Goal: Transaction & Acquisition: Book appointment/travel/reservation

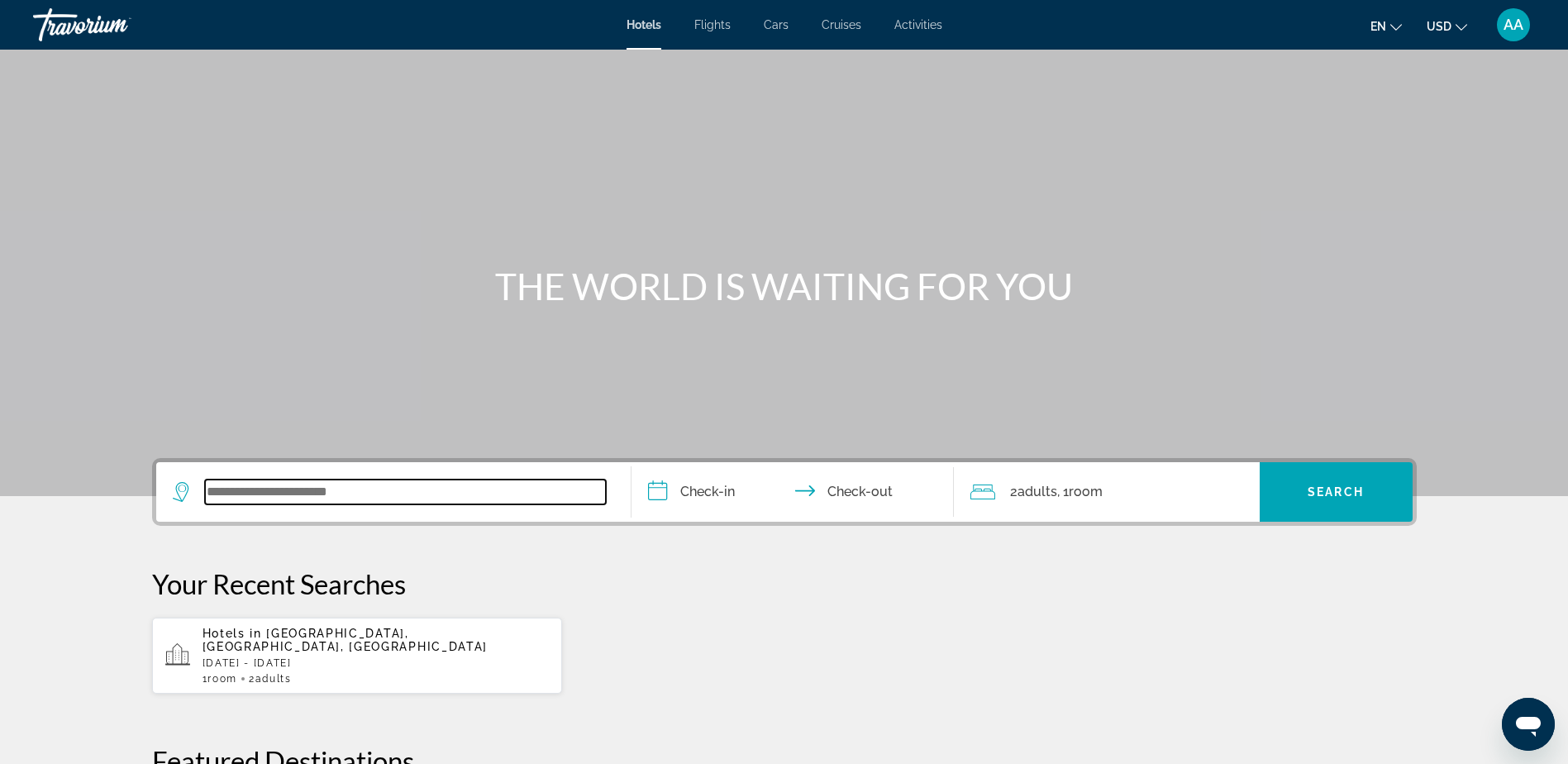
click at [288, 491] on input "Search widget" at bounding box center [404, 492] width 401 height 24
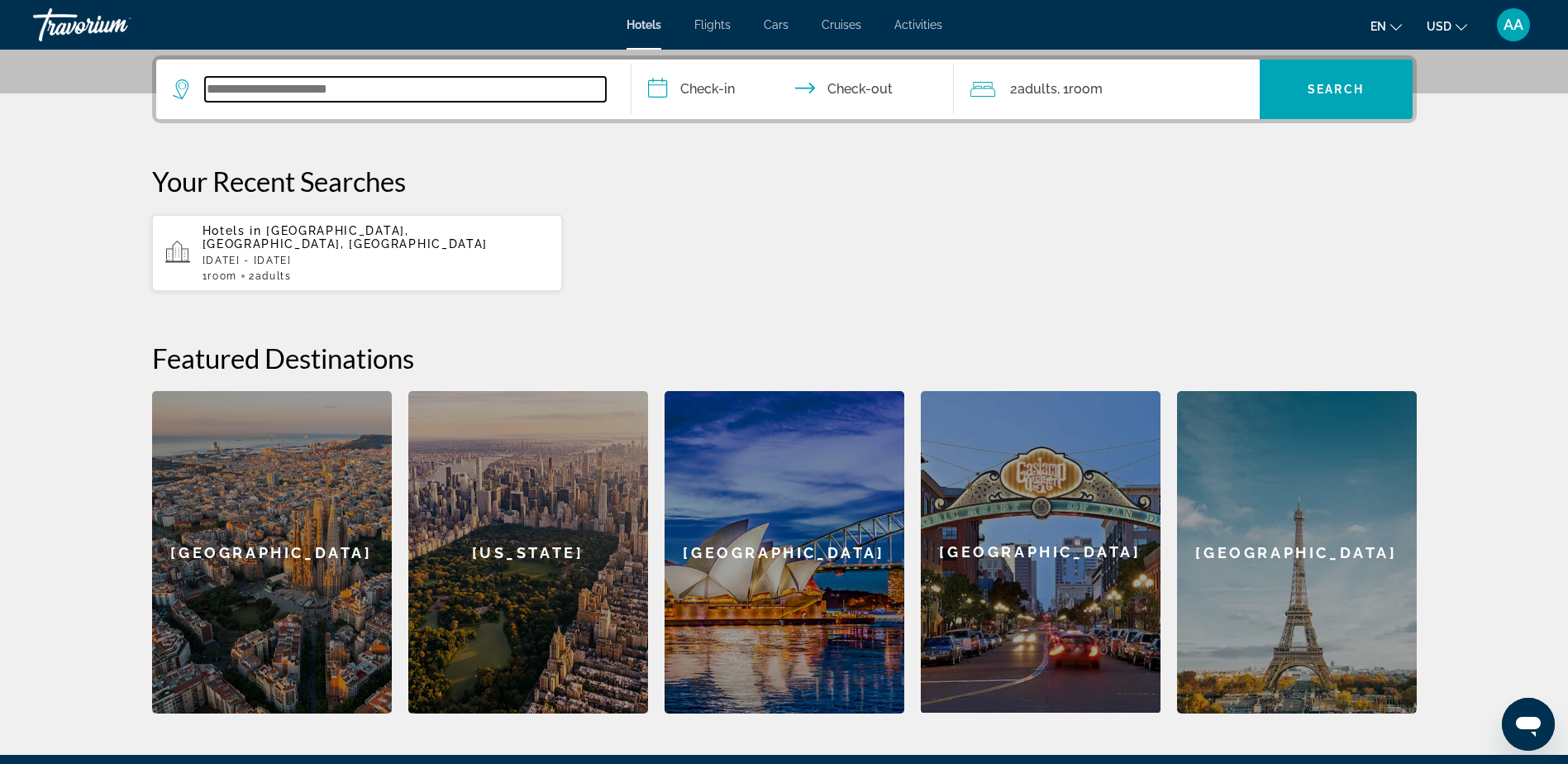
scroll to position [405, 0]
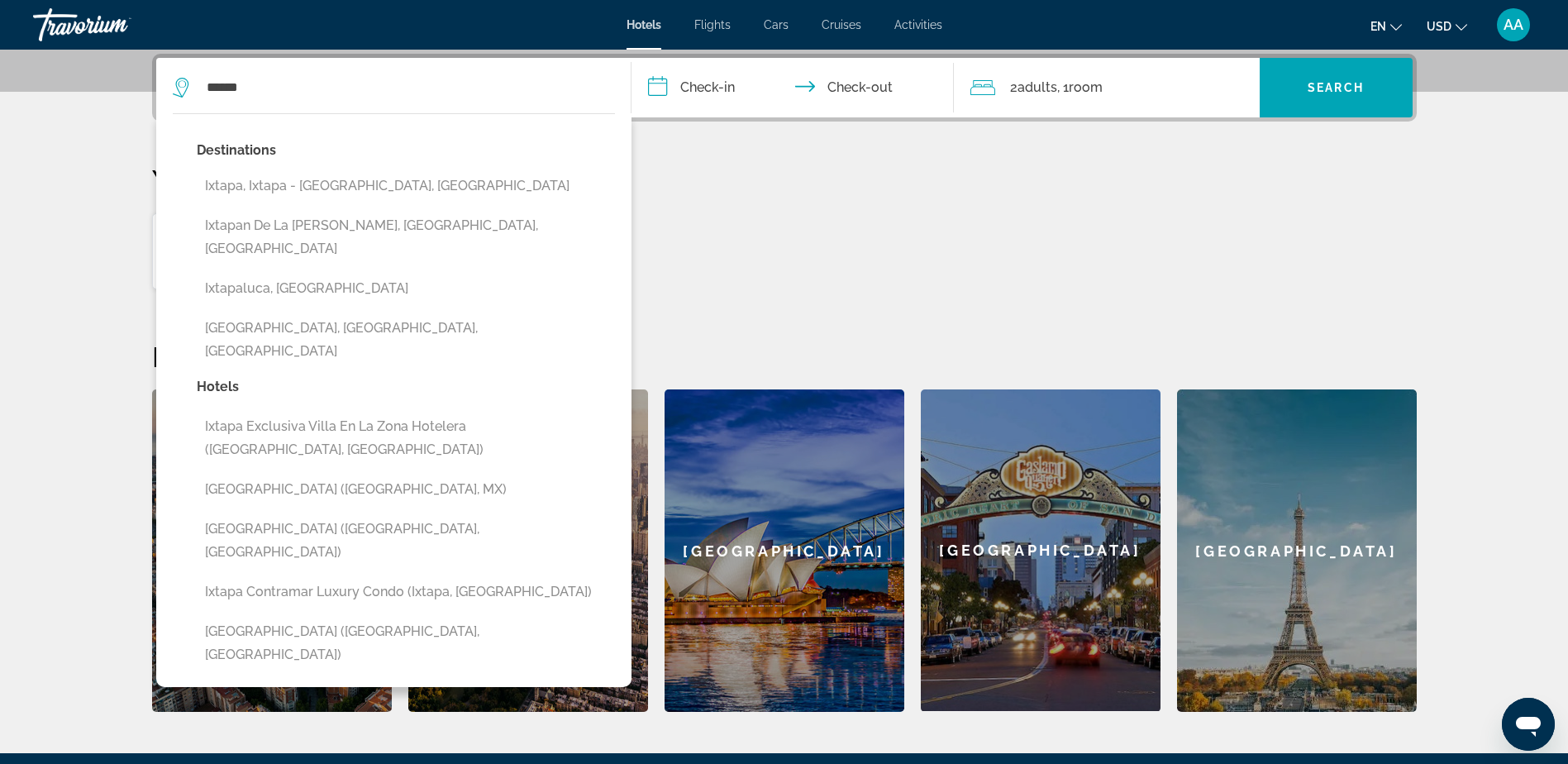
click at [351, 190] on button "Ixtapa, Ixtapa - [GEOGRAPHIC_DATA], [GEOGRAPHIC_DATA]" at bounding box center [405, 186] width 418 height 31
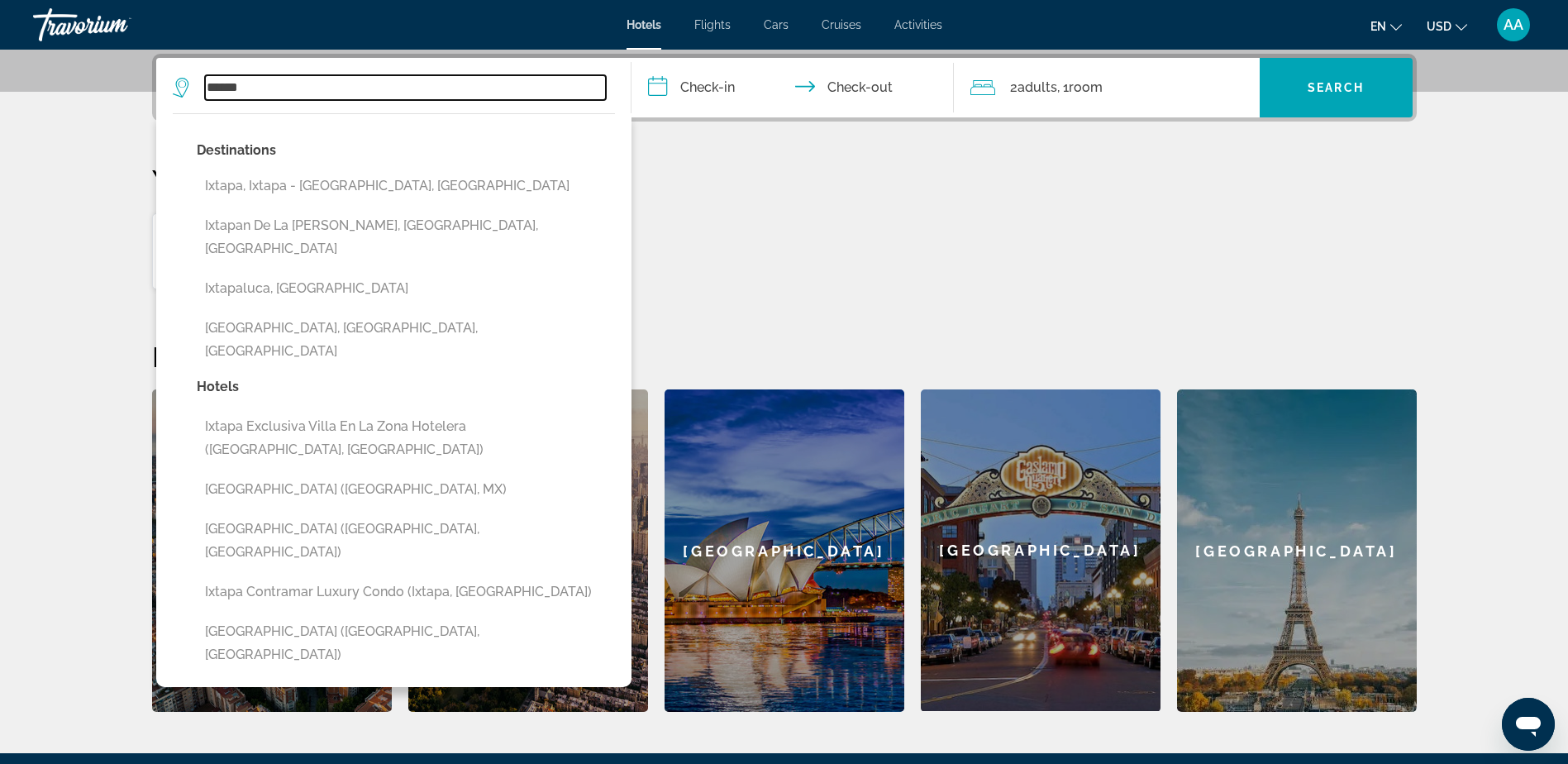
type input "**********"
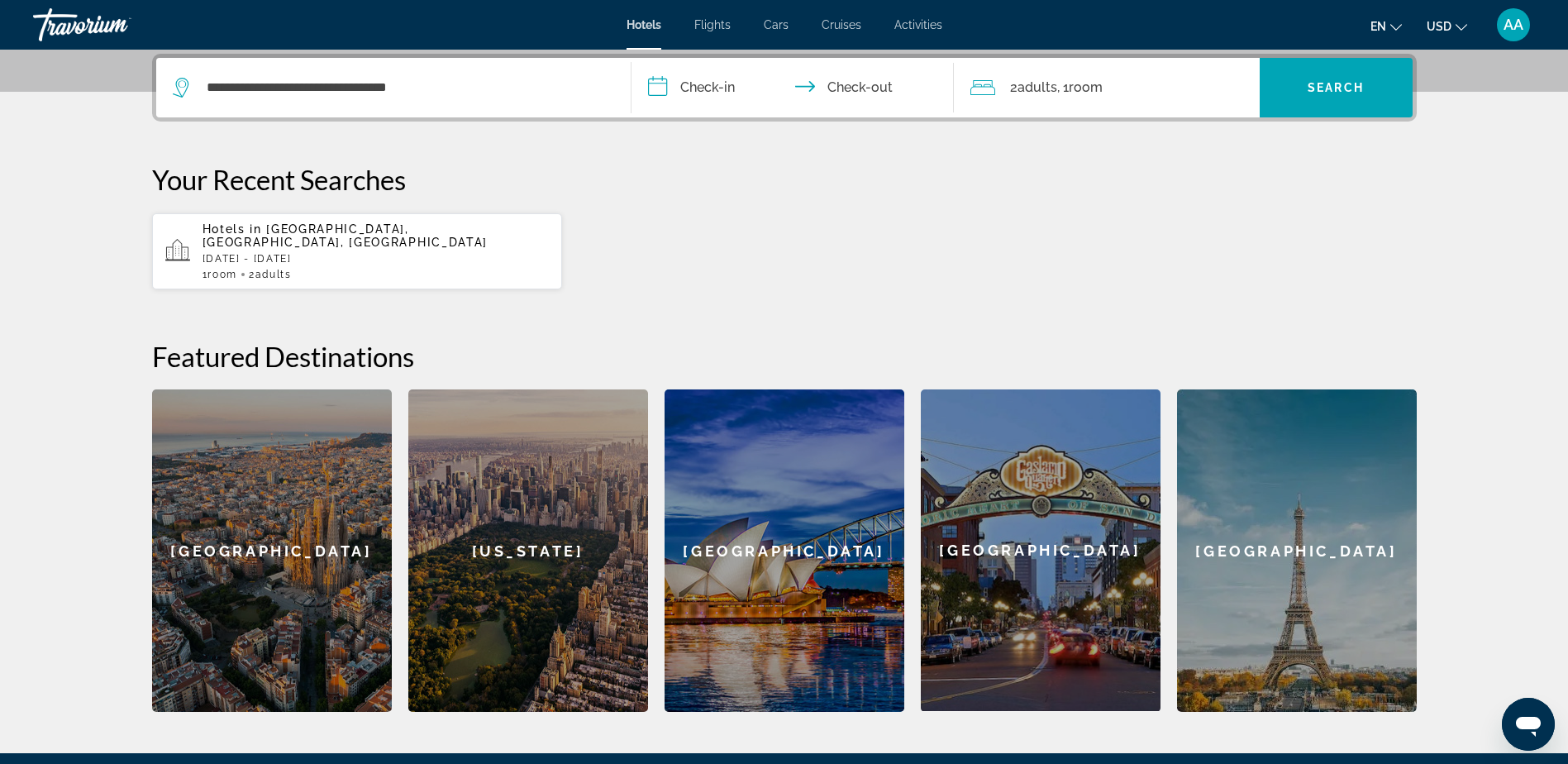
click at [714, 89] on input "**********" at bounding box center [796, 90] width 329 height 65
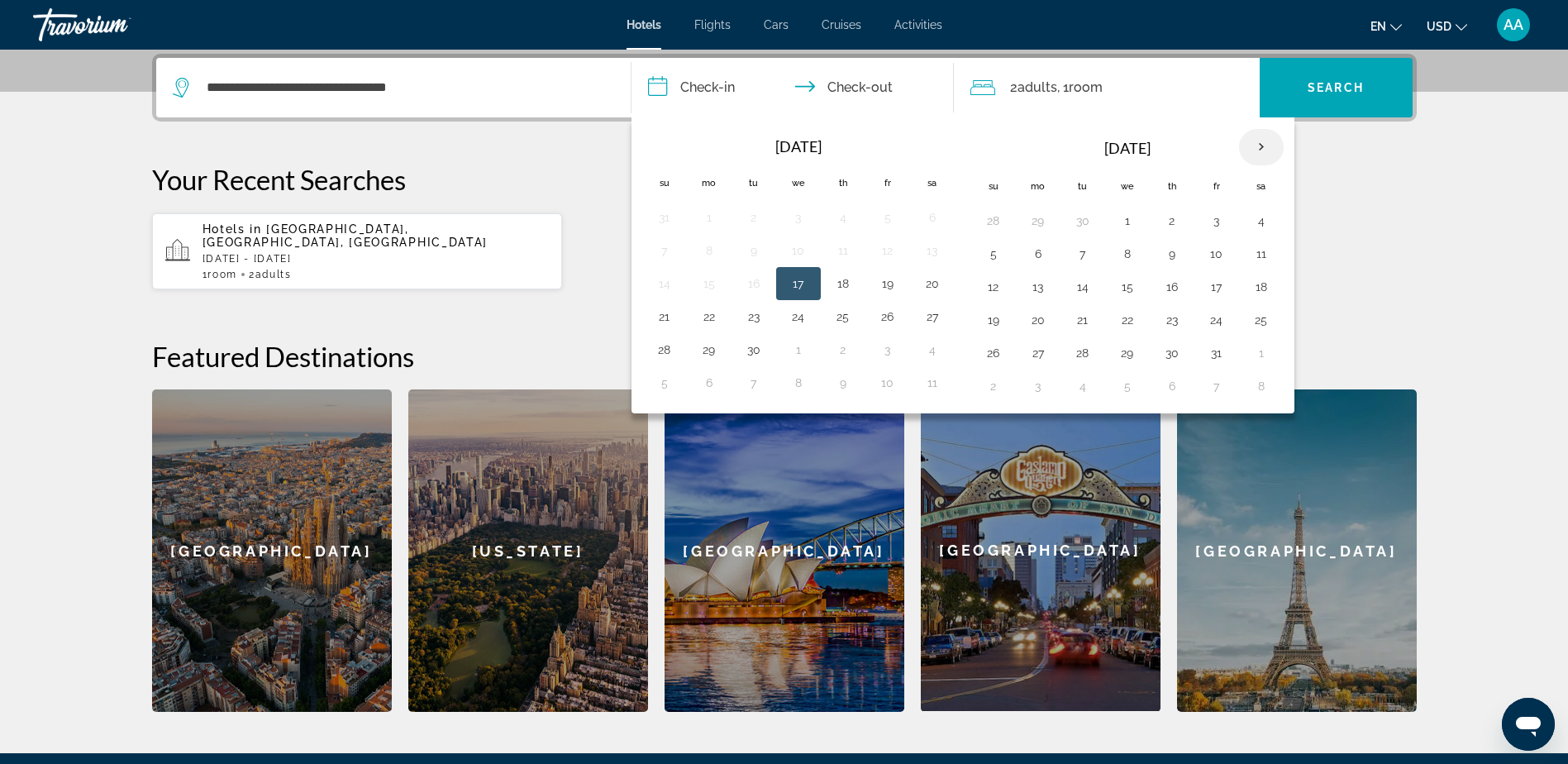
click at [1257, 148] on th "Next month" at bounding box center [1261, 147] width 45 height 36
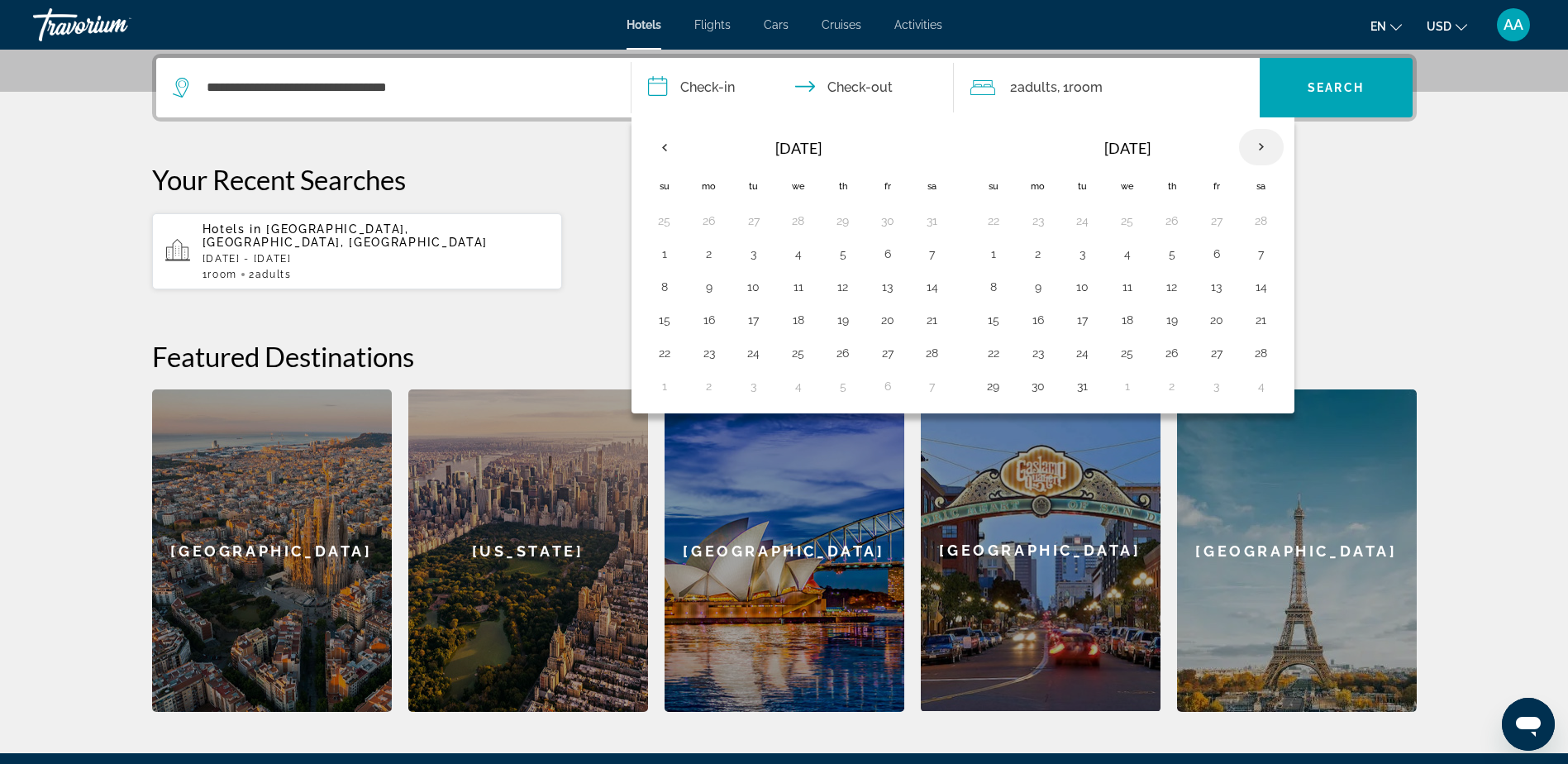
click at [1257, 148] on th "Next month" at bounding box center [1261, 147] width 45 height 36
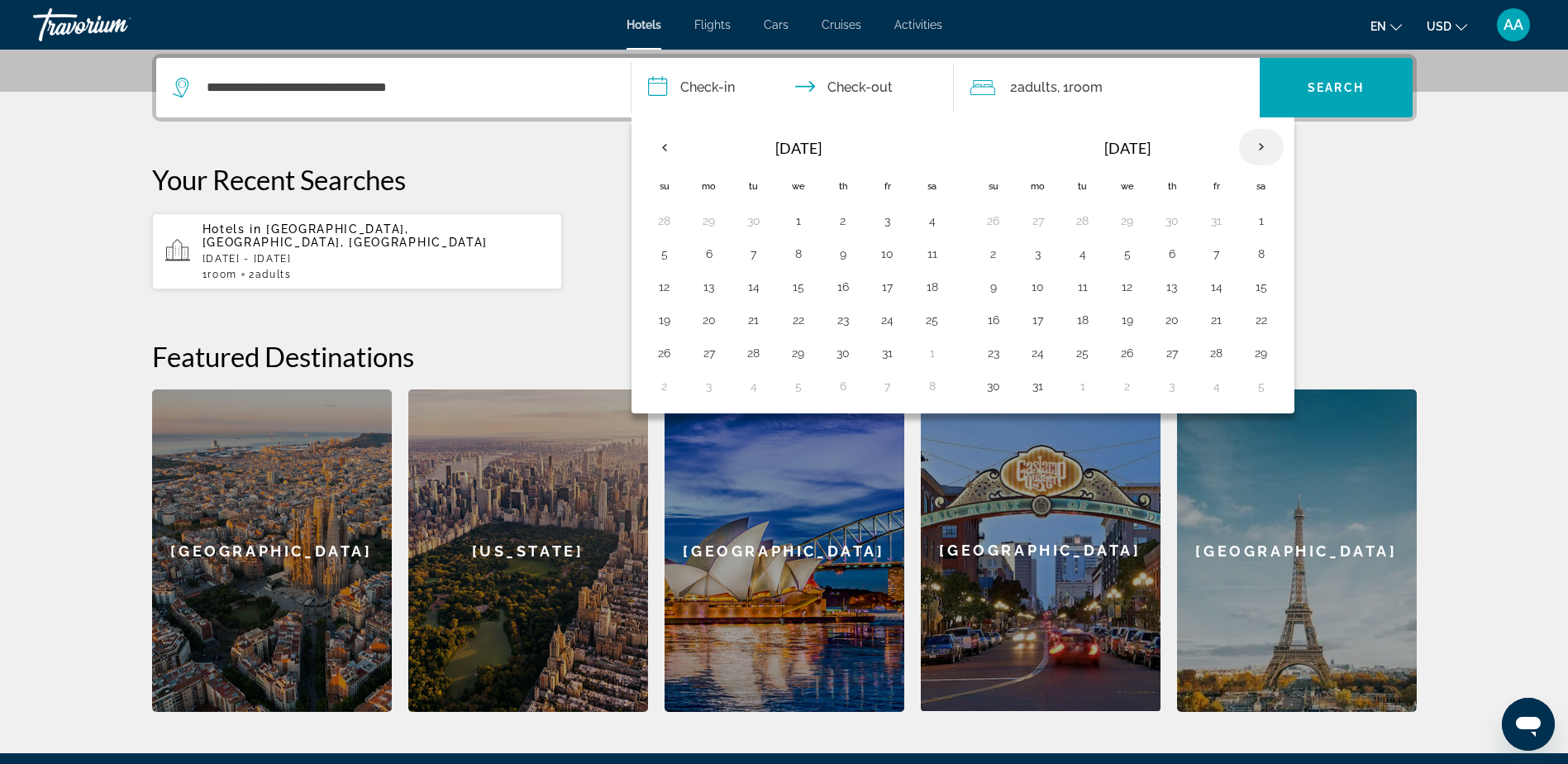
click at [1257, 148] on th "Next month" at bounding box center [1261, 147] width 45 height 36
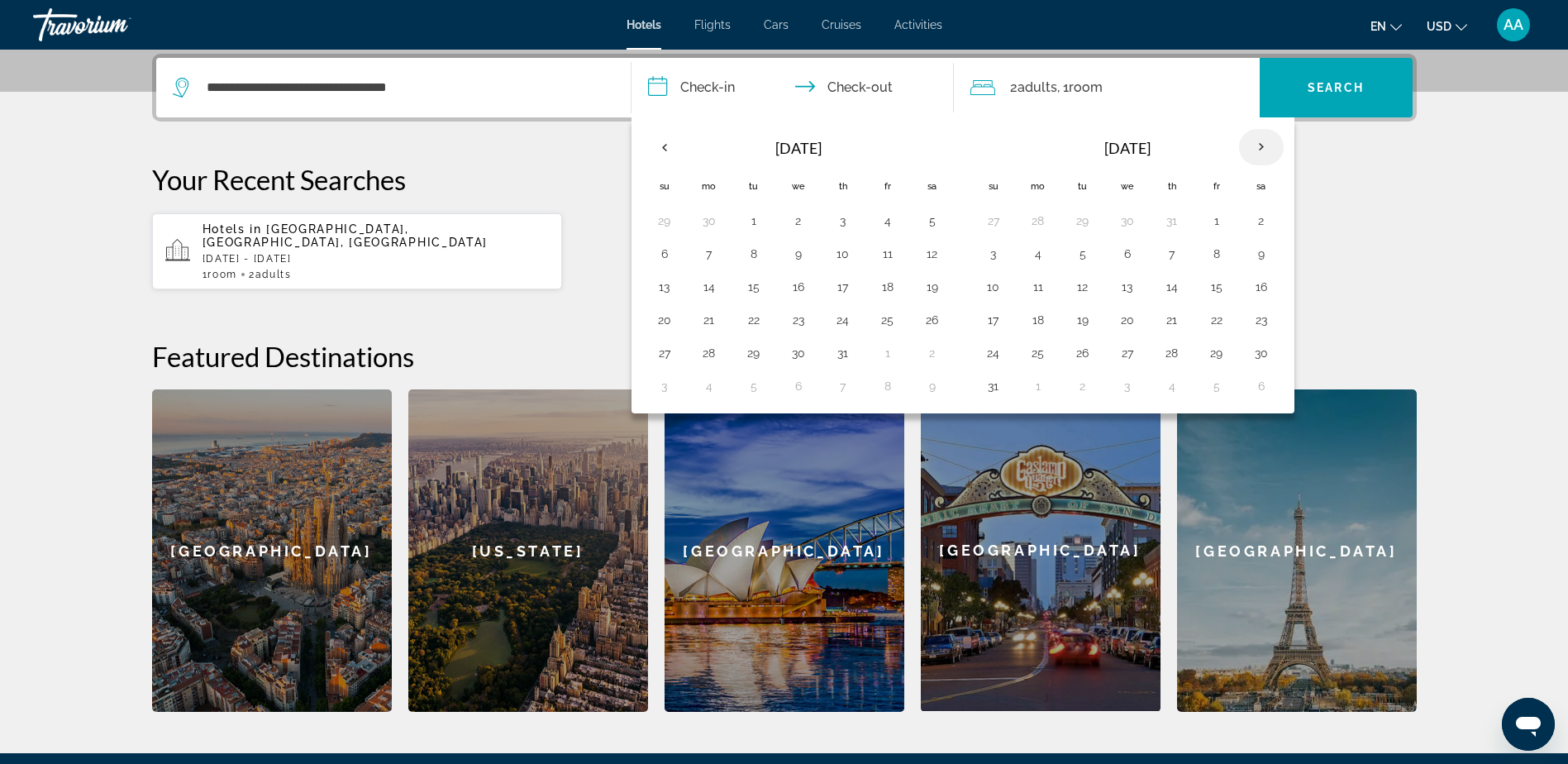
click at [1257, 148] on th "Next month" at bounding box center [1261, 147] width 45 height 36
click at [670, 148] on th "Previous month" at bounding box center [665, 147] width 45 height 36
click at [660, 320] on button "15" at bounding box center [664, 320] width 26 height 24
click at [891, 317] on button "20" at bounding box center [887, 320] width 26 height 24
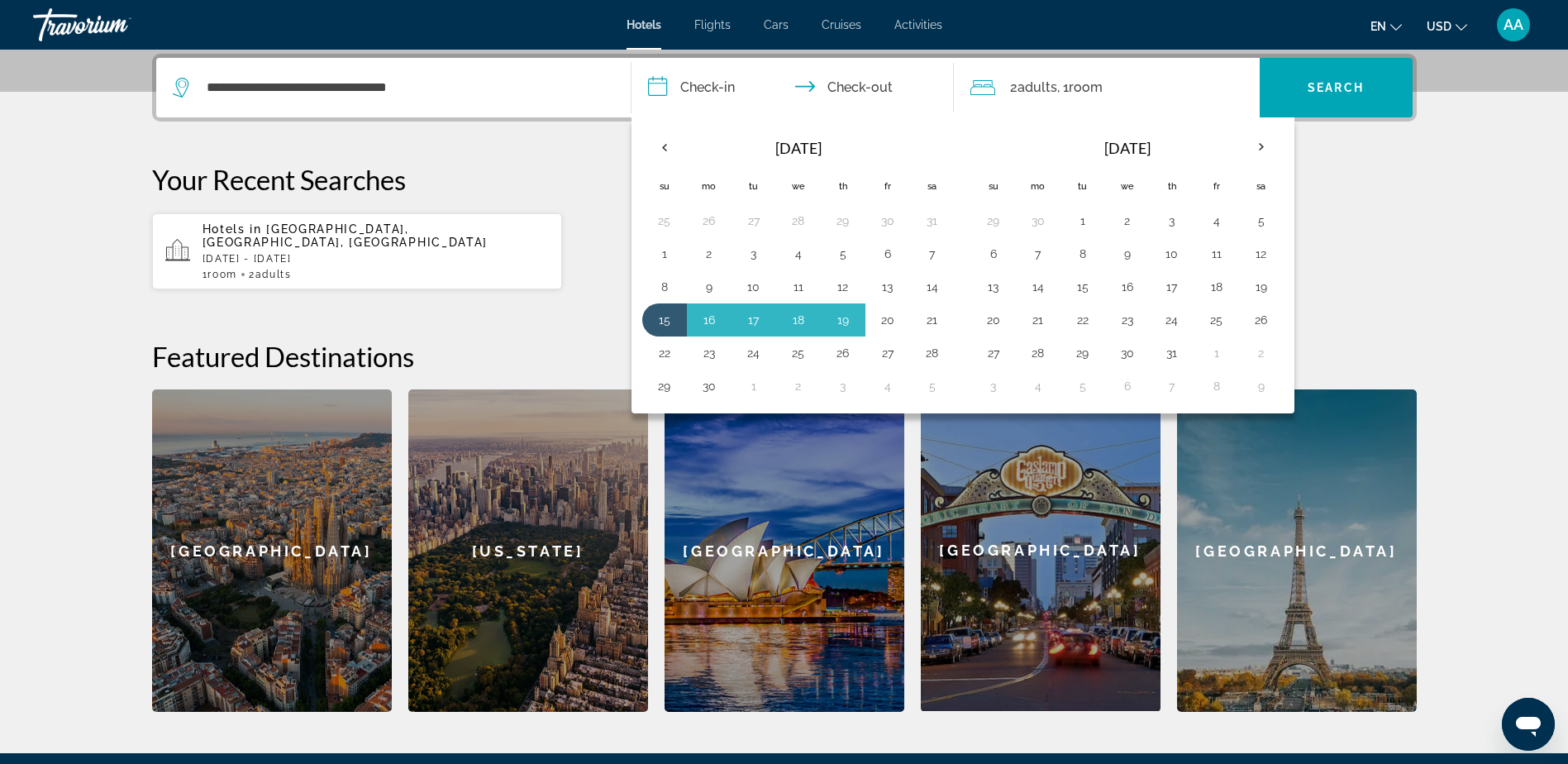
type input "**********"
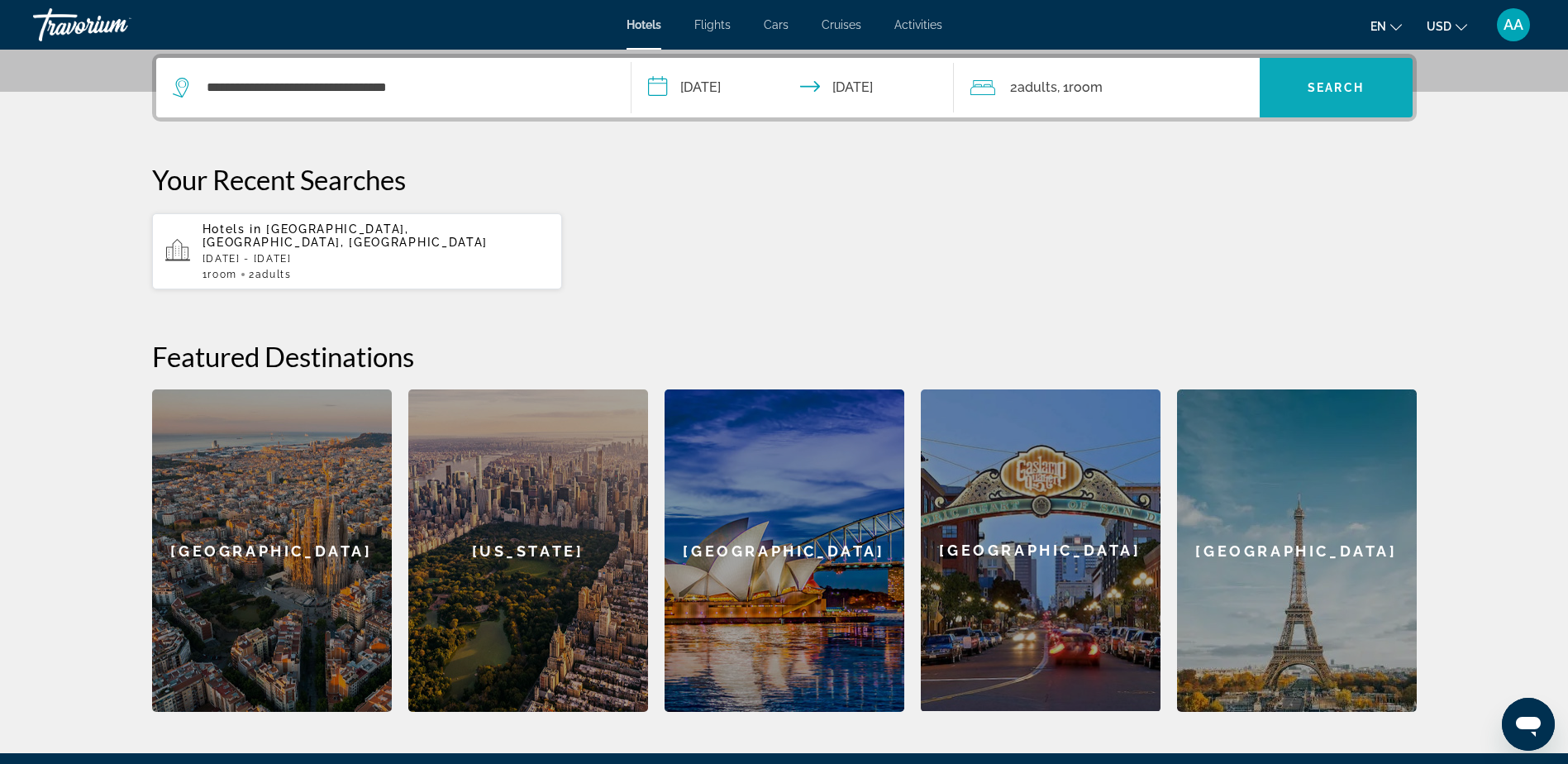
click at [1336, 82] on span "Search" at bounding box center [1335, 88] width 56 height 14
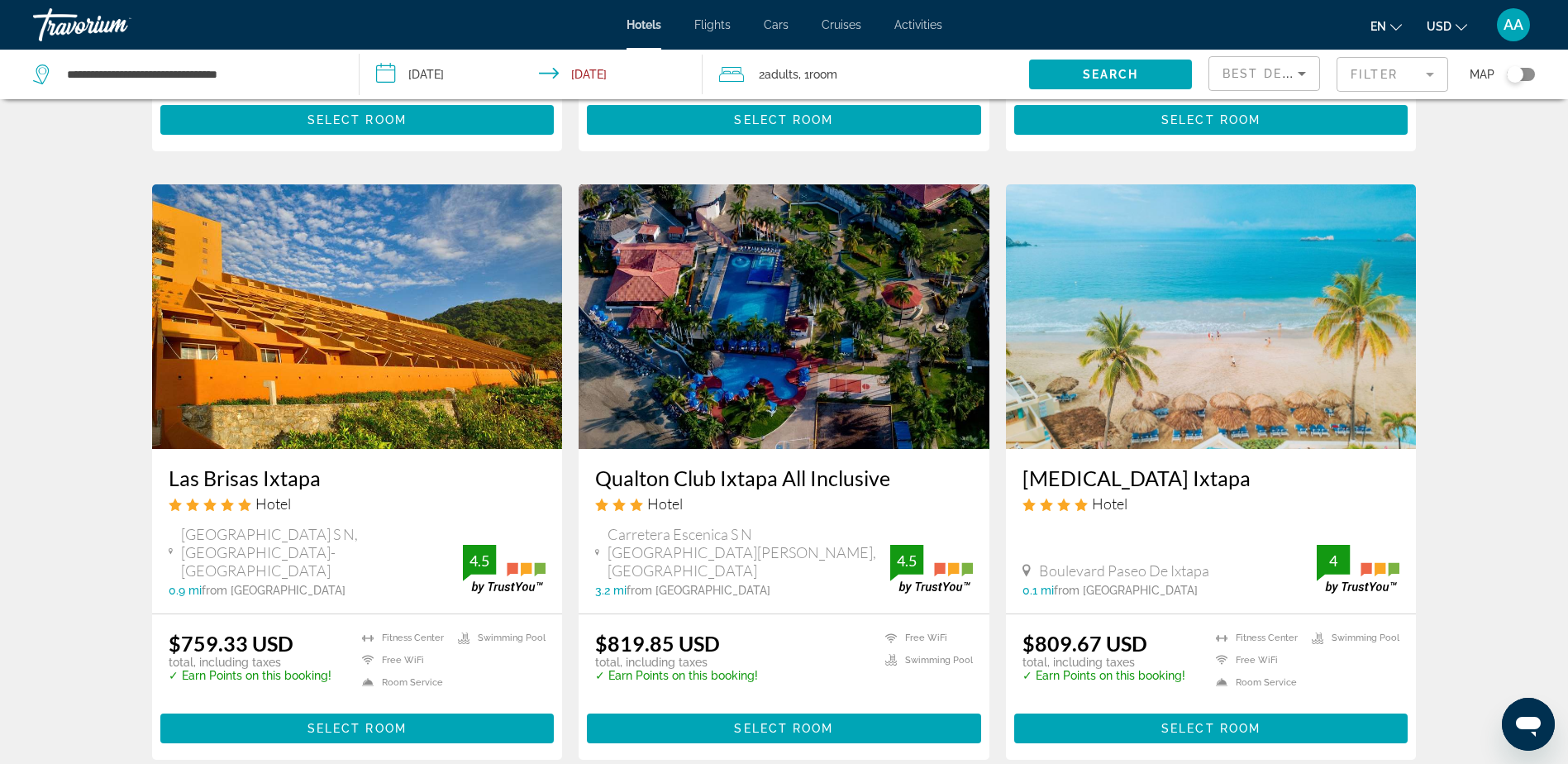
scroll to position [2046, 0]
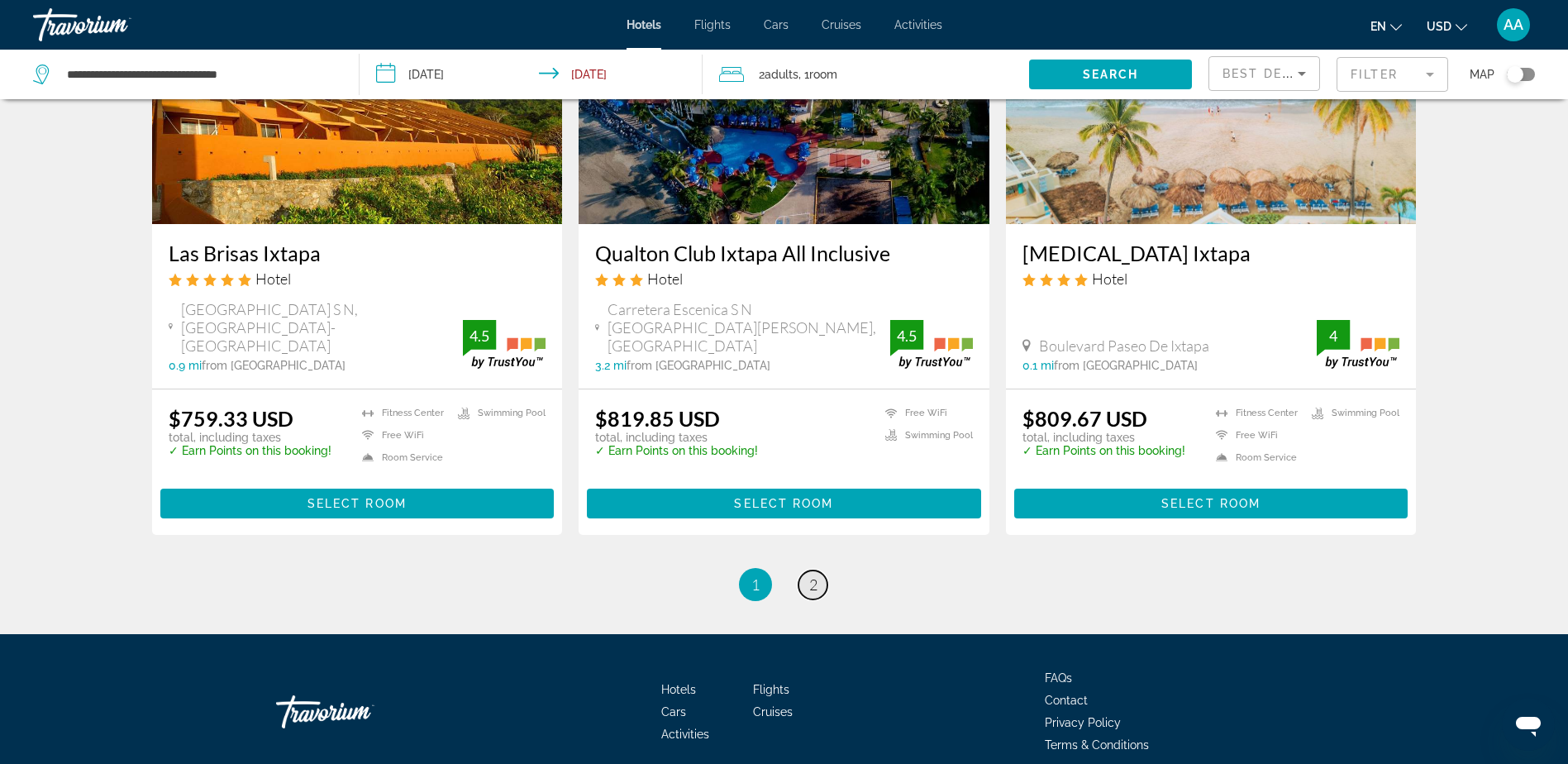
click at [809, 575] on span "2" at bounding box center [813, 584] width 8 height 19
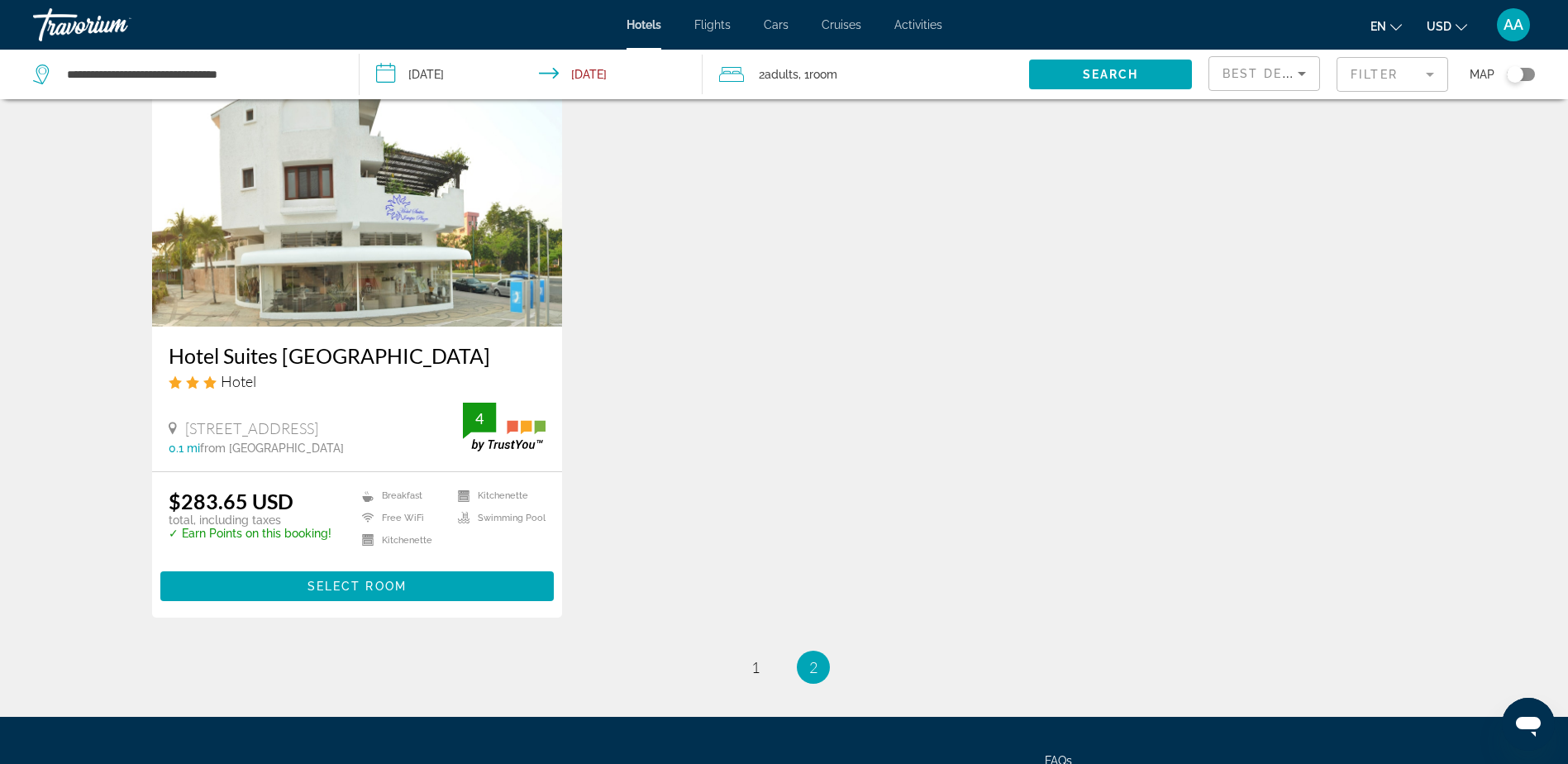
scroll to position [1406, 0]
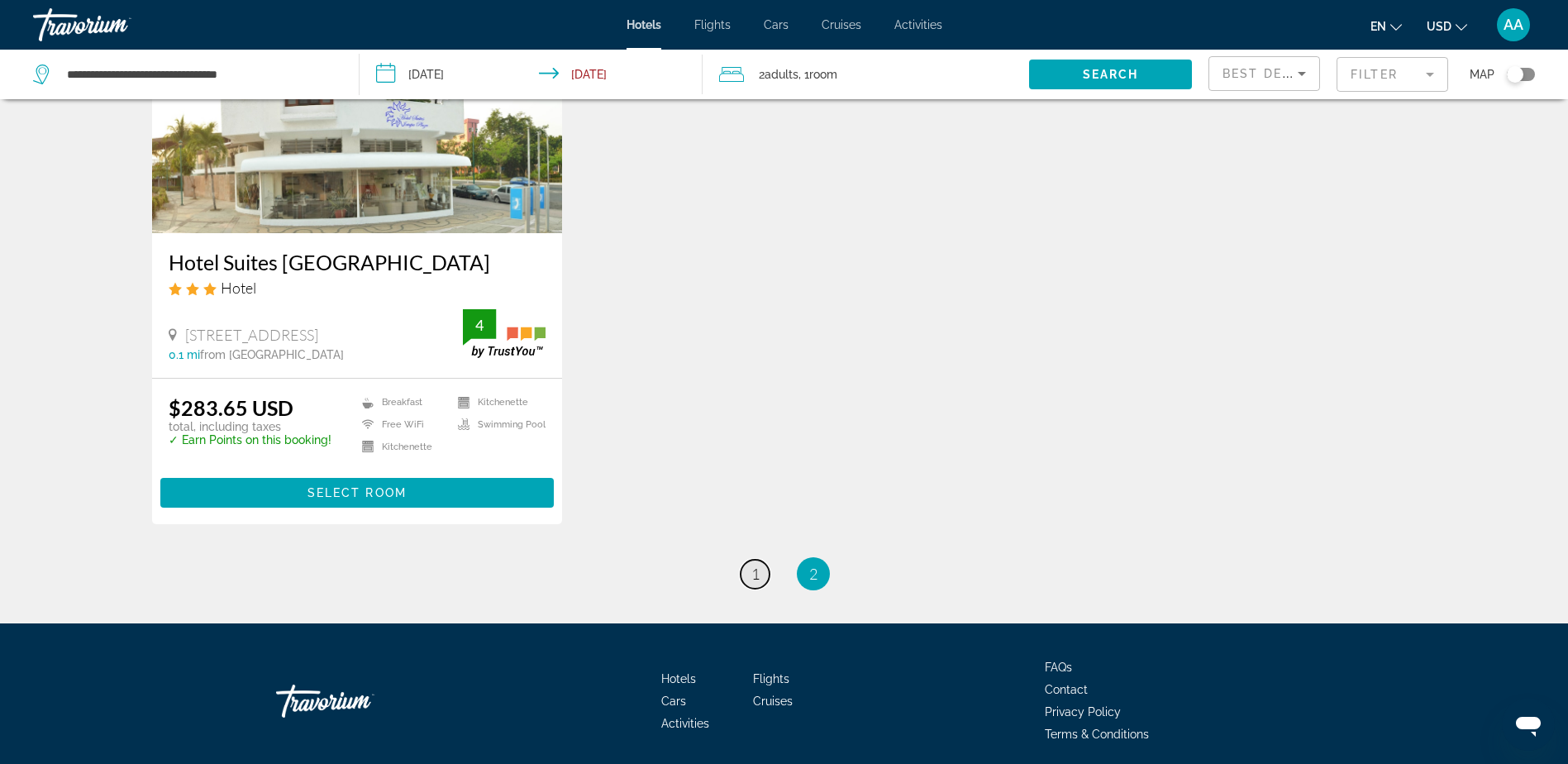
click at [760, 571] on link "page 1" at bounding box center [755, 574] width 29 height 29
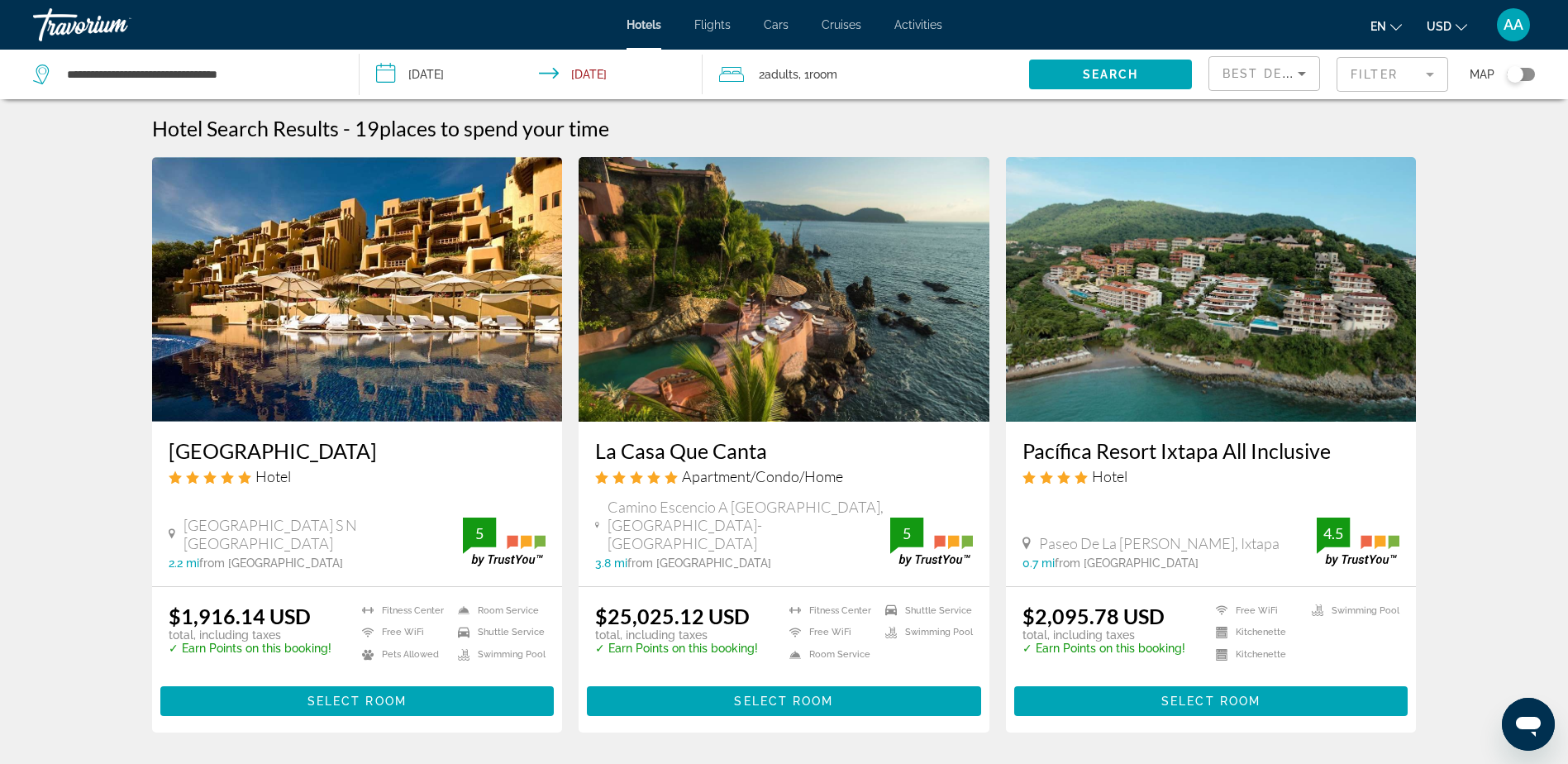
click at [756, 351] on img "Main content" at bounding box center [784, 289] width 410 height 264
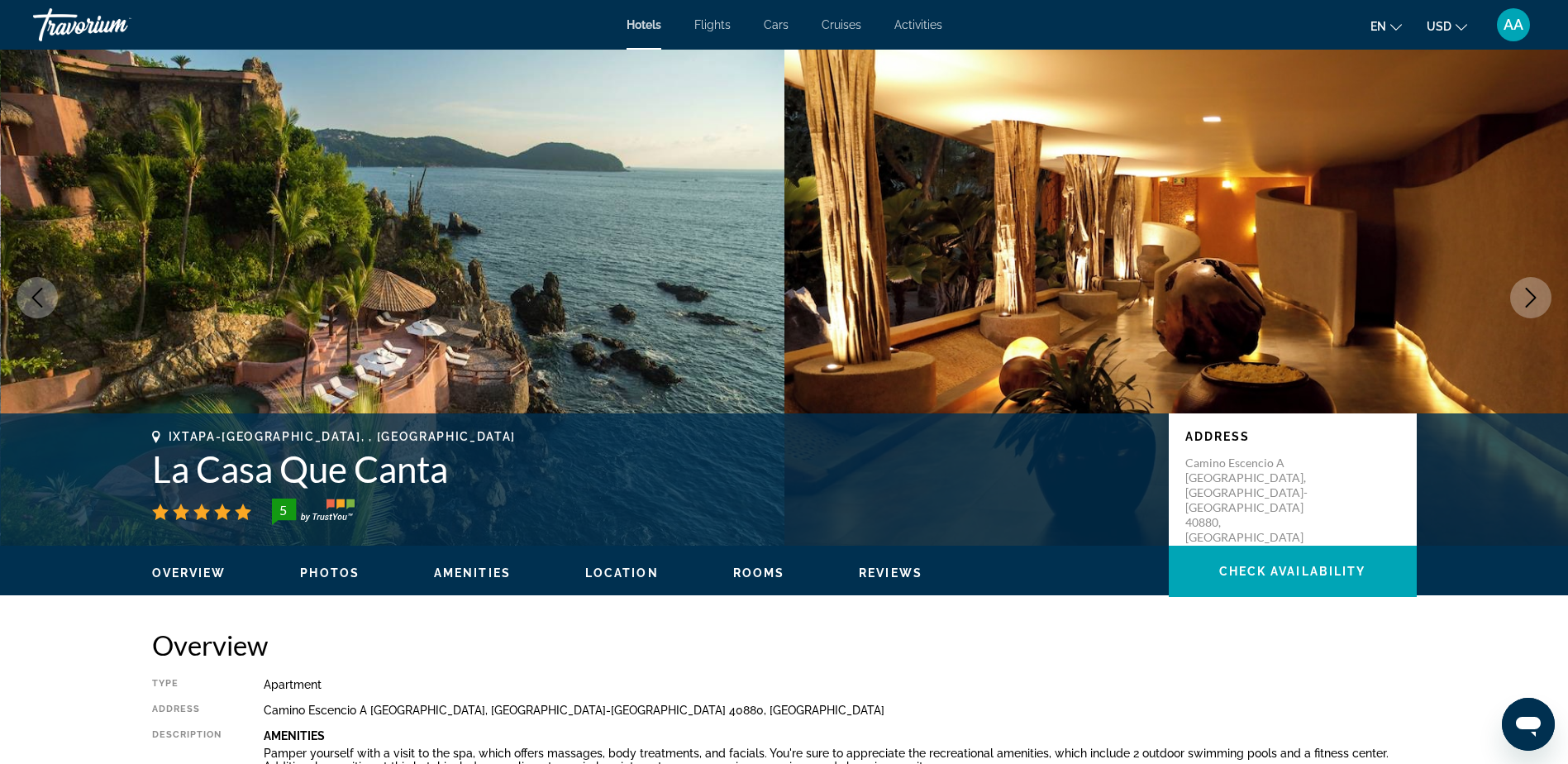
click at [314, 574] on span "Photos" at bounding box center [329, 573] width 60 height 14
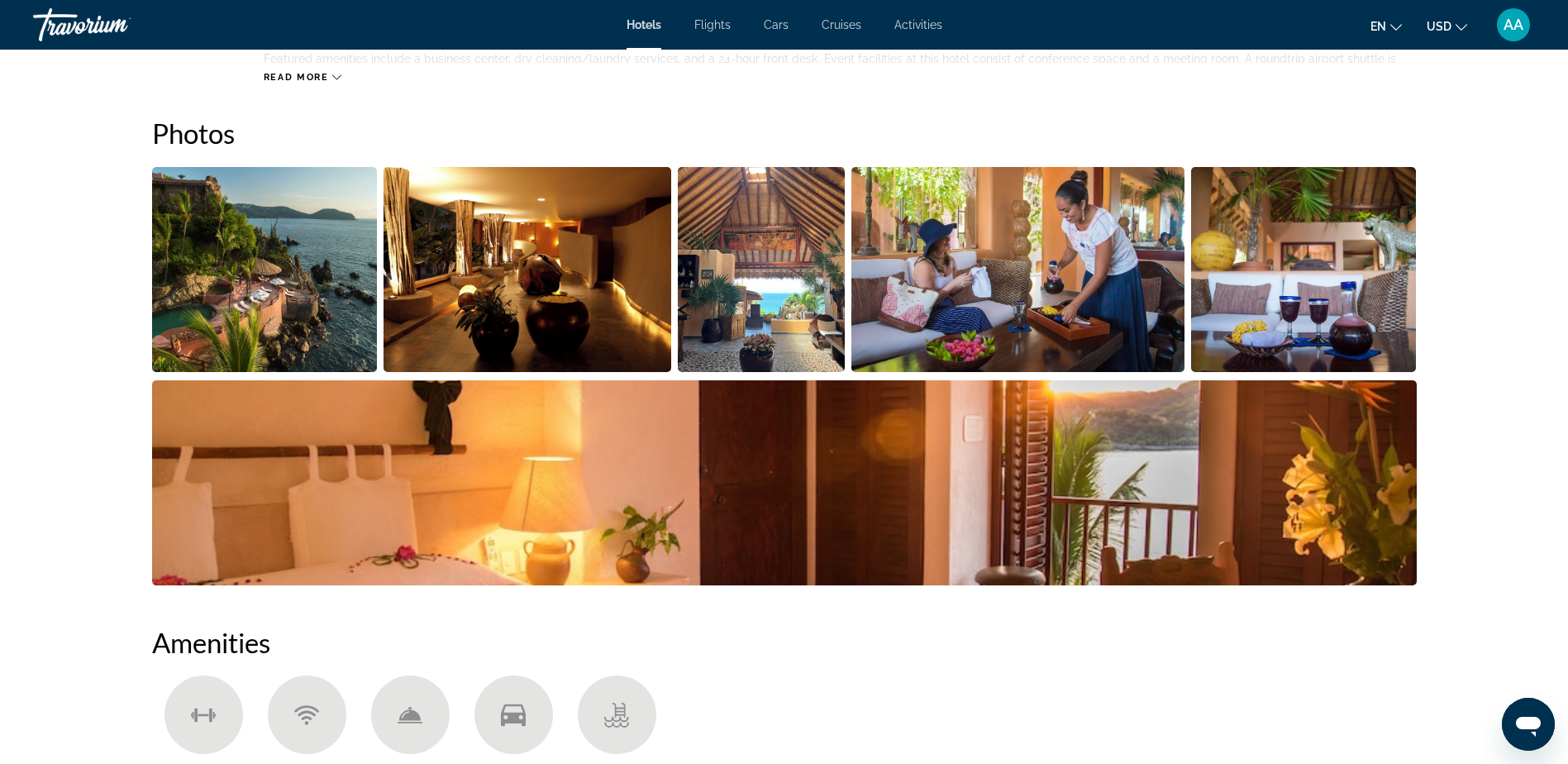
scroll to position [808, 0]
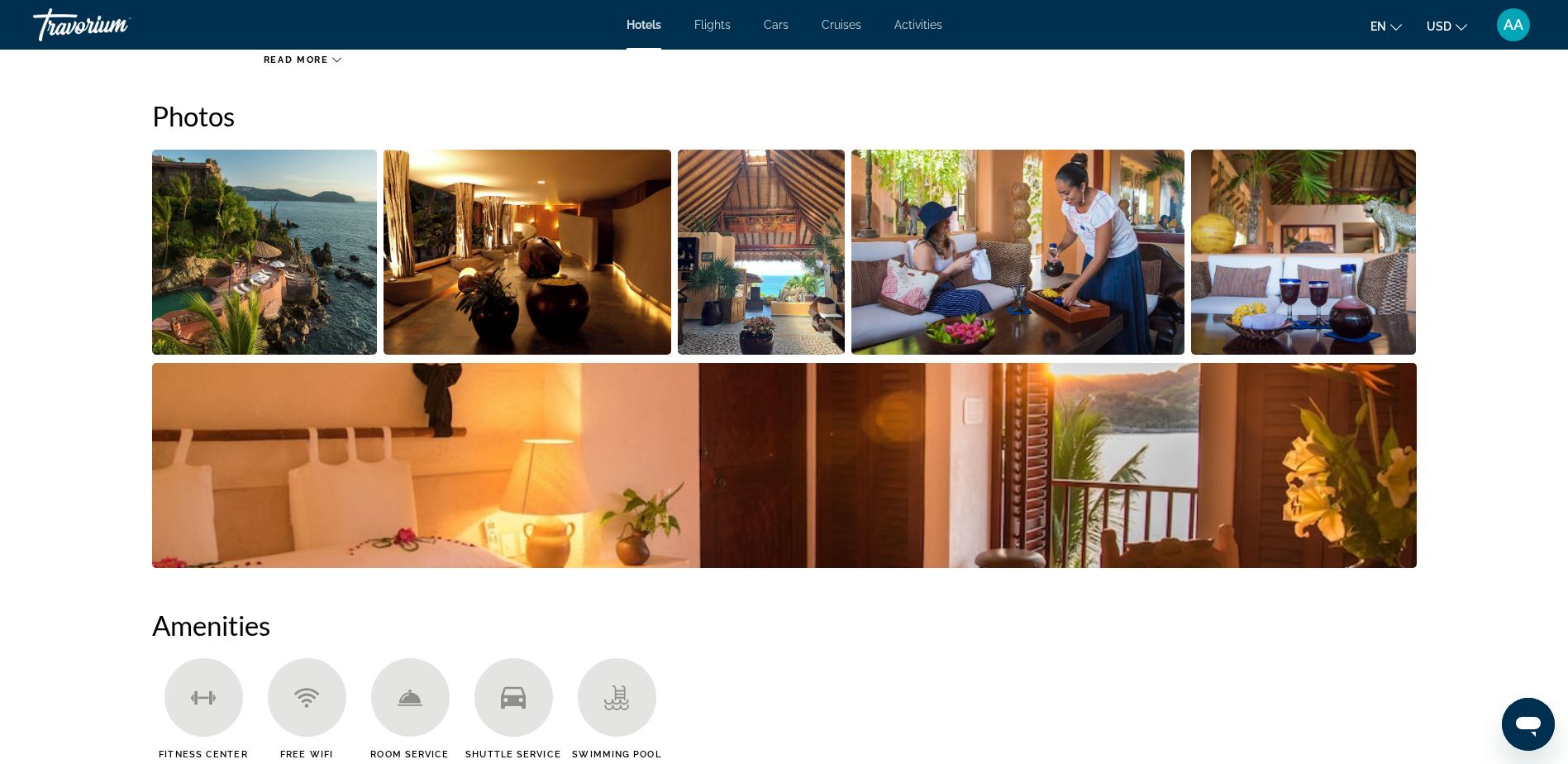
click at [219, 263] on img "Open full-screen image slider" at bounding box center [264, 252] width 225 height 205
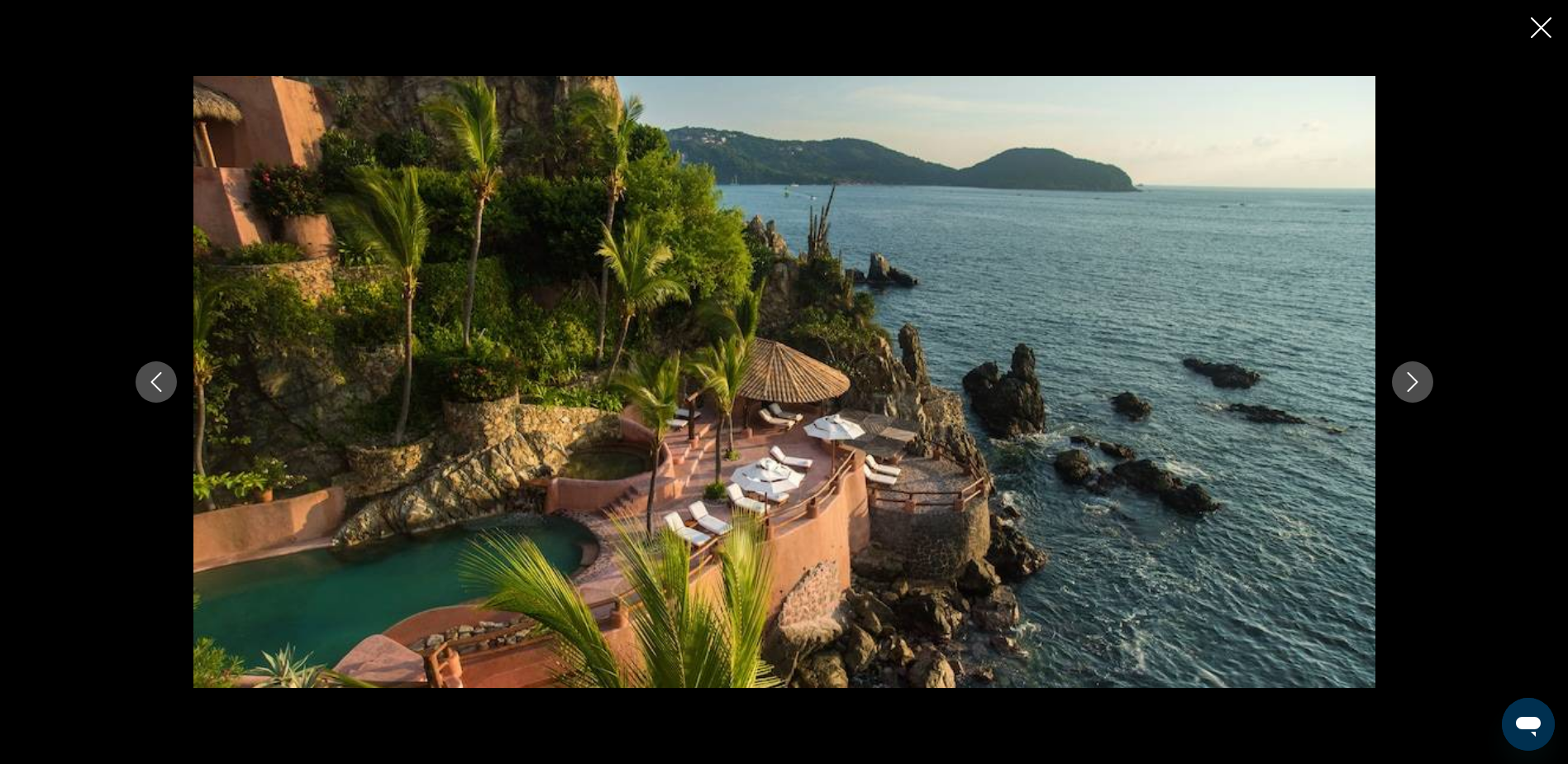
click at [1415, 380] on icon "Next image" at bounding box center [1412, 382] width 11 height 20
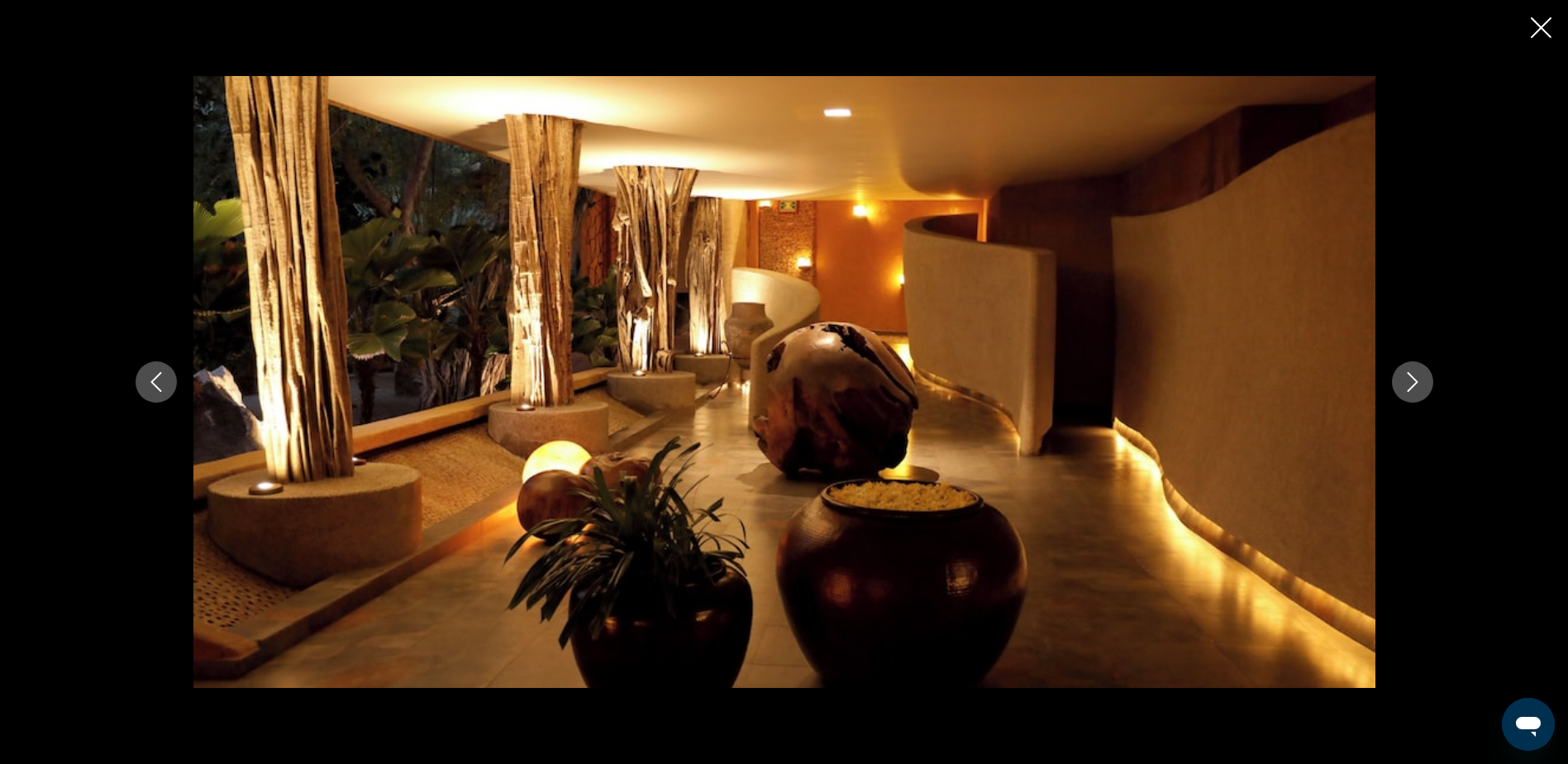
click at [1415, 380] on icon "Next image" at bounding box center [1412, 382] width 11 height 20
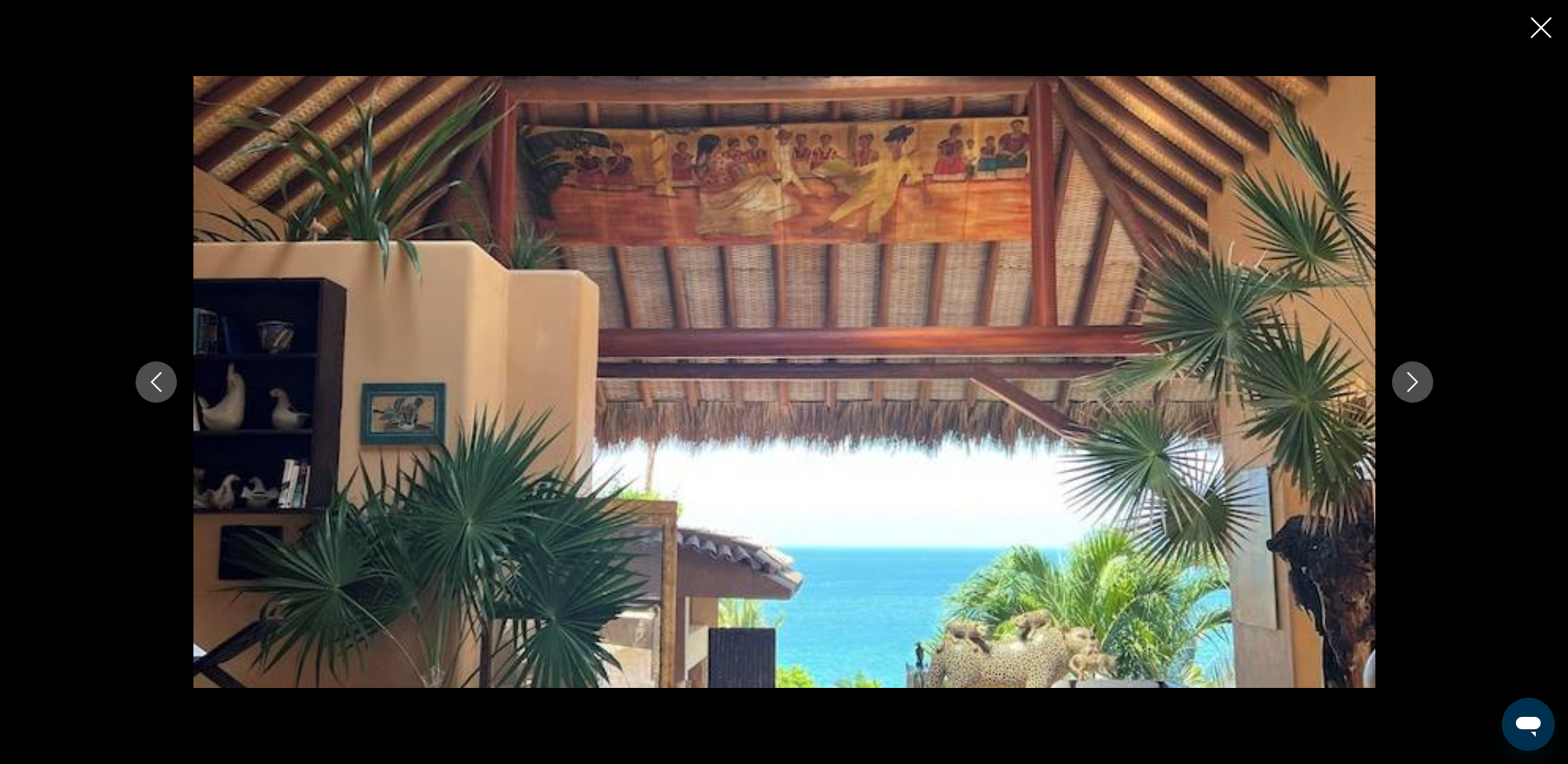
click at [1415, 380] on icon "Next image" at bounding box center [1412, 382] width 11 height 20
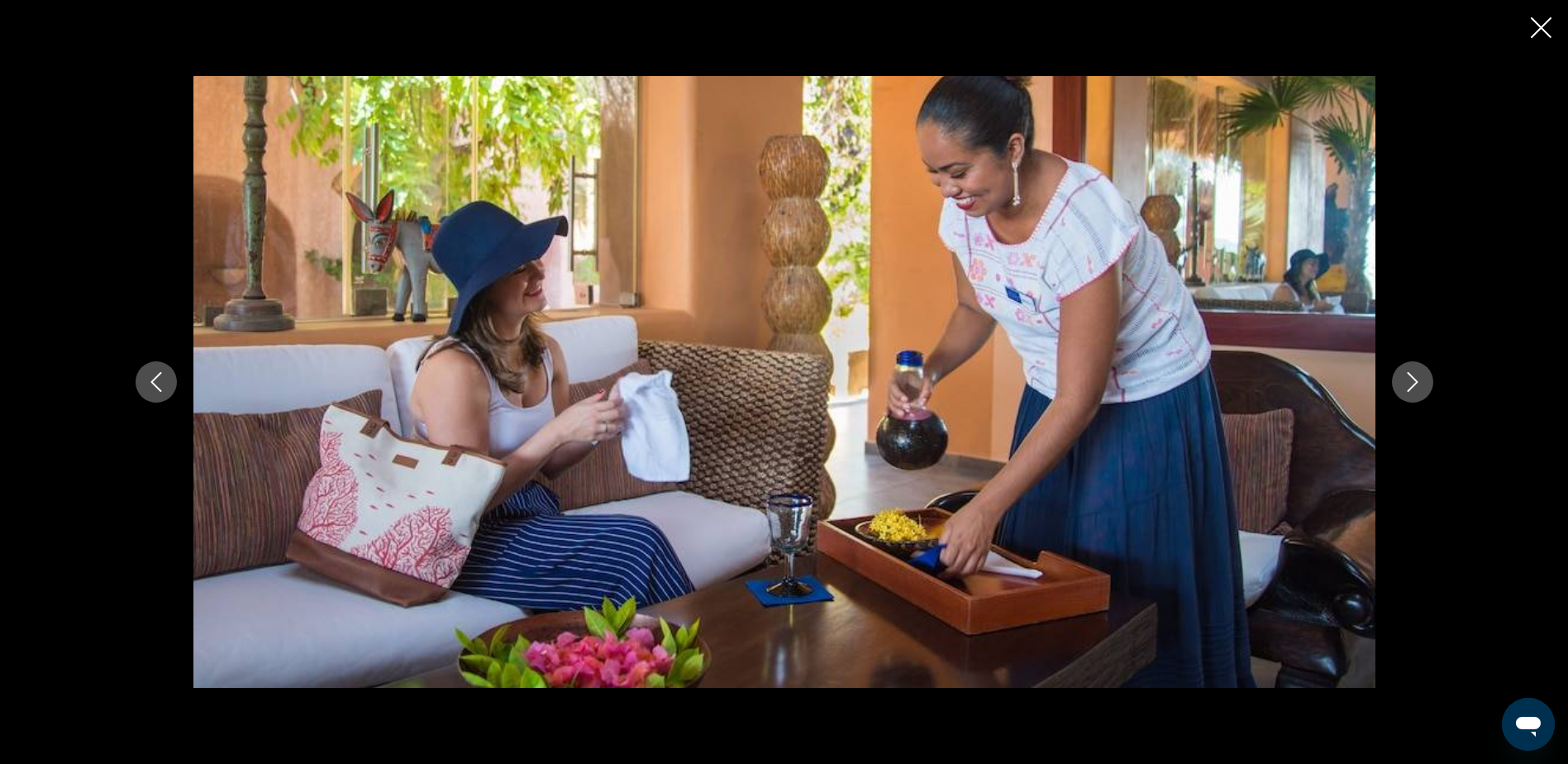
click at [1415, 380] on icon "Next image" at bounding box center [1412, 382] width 11 height 20
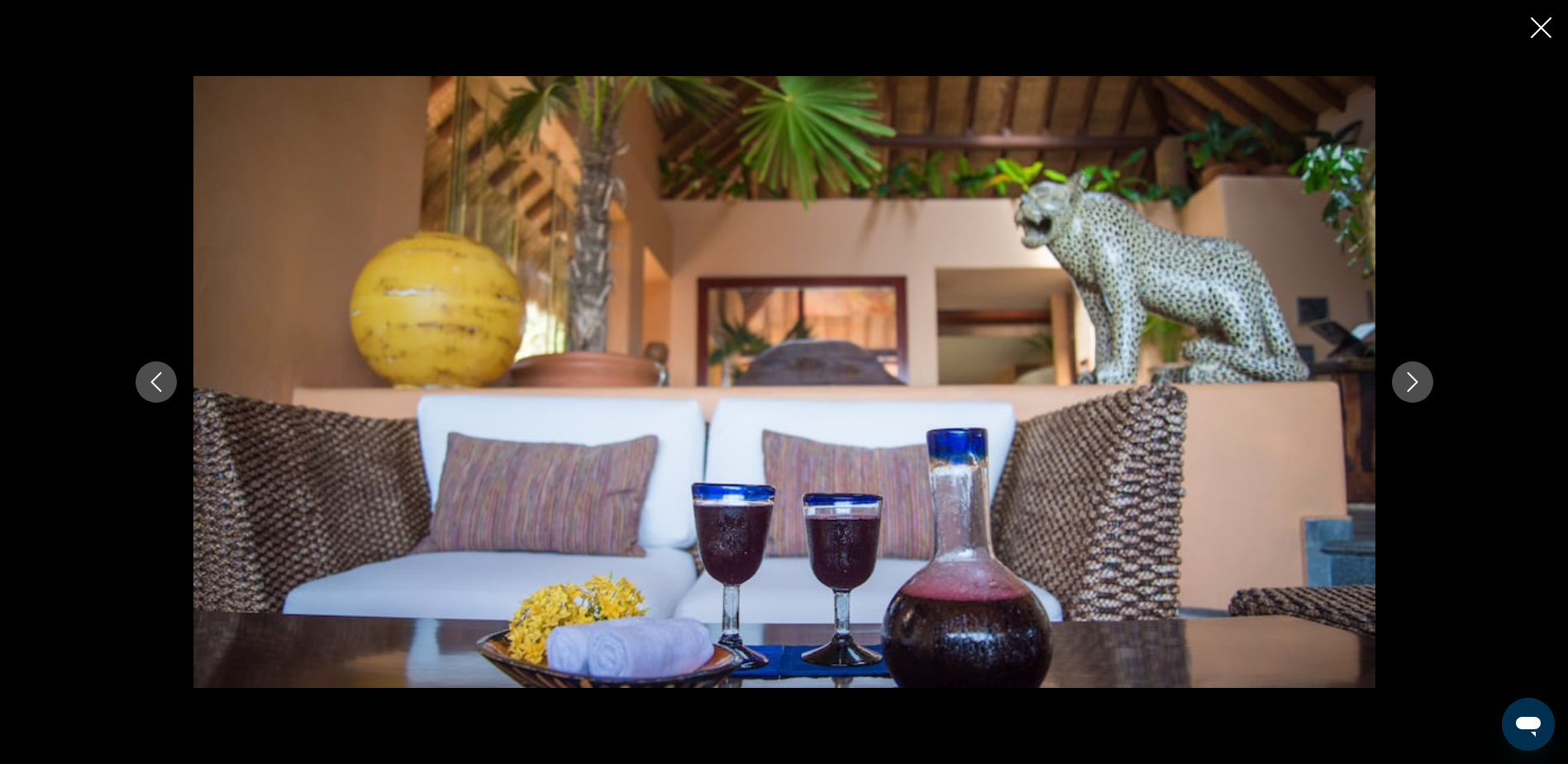
click at [1415, 380] on icon "Next image" at bounding box center [1412, 382] width 11 height 20
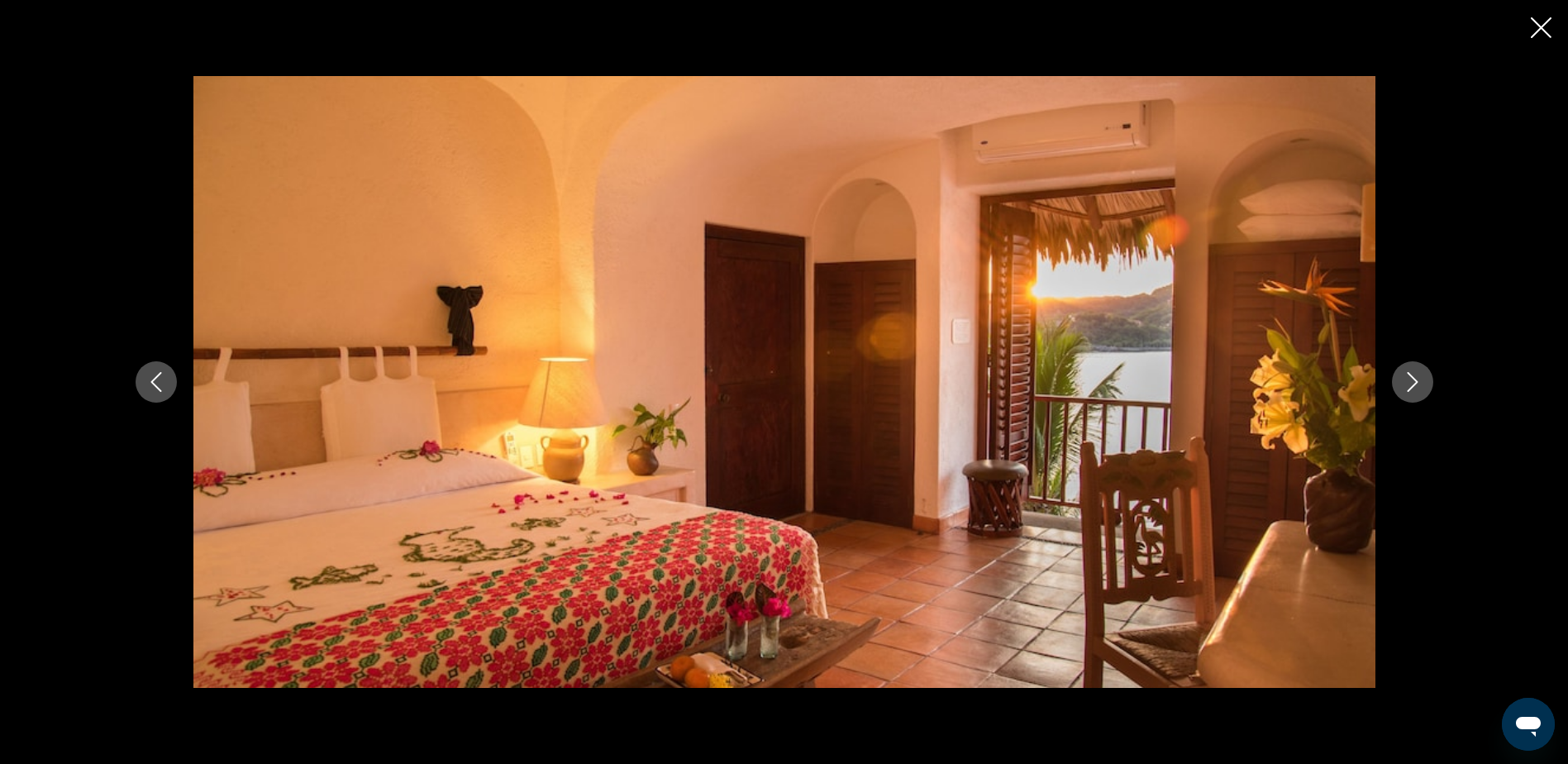
click at [1415, 380] on icon "Next image" at bounding box center [1412, 382] width 11 height 20
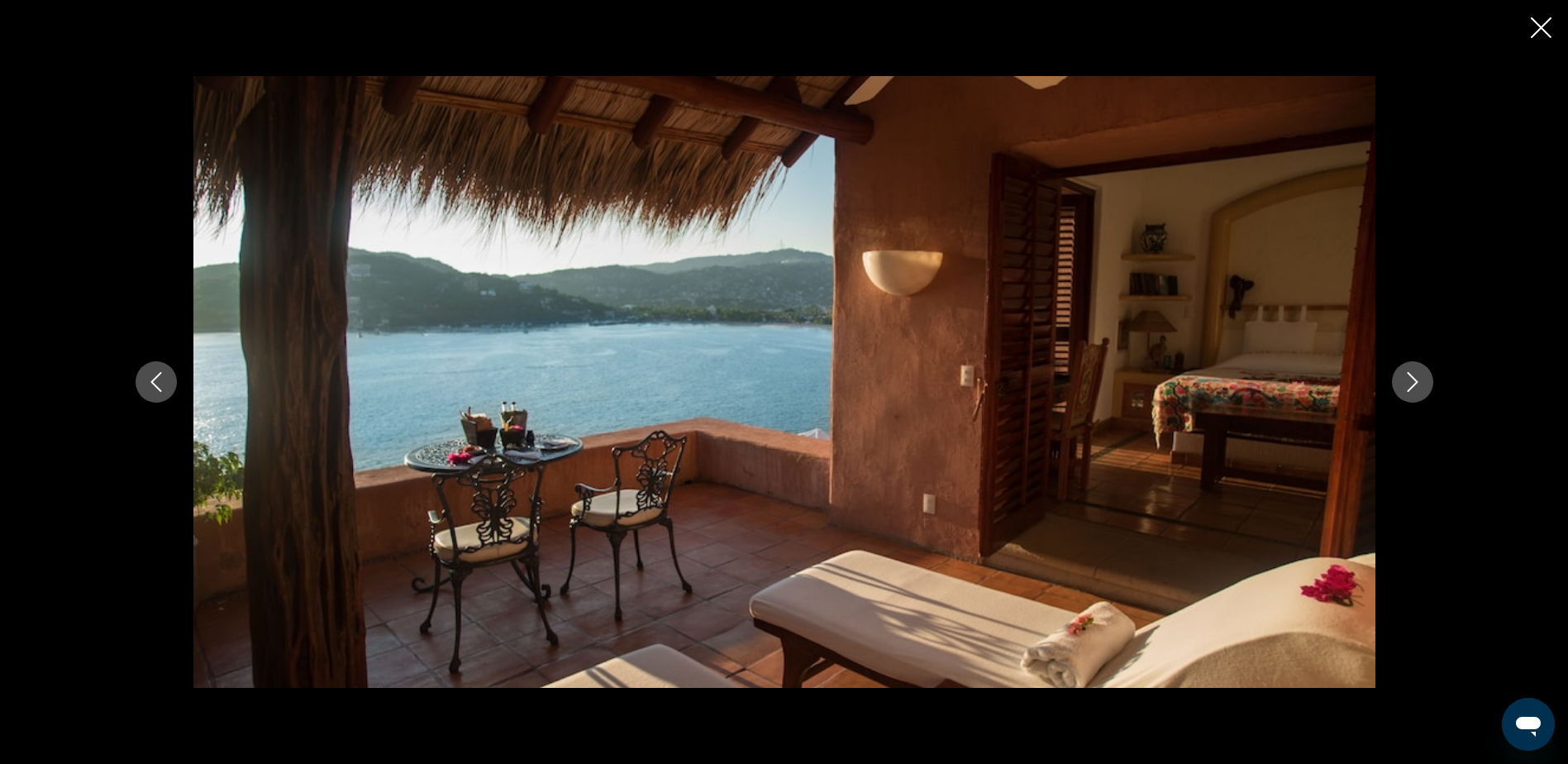
click at [1415, 380] on icon "Next image" at bounding box center [1412, 382] width 11 height 20
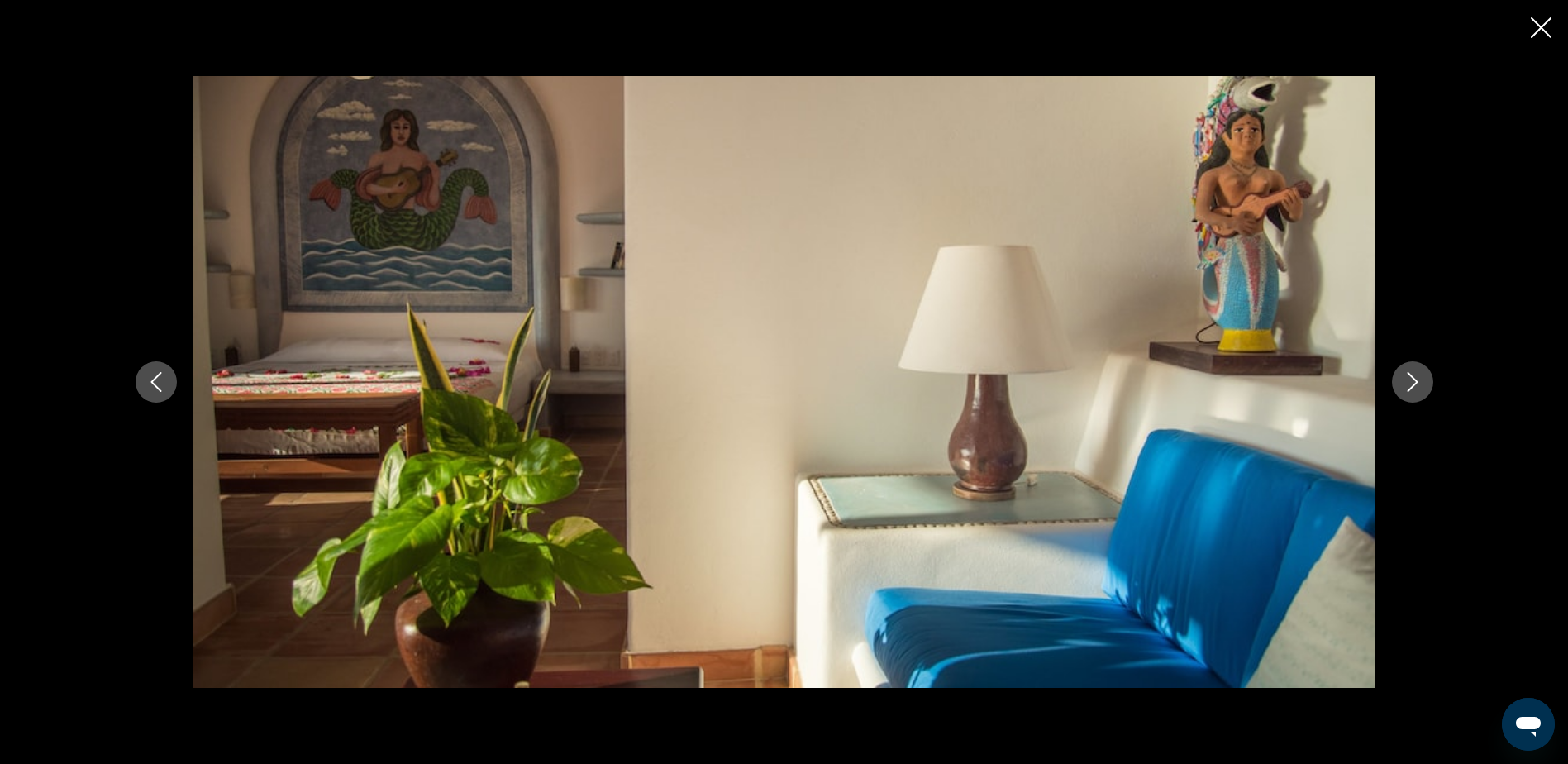
click at [1415, 380] on icon "Next image" at bounding box center [1412, 382] width 11 height 20
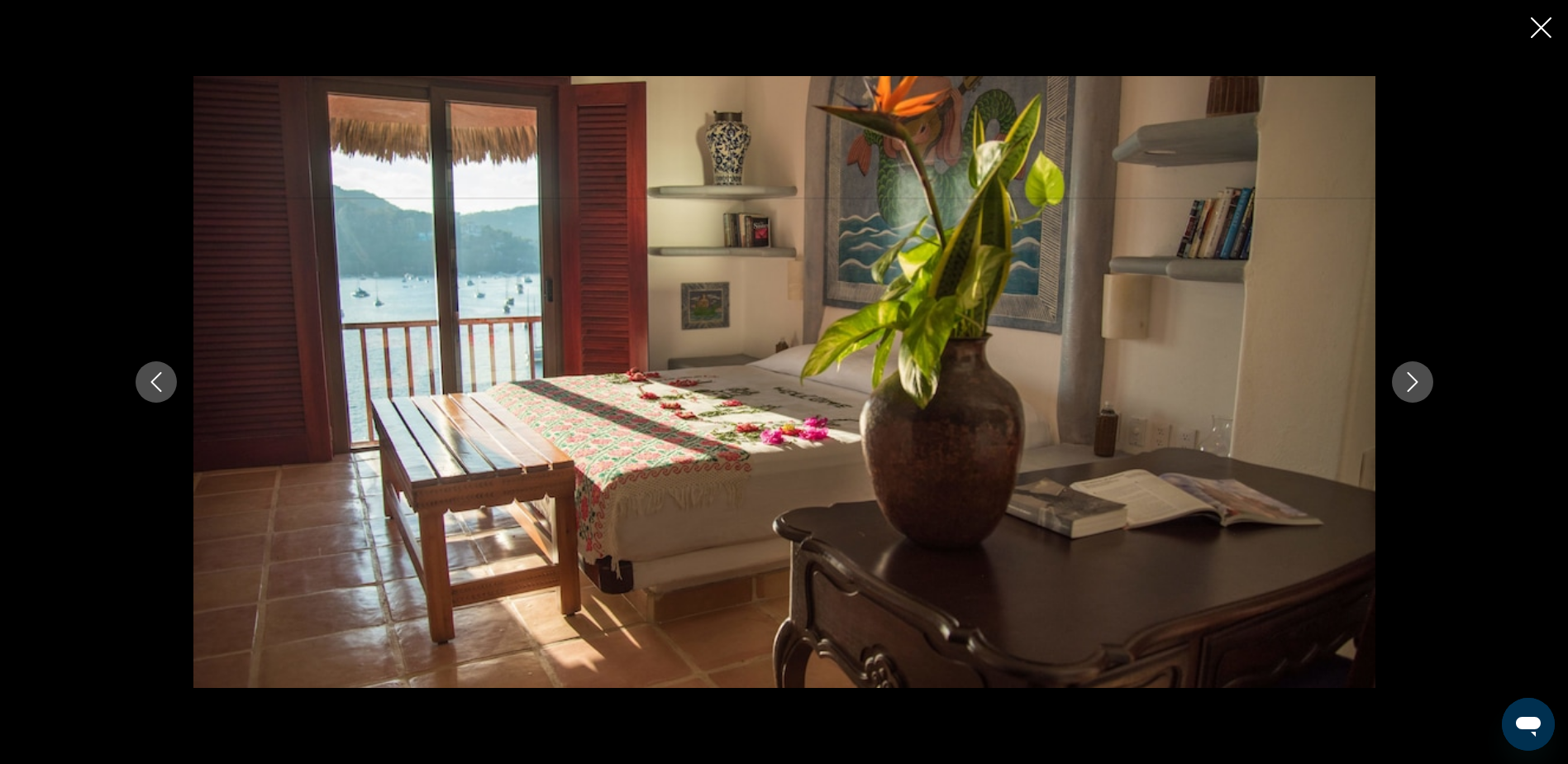
click at [1415, 380] on icon "Next image" at bounding box center [1412, 382] width 11 height 20
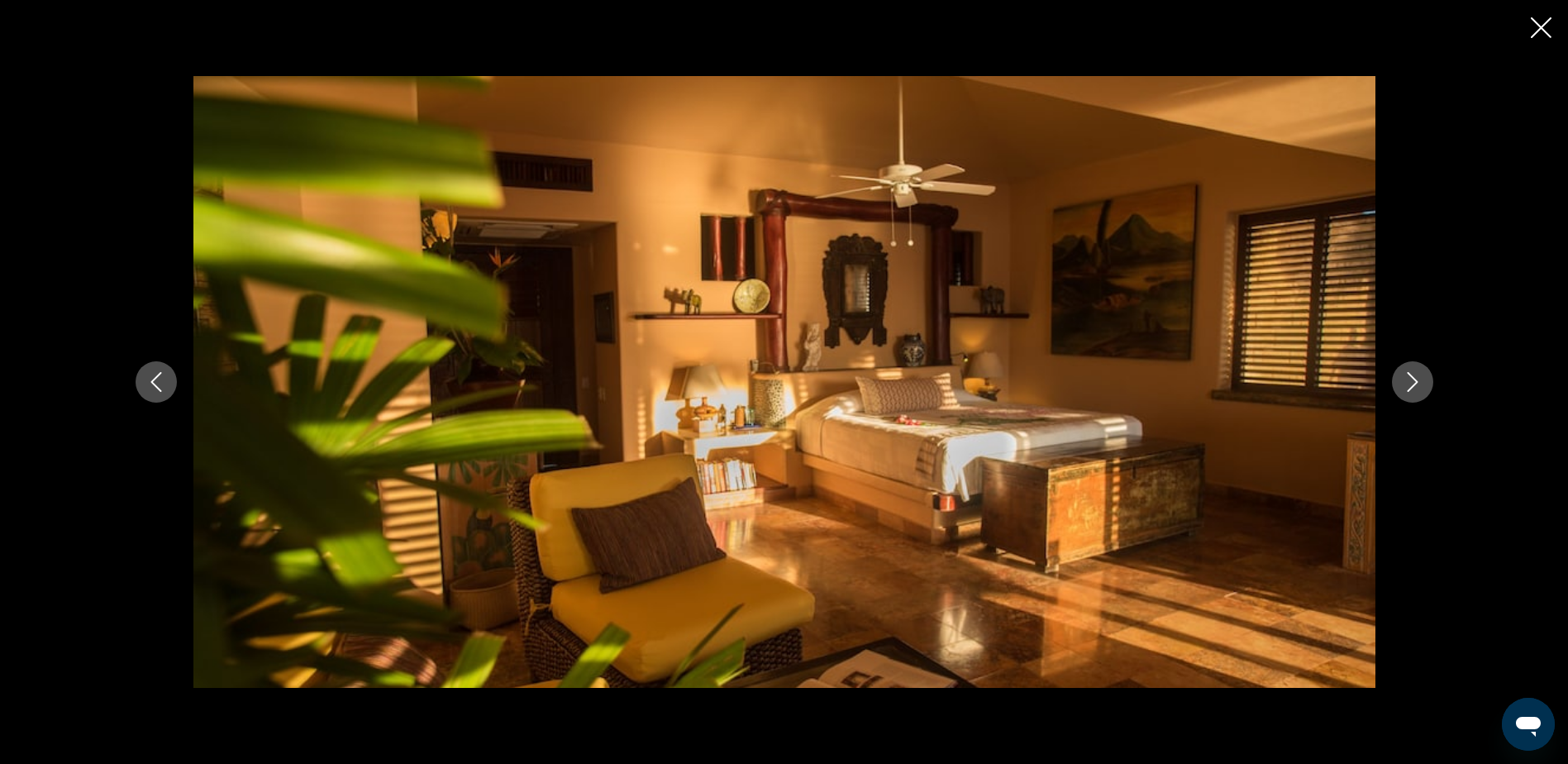
click at [1415, 380] on icon "Next image" at bounding box center [1412, 382] width 11 height 20
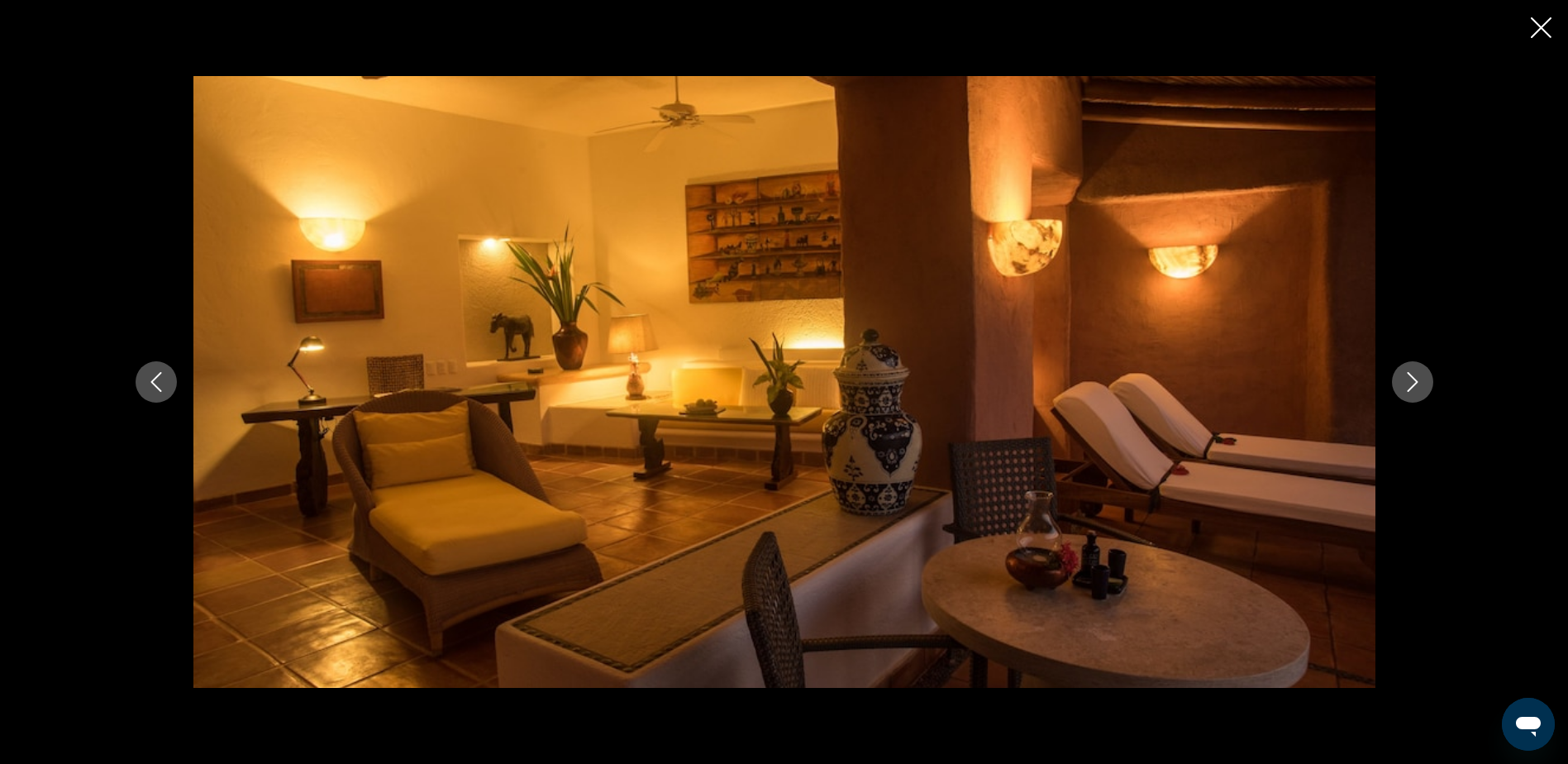
click at [1415, 380] on icon "Next image" at bounding box center [1412, 382] width 11 height 20
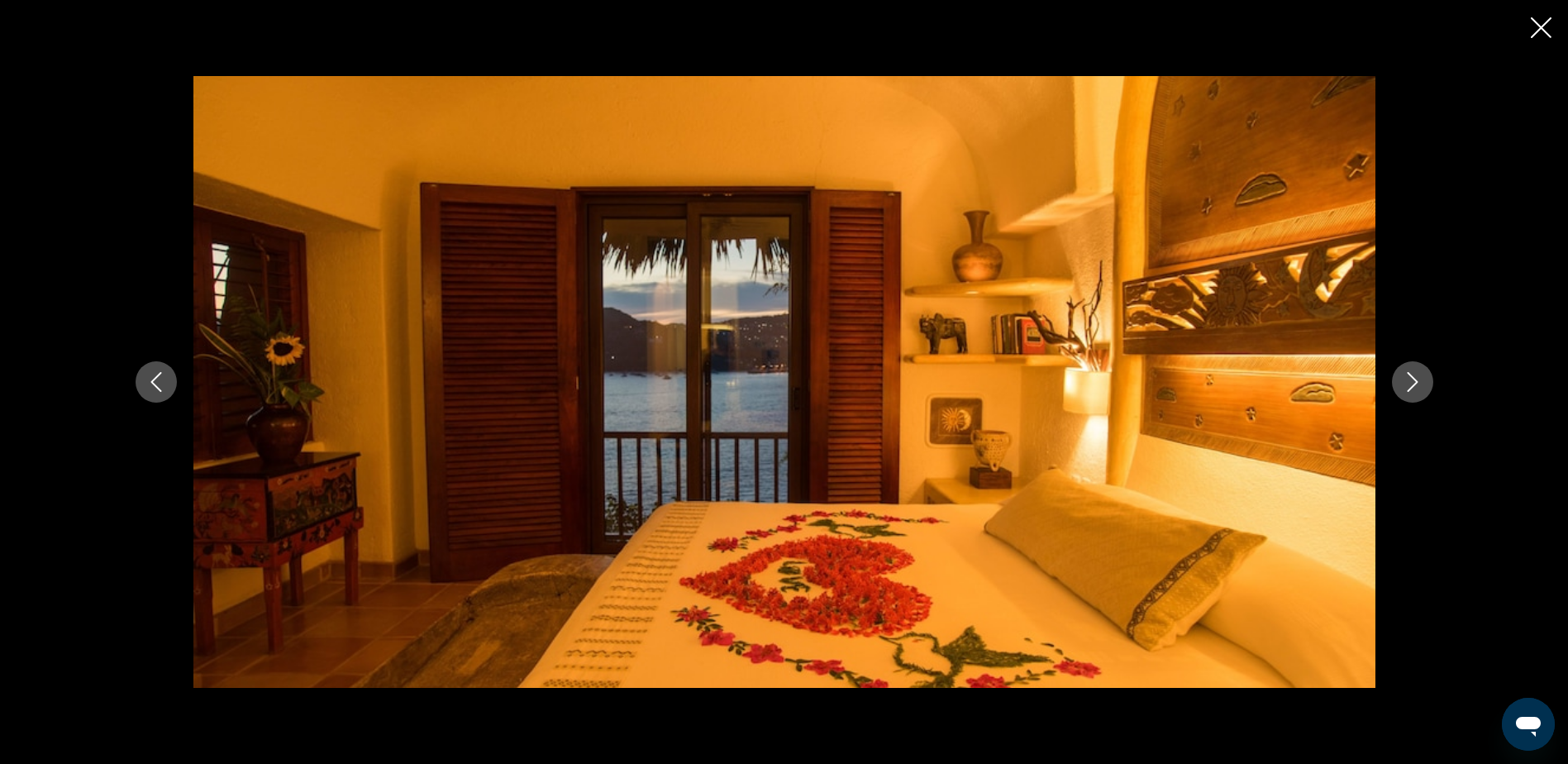
click at [1415, 380] on icon "Next image" at bounding box center [1412, 382] width 11 height 20
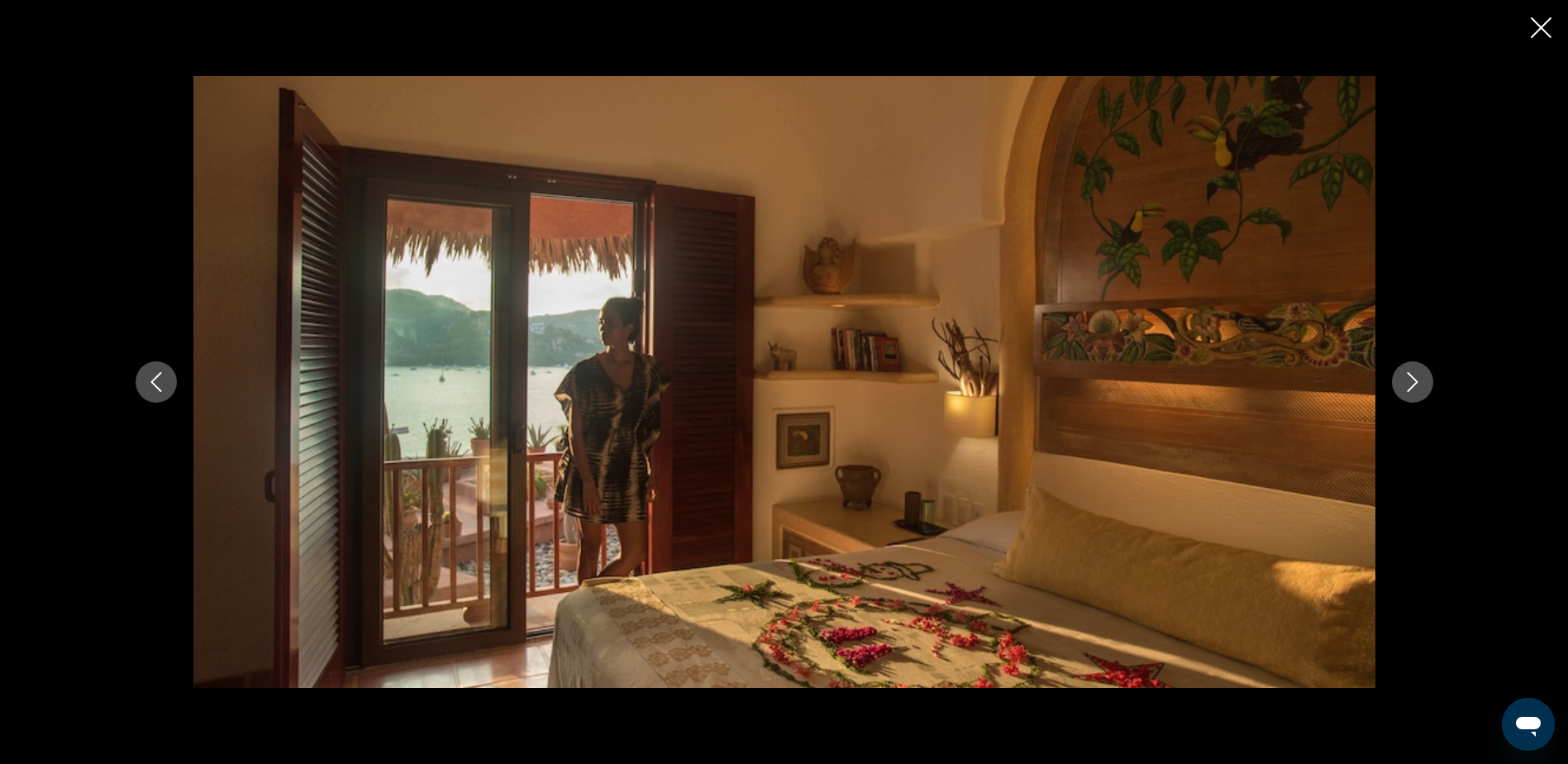
click at [1415, 380] on icon "Next image" at bounding box center [1412, 382] width 11 height 20
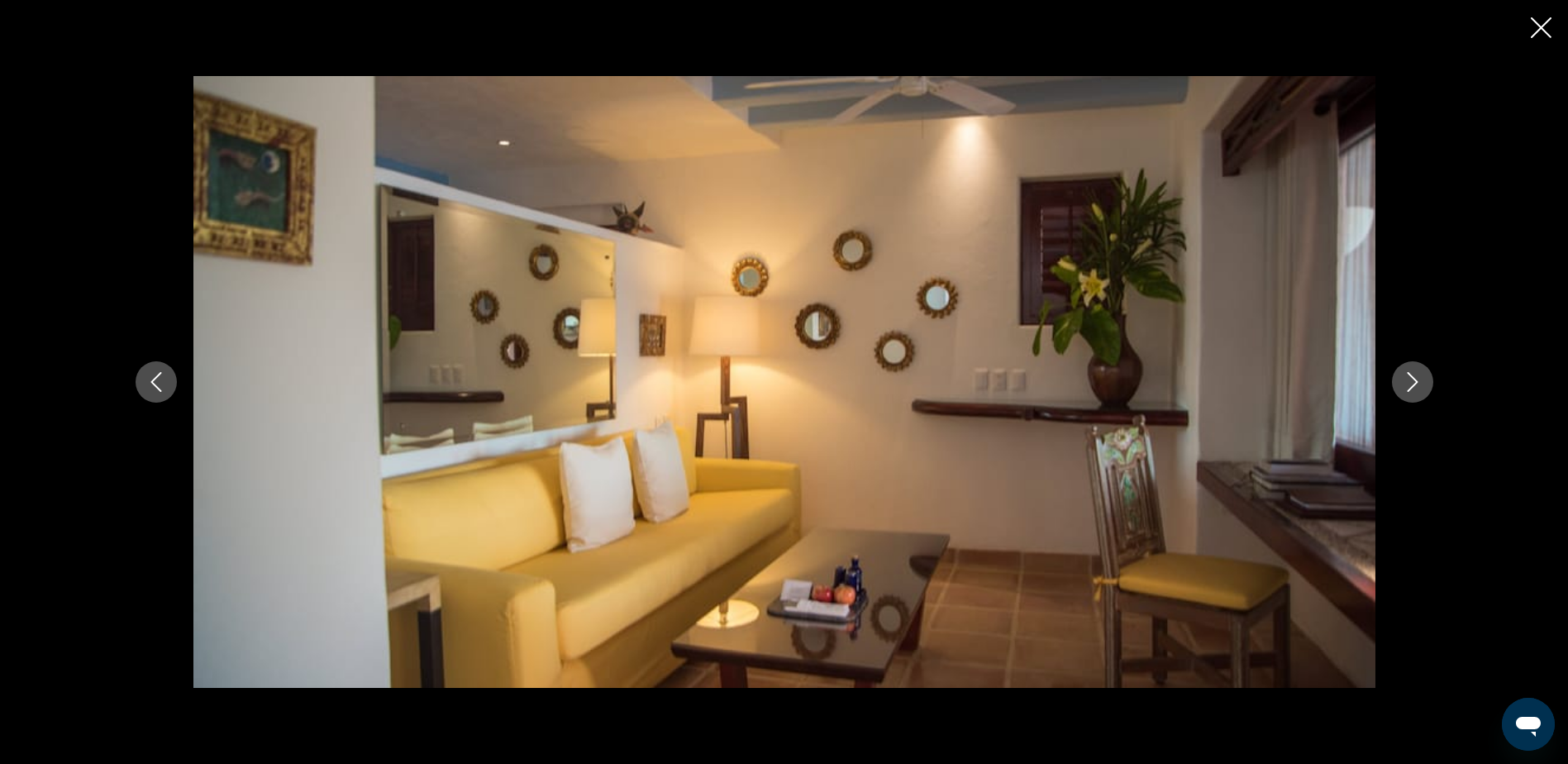
click at [1415, 380] on icon "Next image" at bounding box center [1412, 382] width 11 height 20
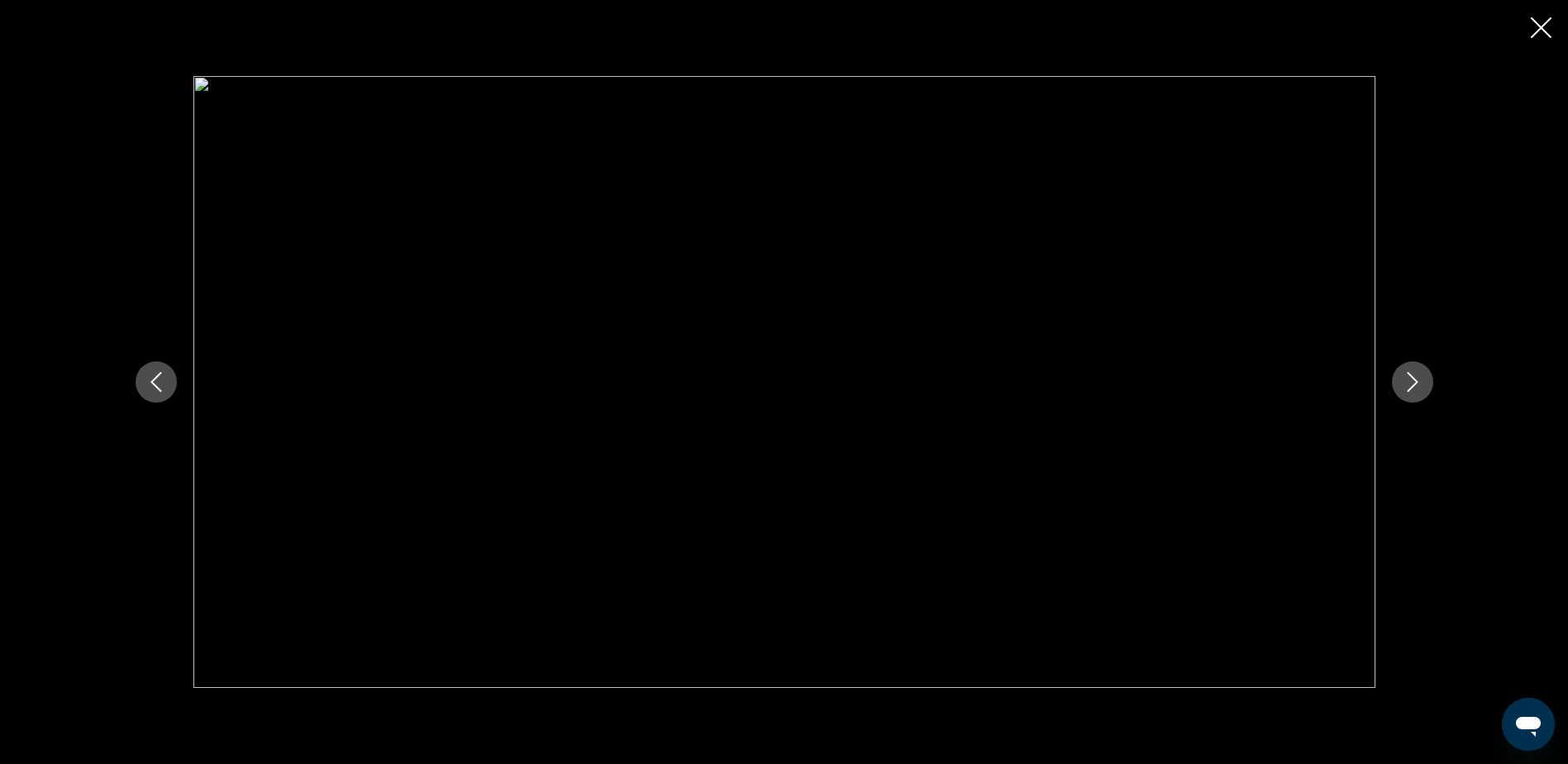
click at [1415, 380] on icon "Next image" at bounding box center [1412, 382] width 11 height 20
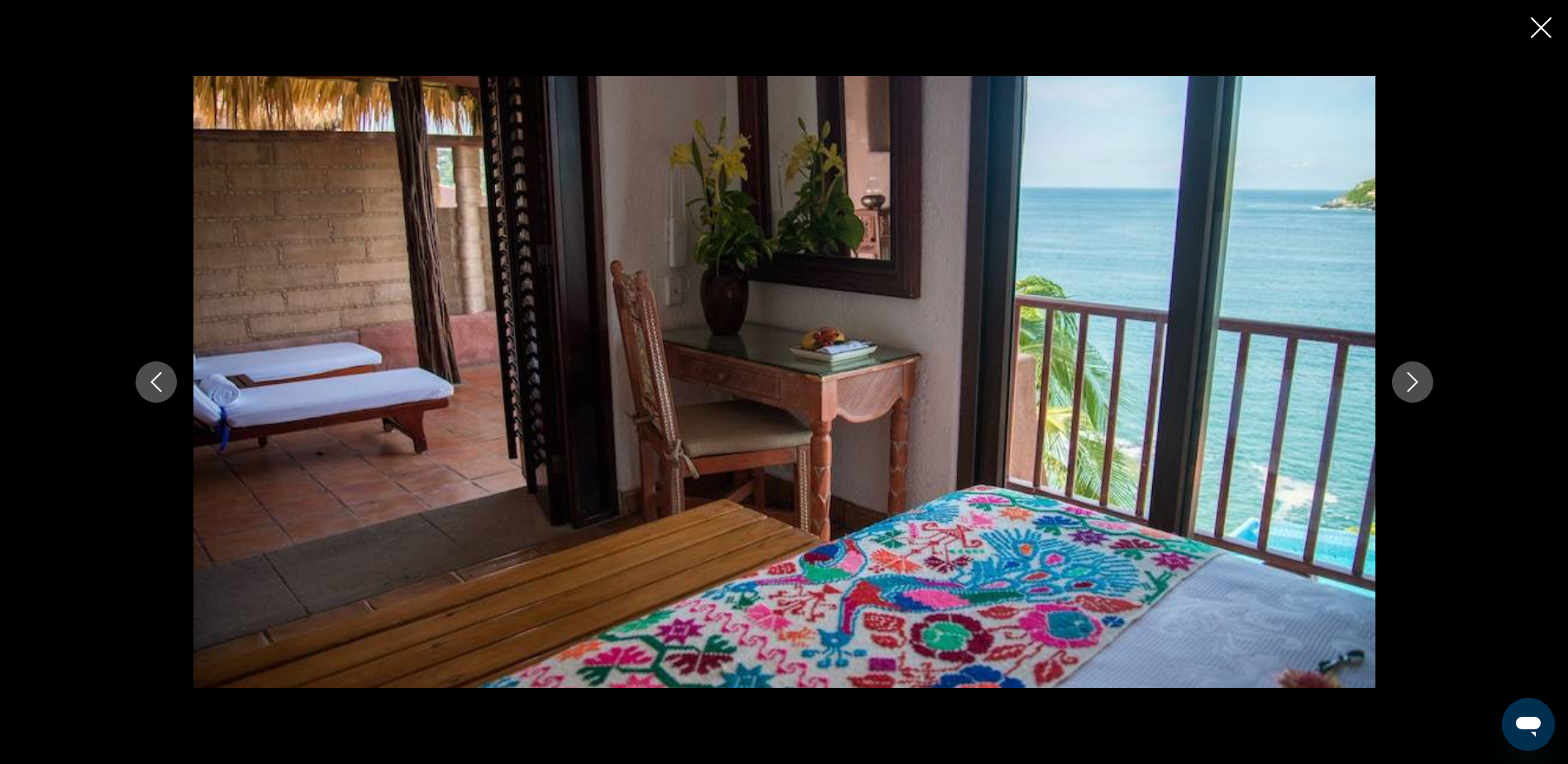
click at [1415, 380] on icon "Next image" at bounding box center [1412, 382] width 11 height 20
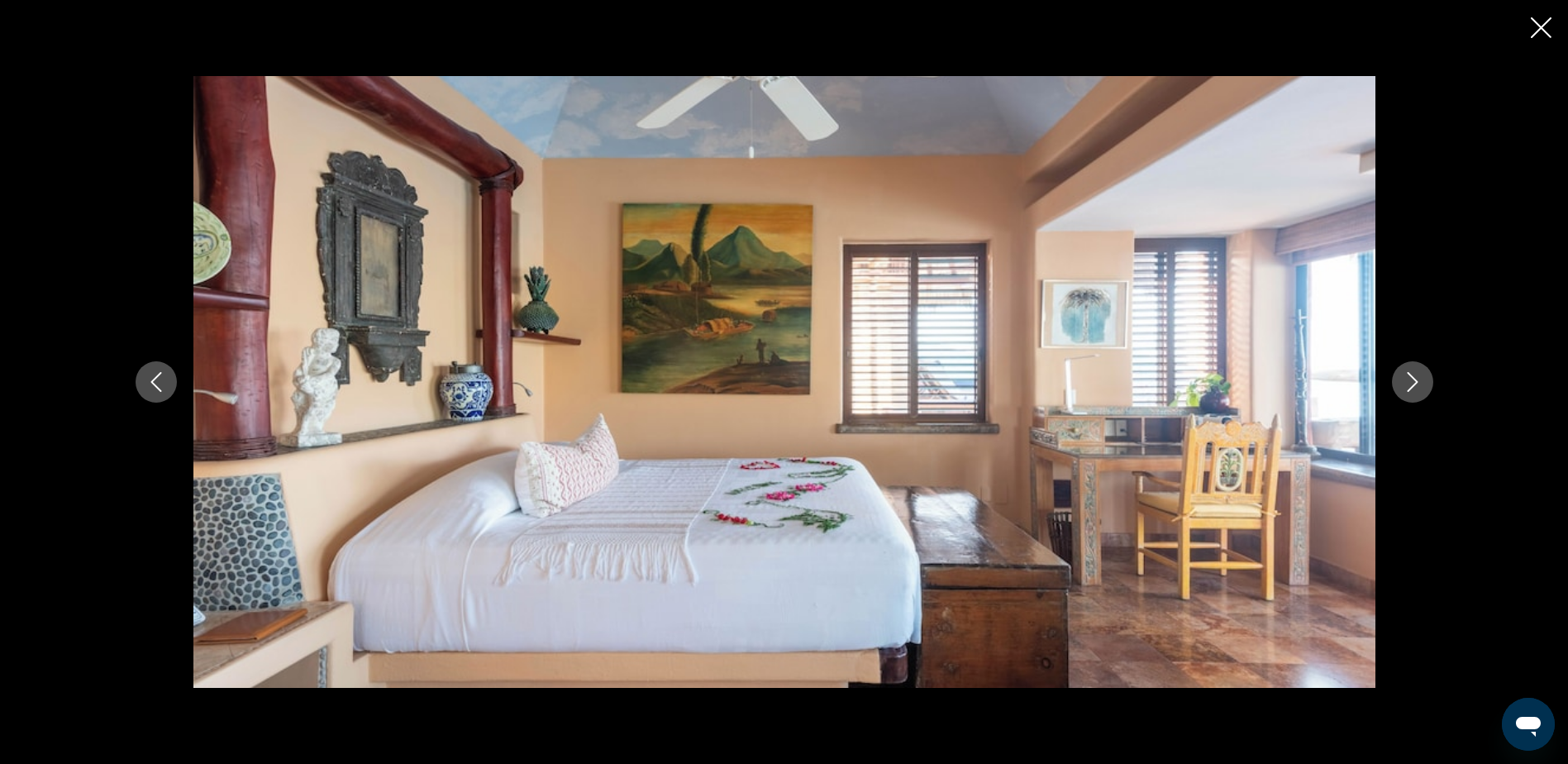
click at [1415, 380] on icon "Next image" at bounding box center [1412, 382] width 11 height 20
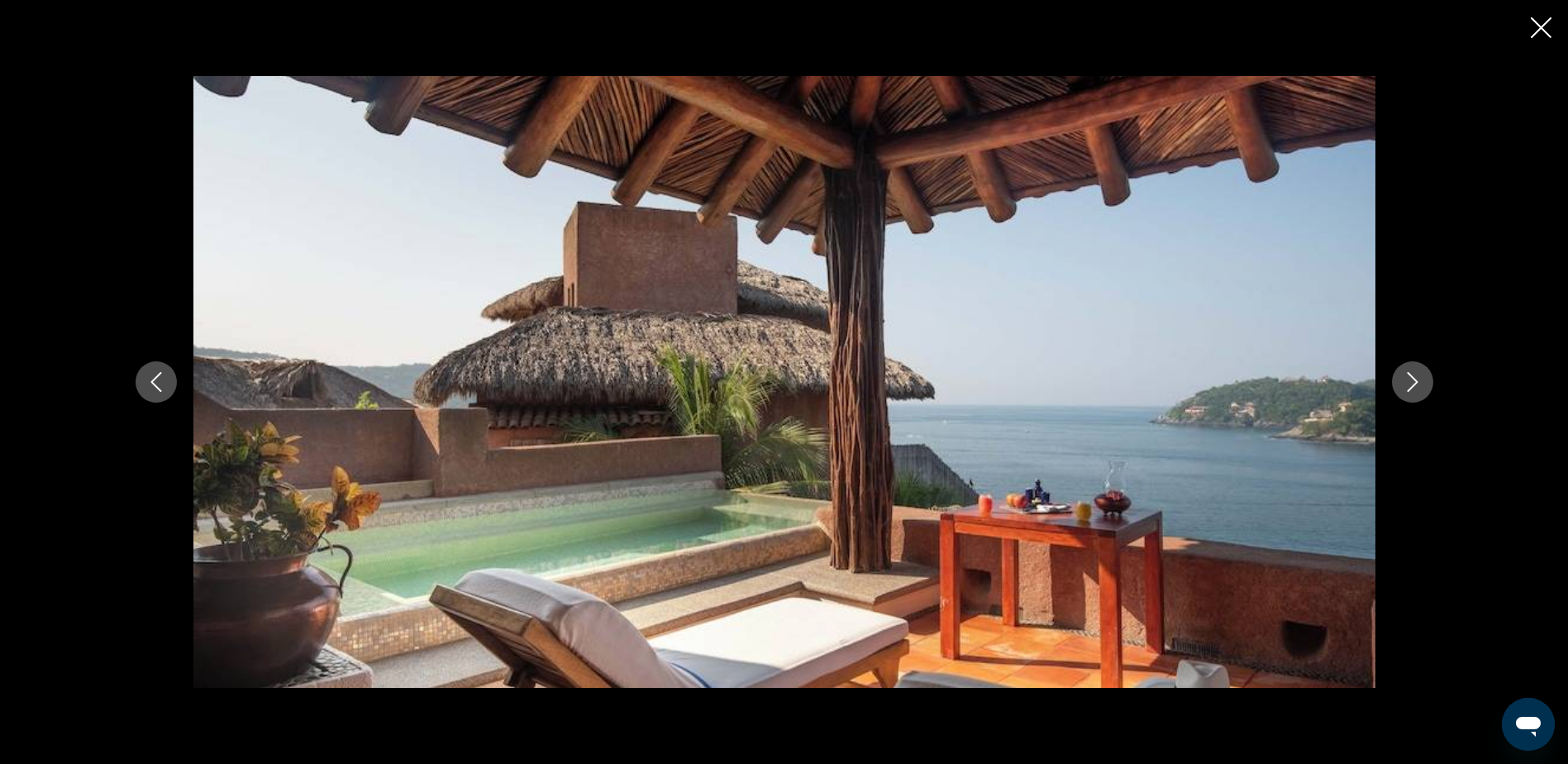
click at [1415, 380] on icon "Next image" at bounding box center [1412, 382] width 11 height 20
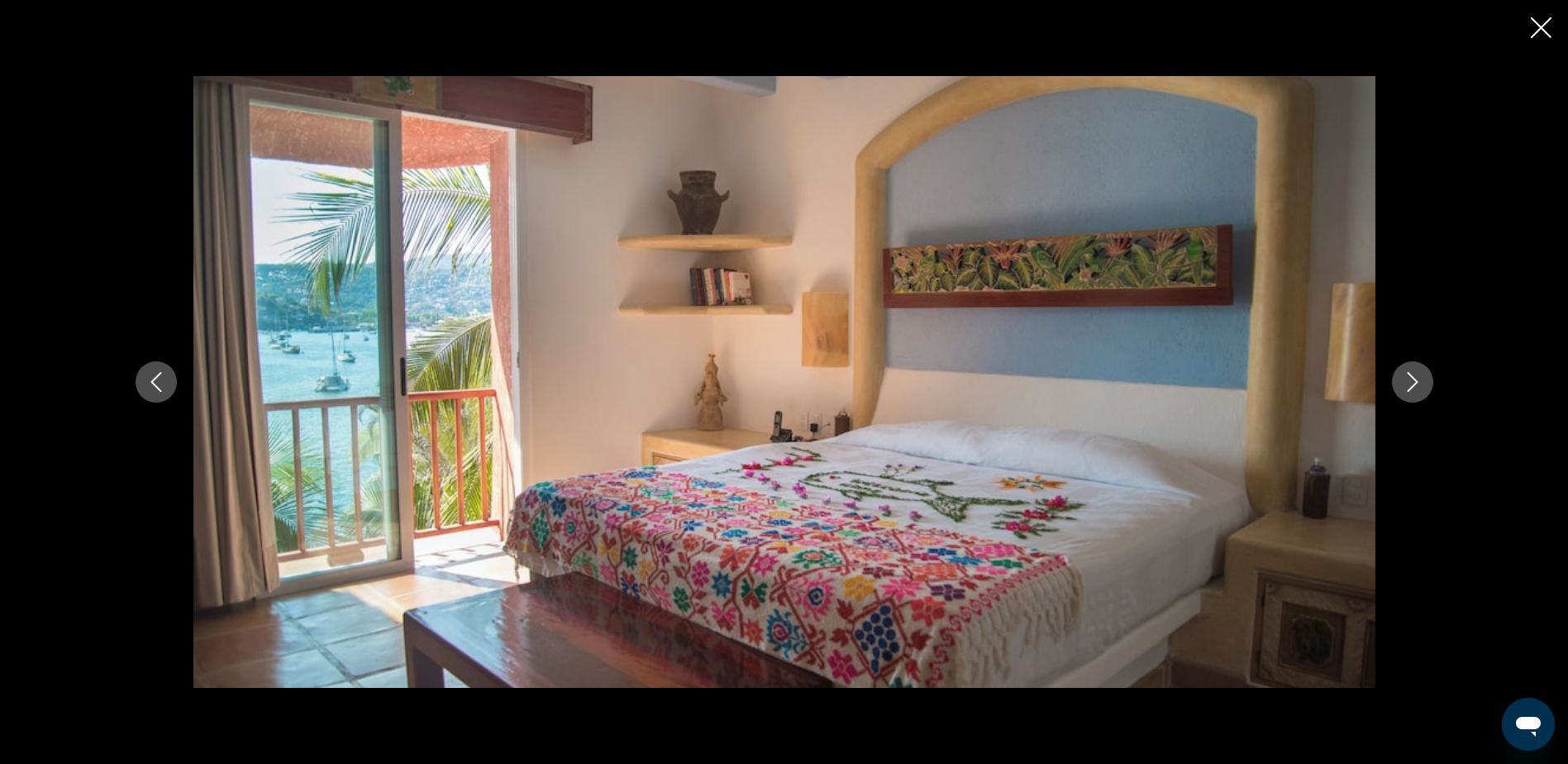
click at [1415, 380] on icon "Next image" at bounding box center [1412, 382] width 11 height 20
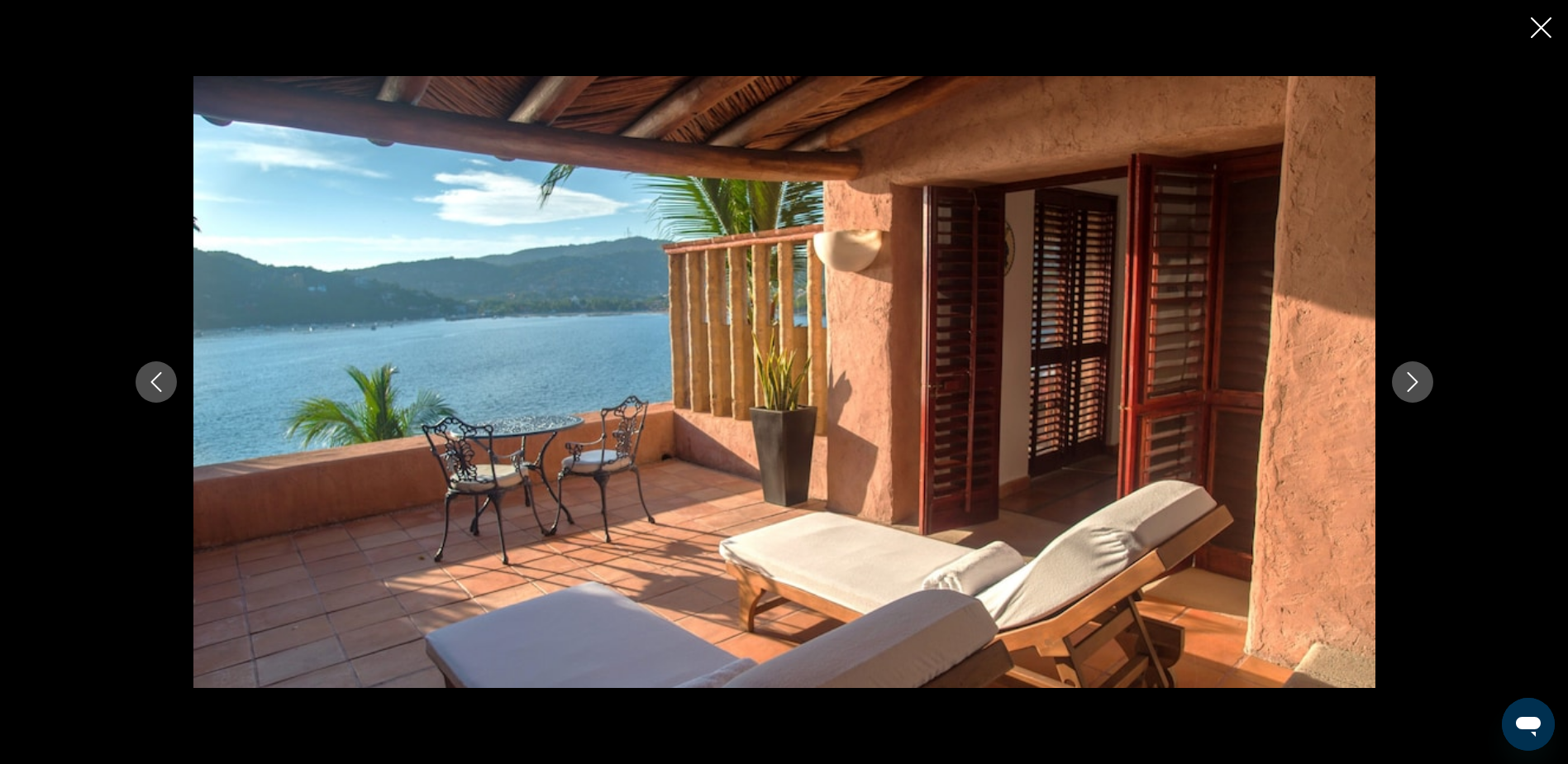
click at [1415, 380] on icon "Next image" at bounding box center [1412, 382] width 11 height 20
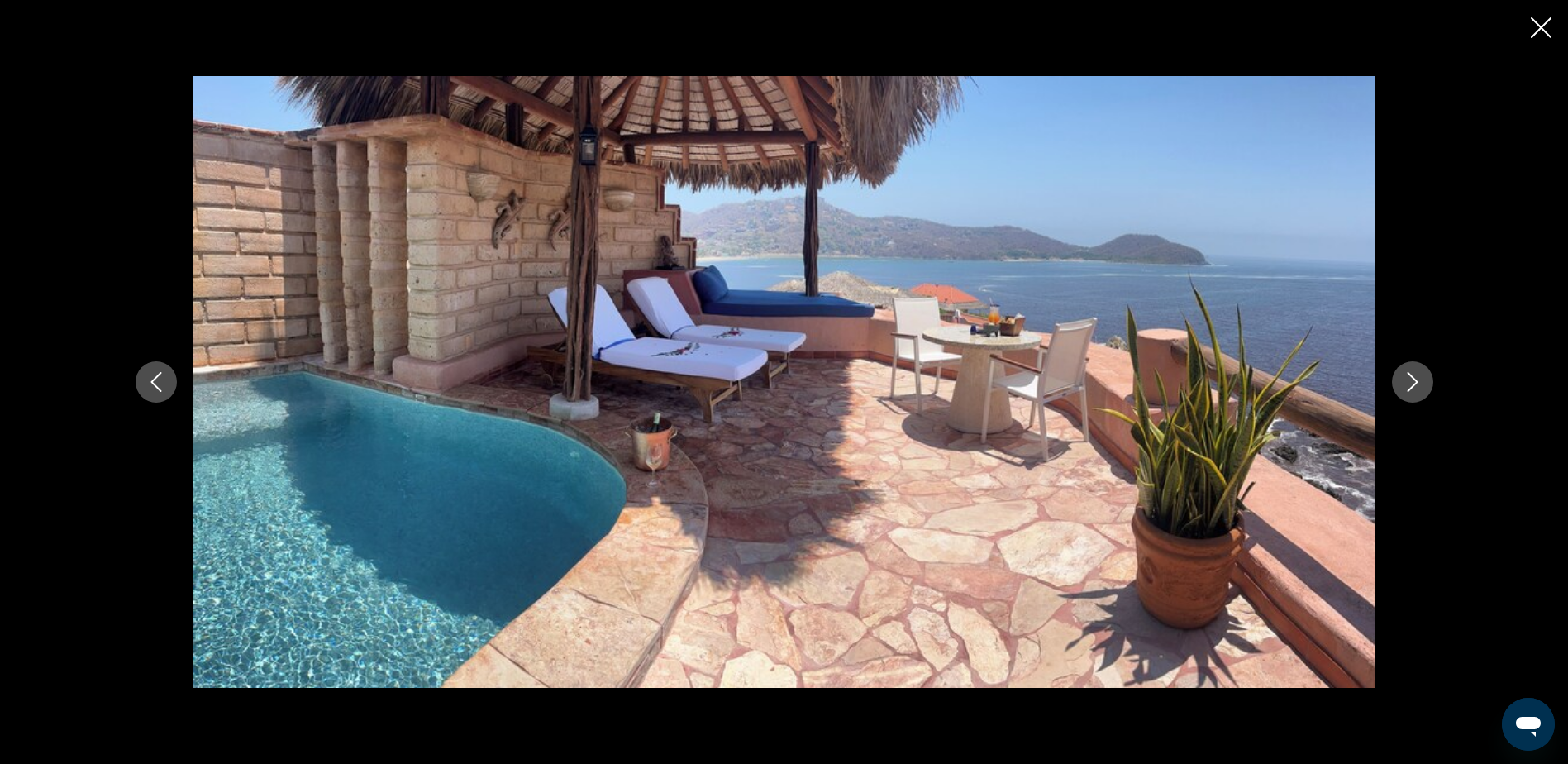
click at [1415, 380] on icon "Next image" at bounding box center [1412, 382] width 11 height 20
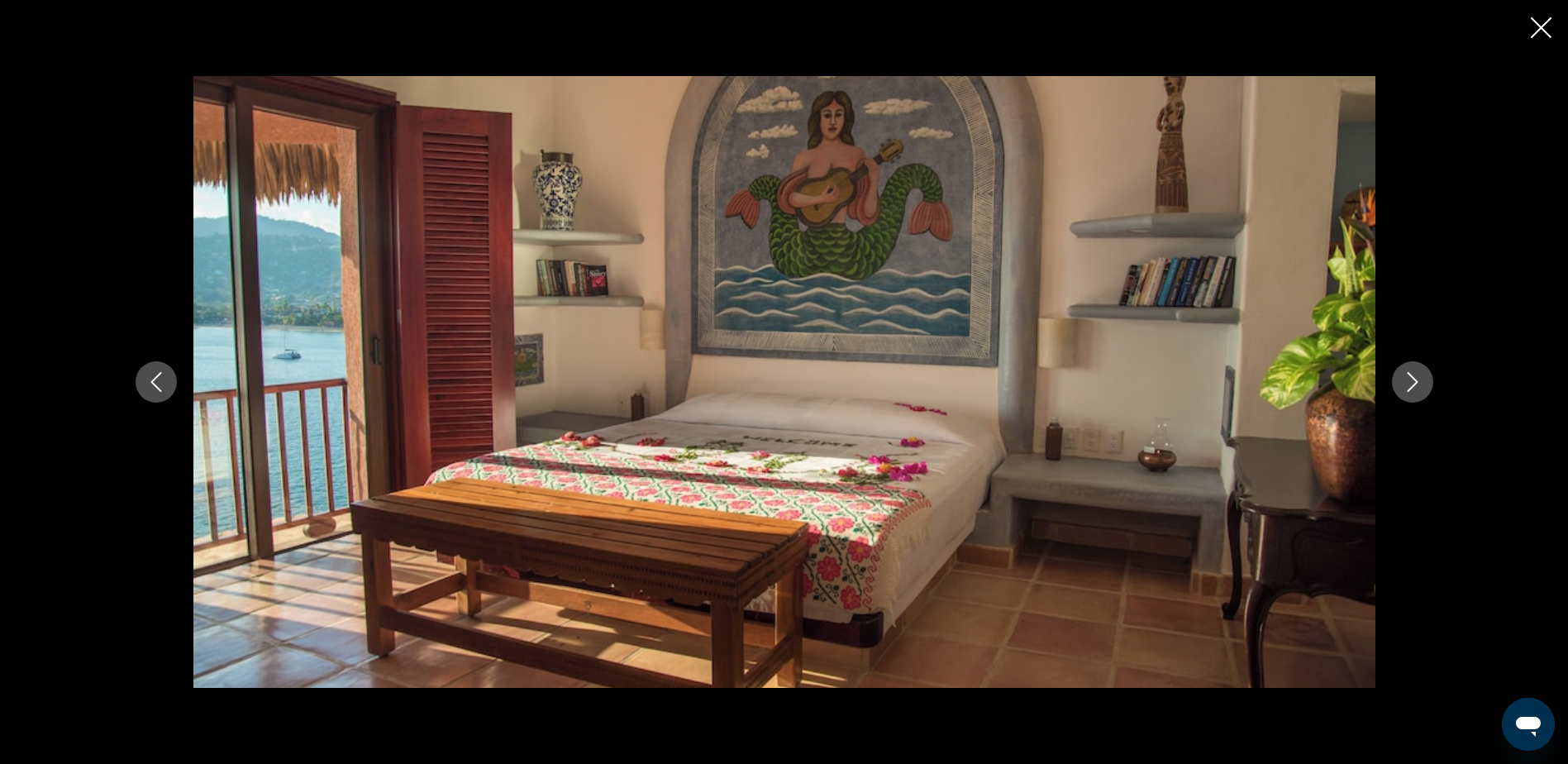
click at [1415, 380] on icon "Next image" at bounding box center [1412, 382] width 11 height 20
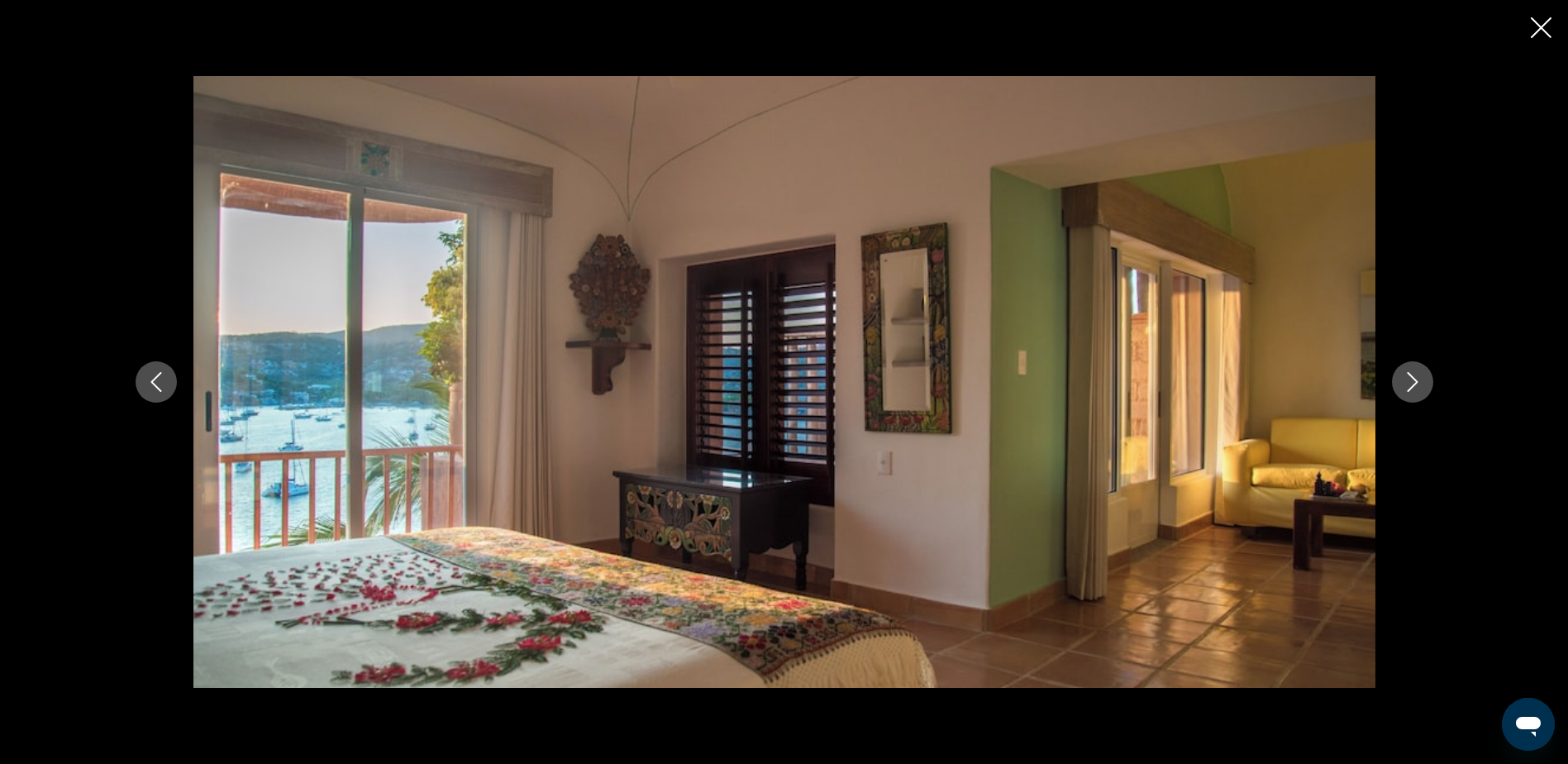
click at [1415, 380] on icon "Next image" at bounding box center [1412, 382] width 11 height 20
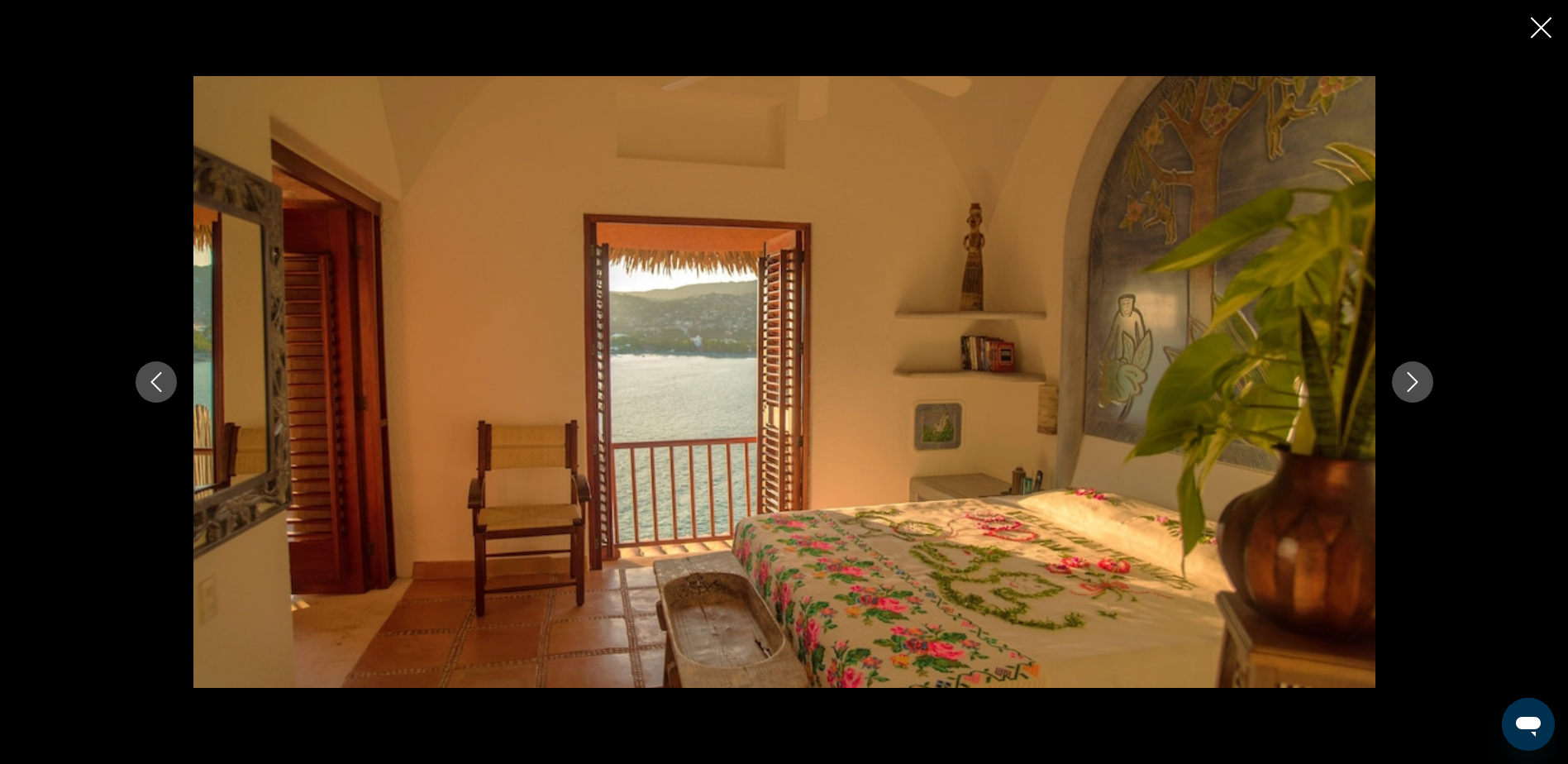
click at [1415, 380] on icon "Next image" at bounding box center [1412, 382] width 11 height 20
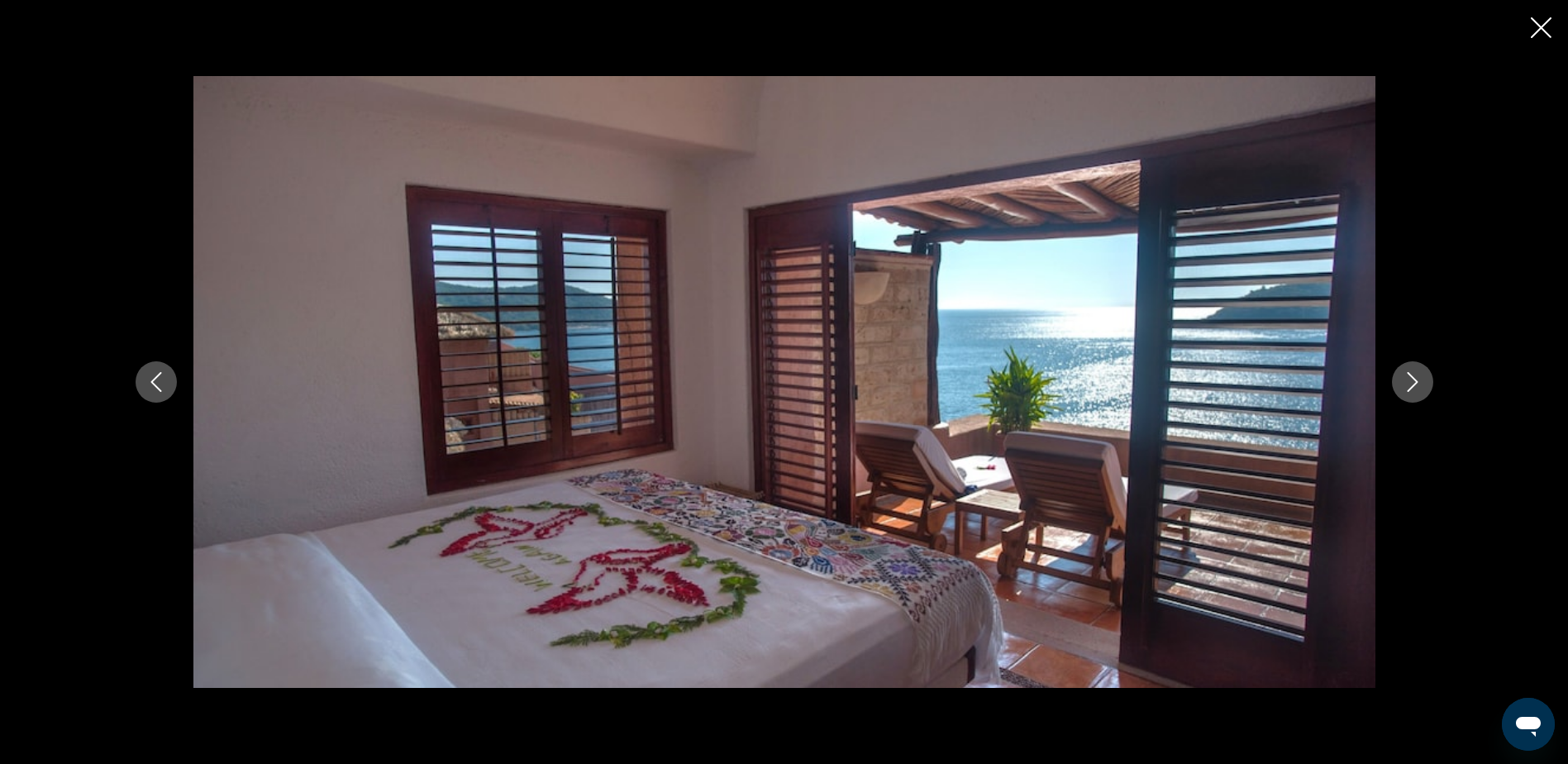
click at [1415, 380] on icon "Next image" at bounding box center [1412, 382] width 11 height 20
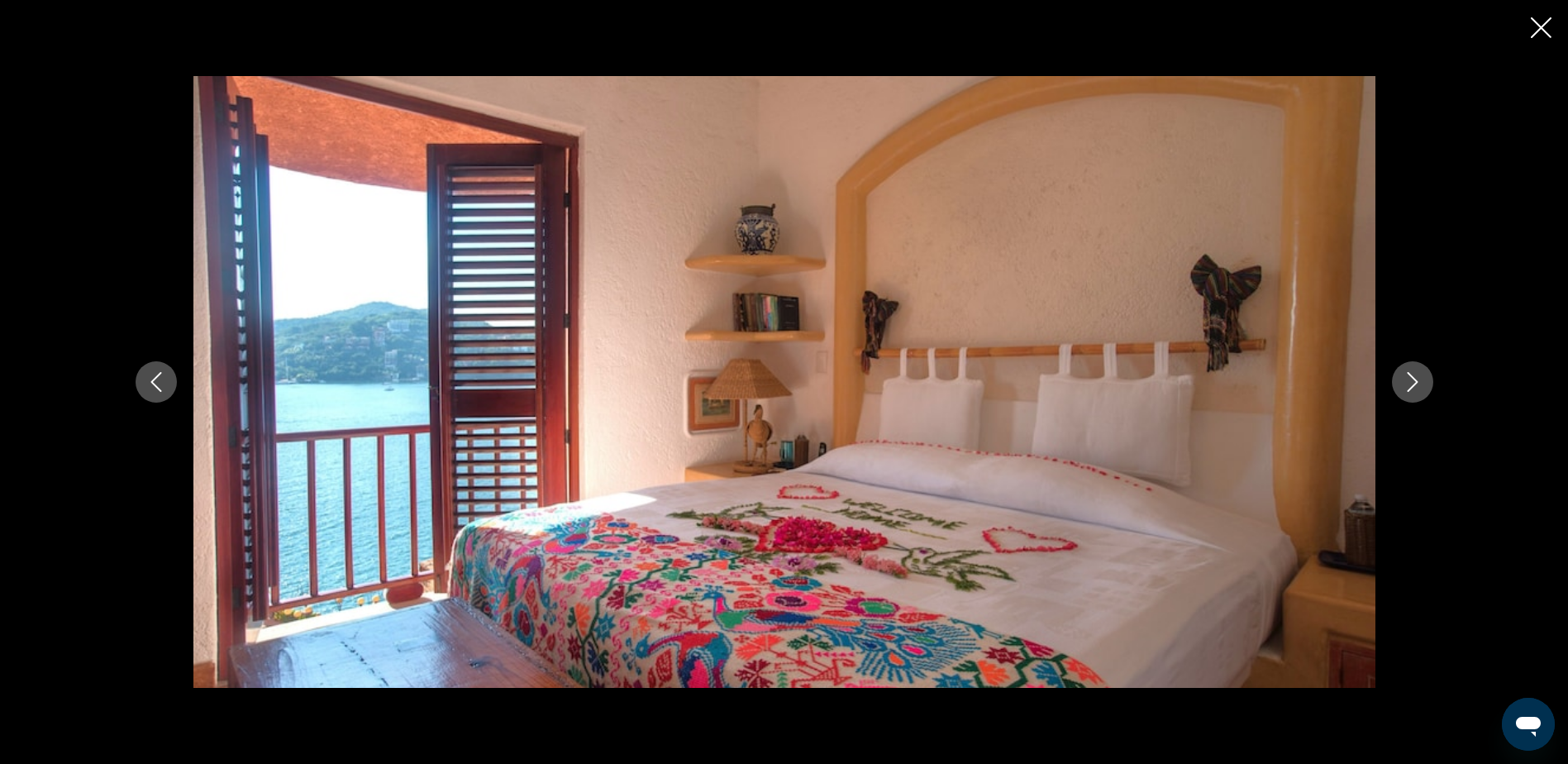
click at [1415, 380] on icon "Next image" at bounding box center [1412, 382] width 11 height 20
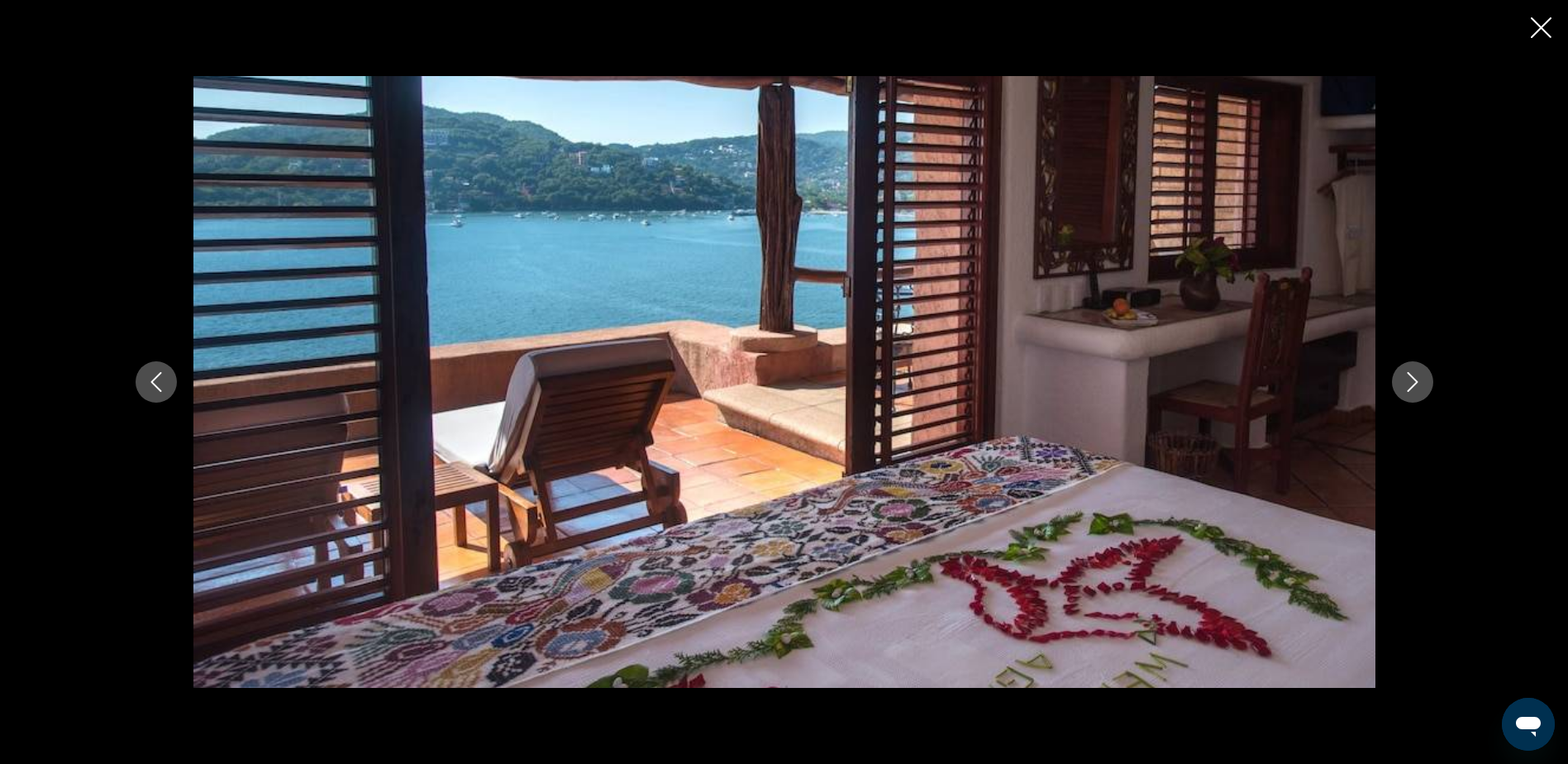
click at [1415, 380] on icon "Next image" at bounding box center [1412, 382] width 11 height 20
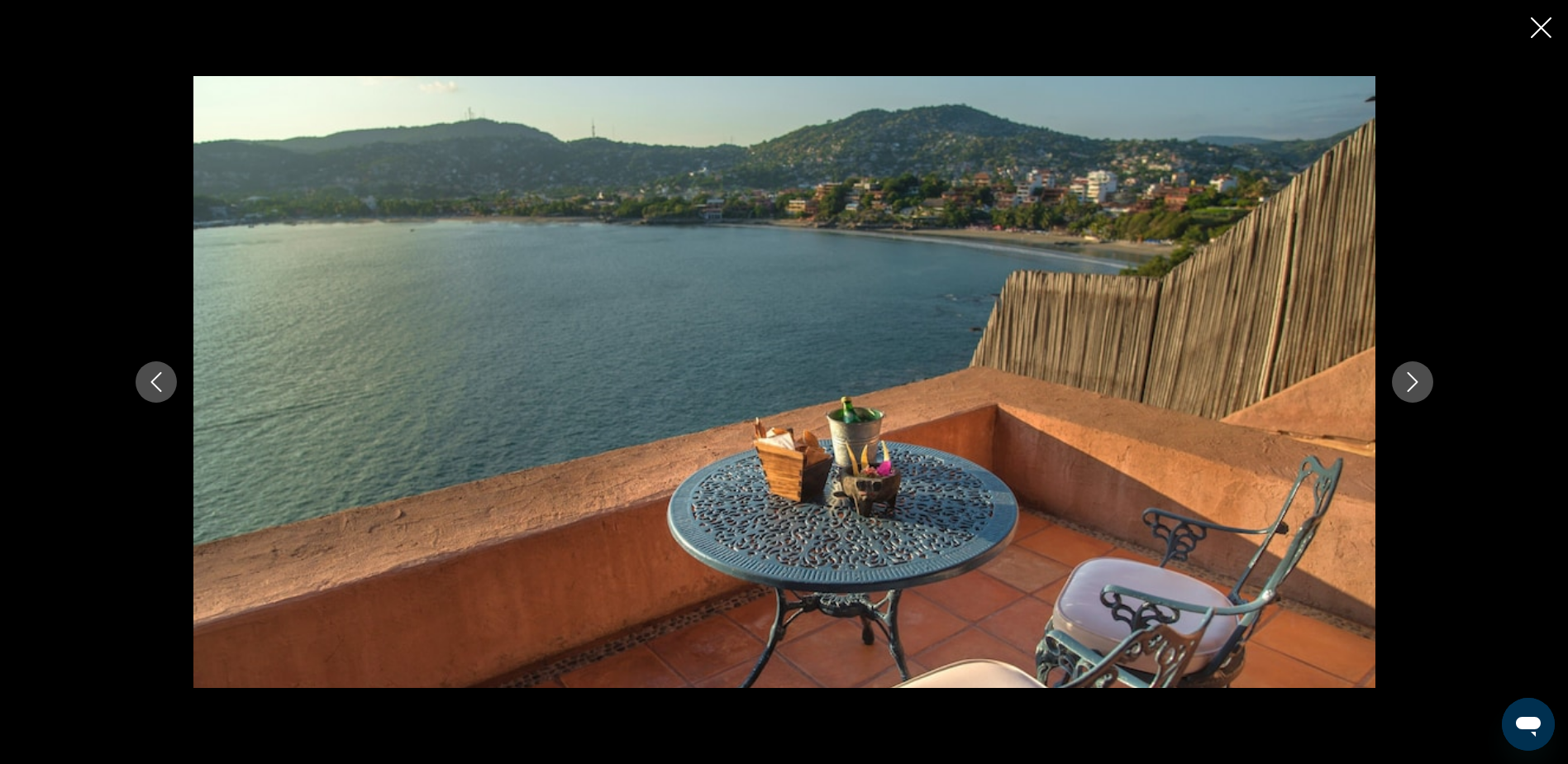
click at [1413, 382] on icon "Next image" at bounding box center [1412, 382] width 20 height 20
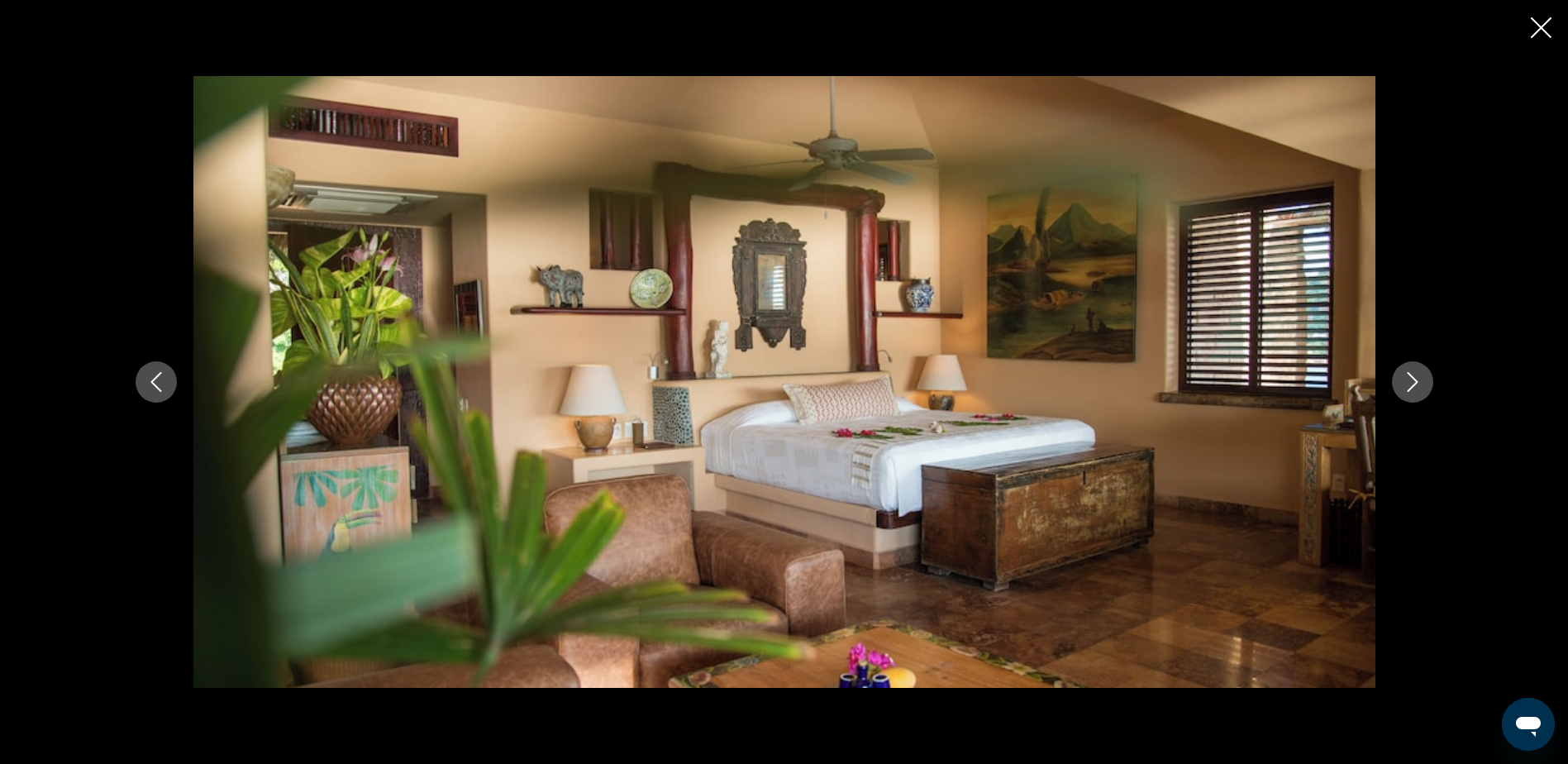
click at [1413, 382] on icon "Next image" at bounding box center [1412, 382] width 20 height 20
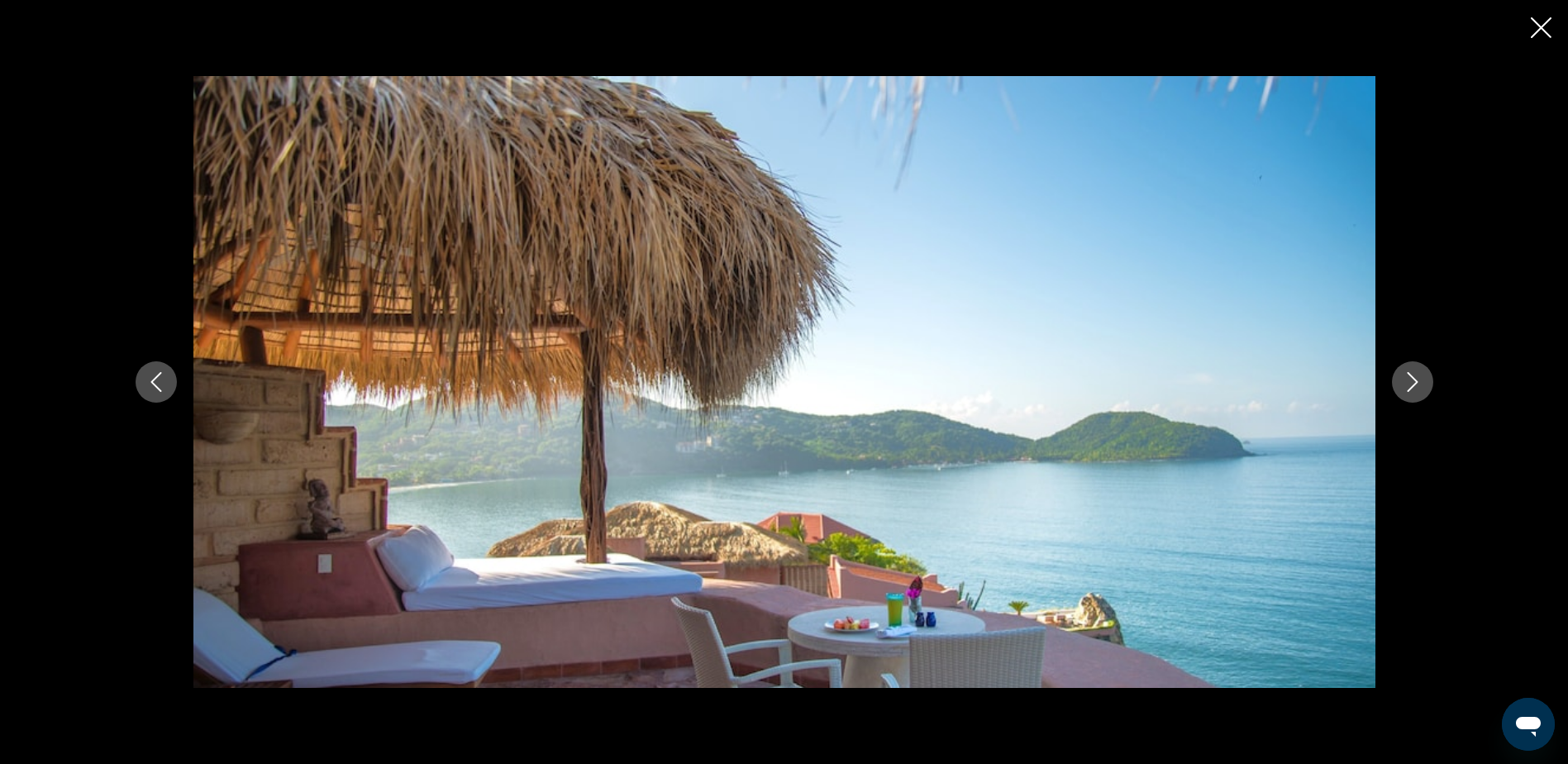
click at [1413, 382] on icon "Next image" at bounding box center [1412, 382] width 20 height 20
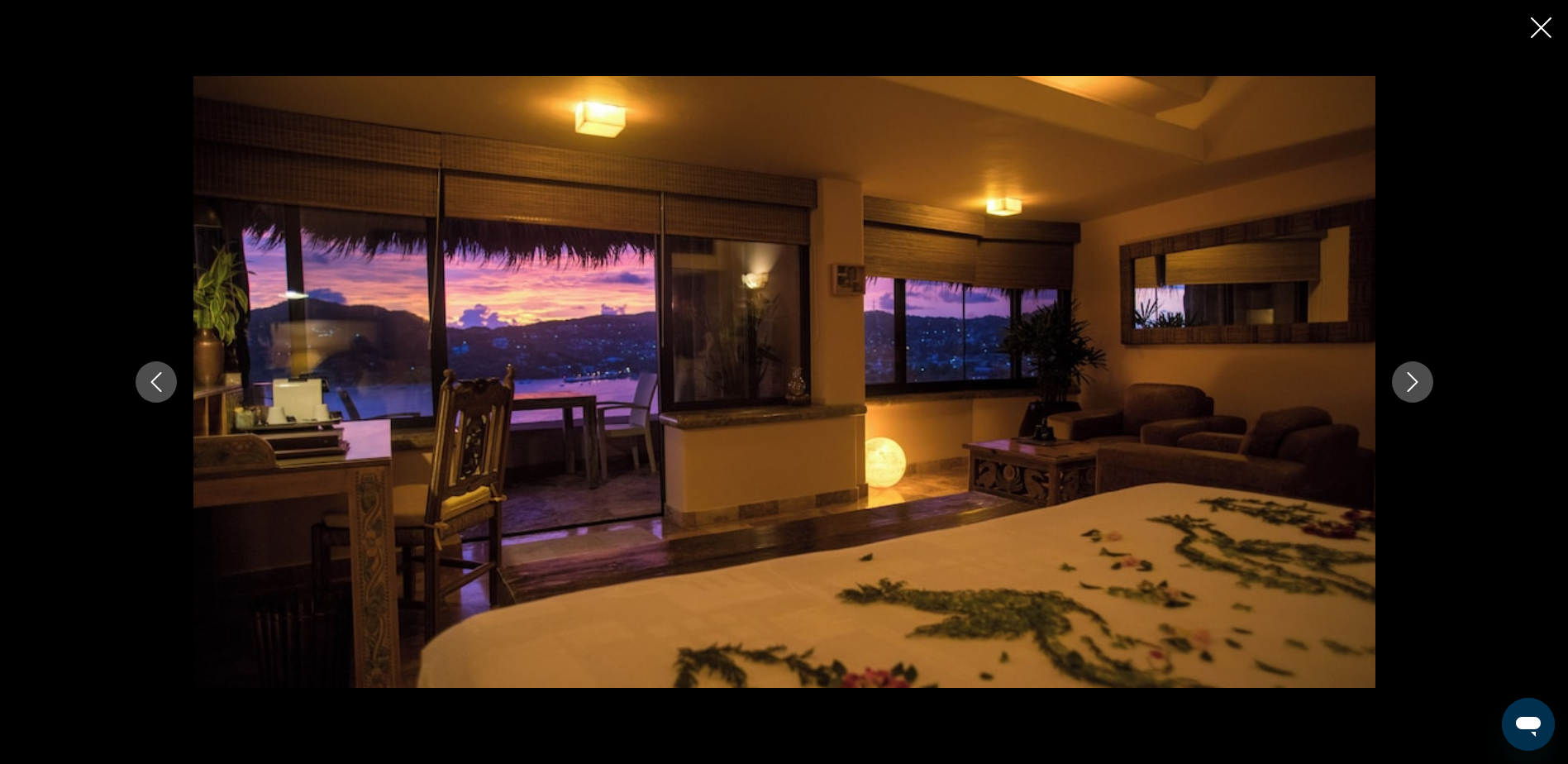
click at [1413, 382] on icon "Next image" at bounding box center [1412, 382] width 20 height 20
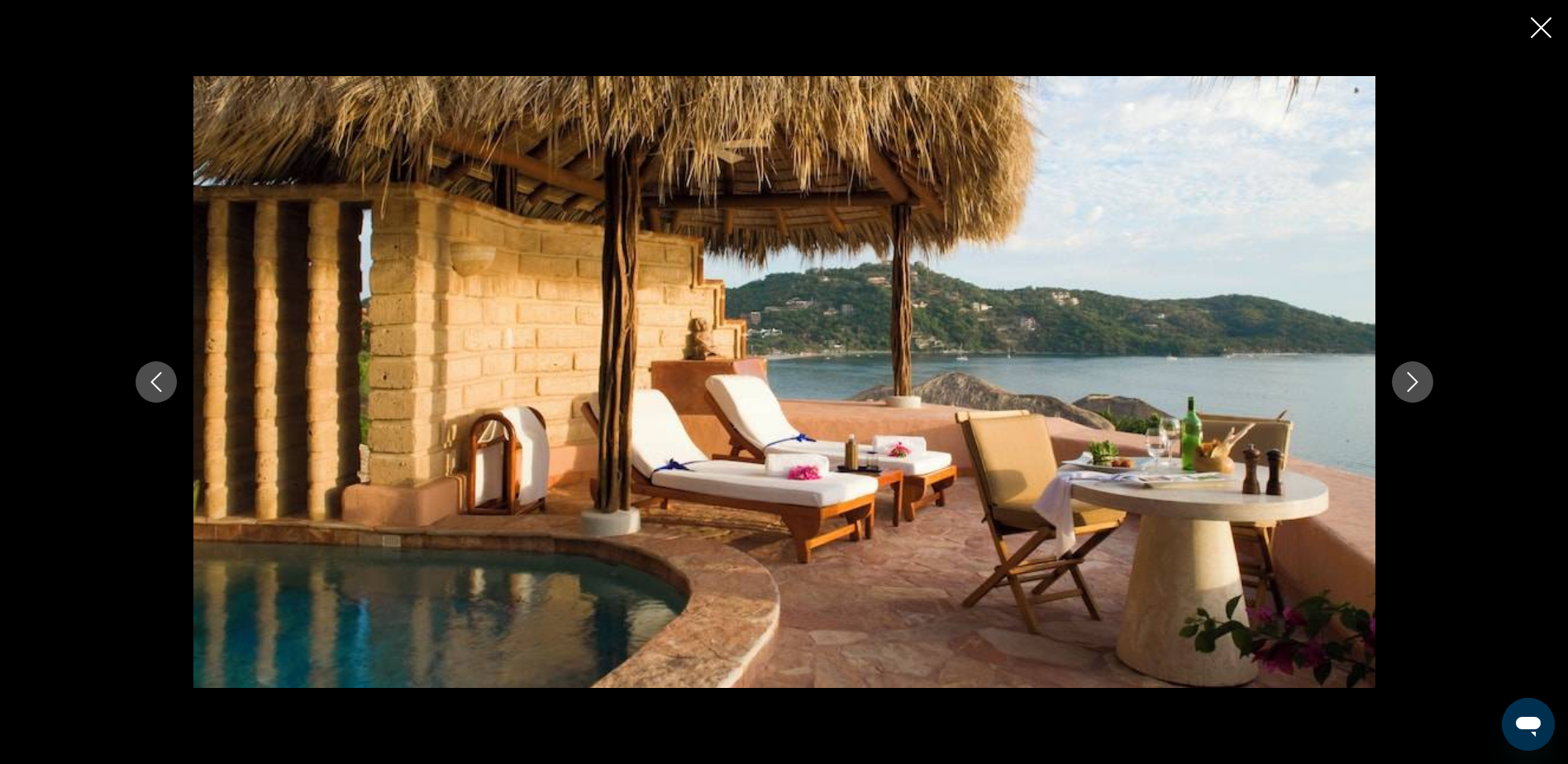
click at [1413, 382] on icon "Next image" at bounding box center [1412, 382] width 20 height 20
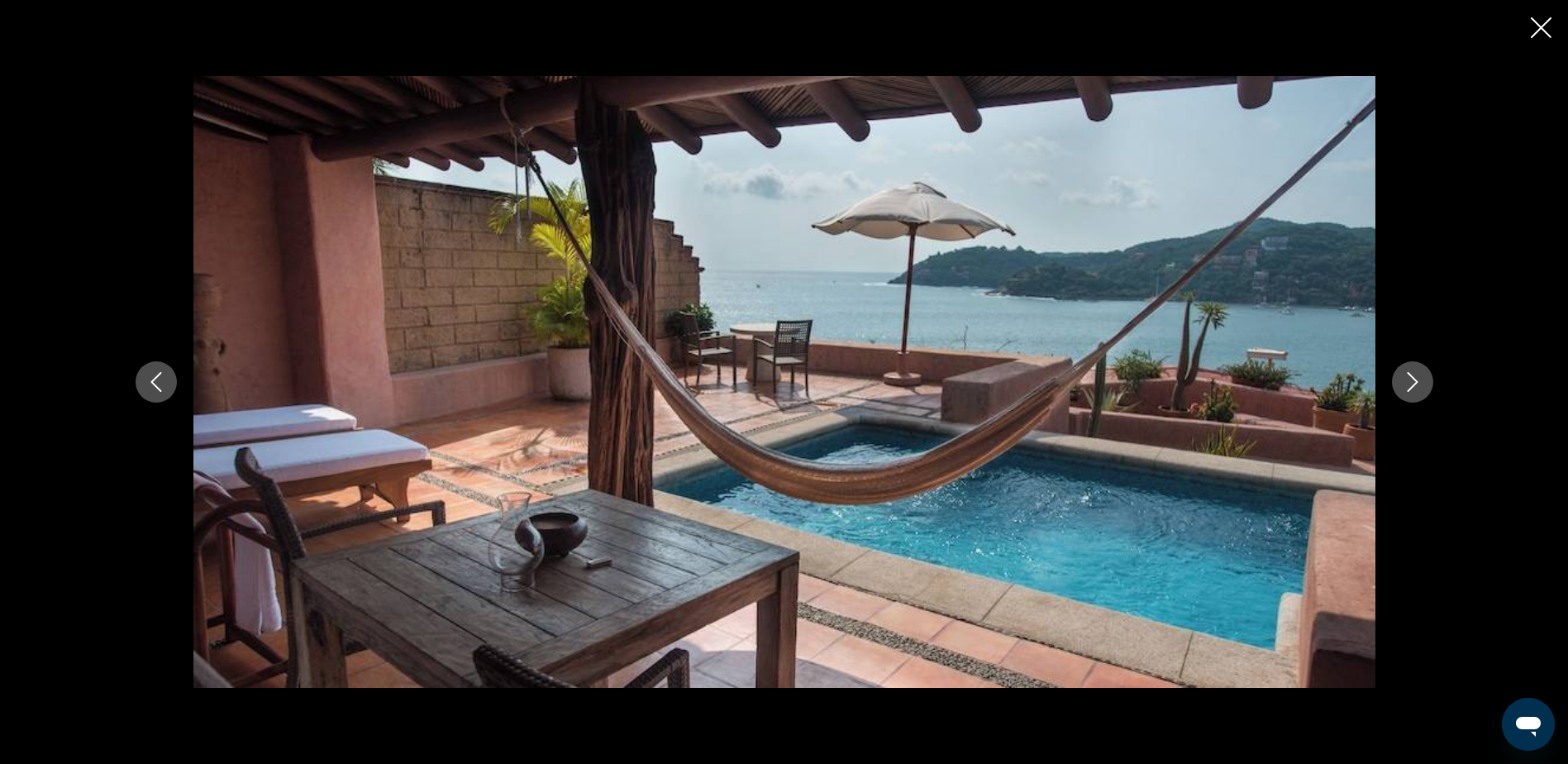
click at [1413, 382] on icon "Next image" at bounding box center [1412, 382] width 20 height 20
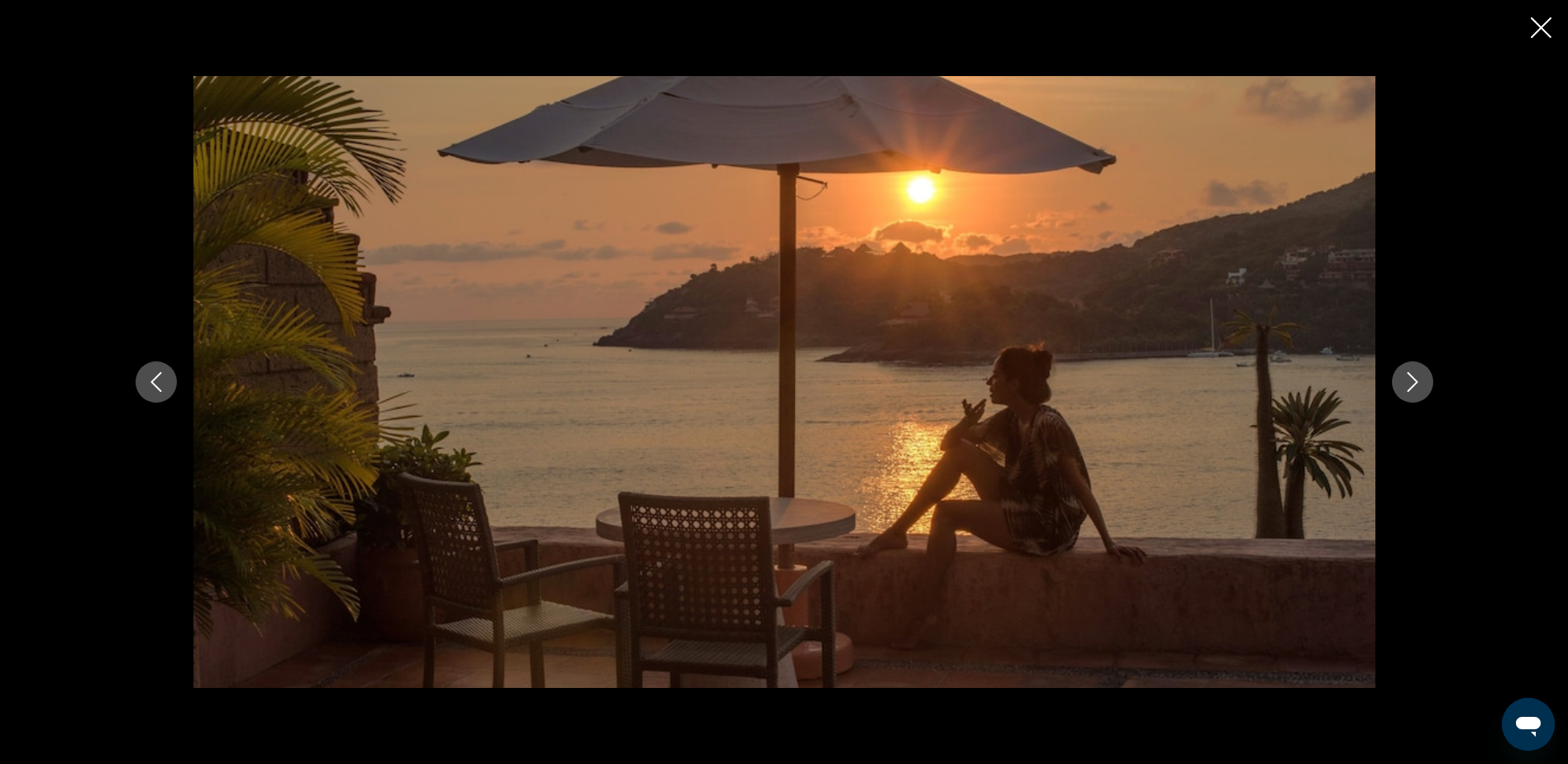
click at [1413, 382] on icon "Next image" at bounding box center [1412, 382] width 20 height 20
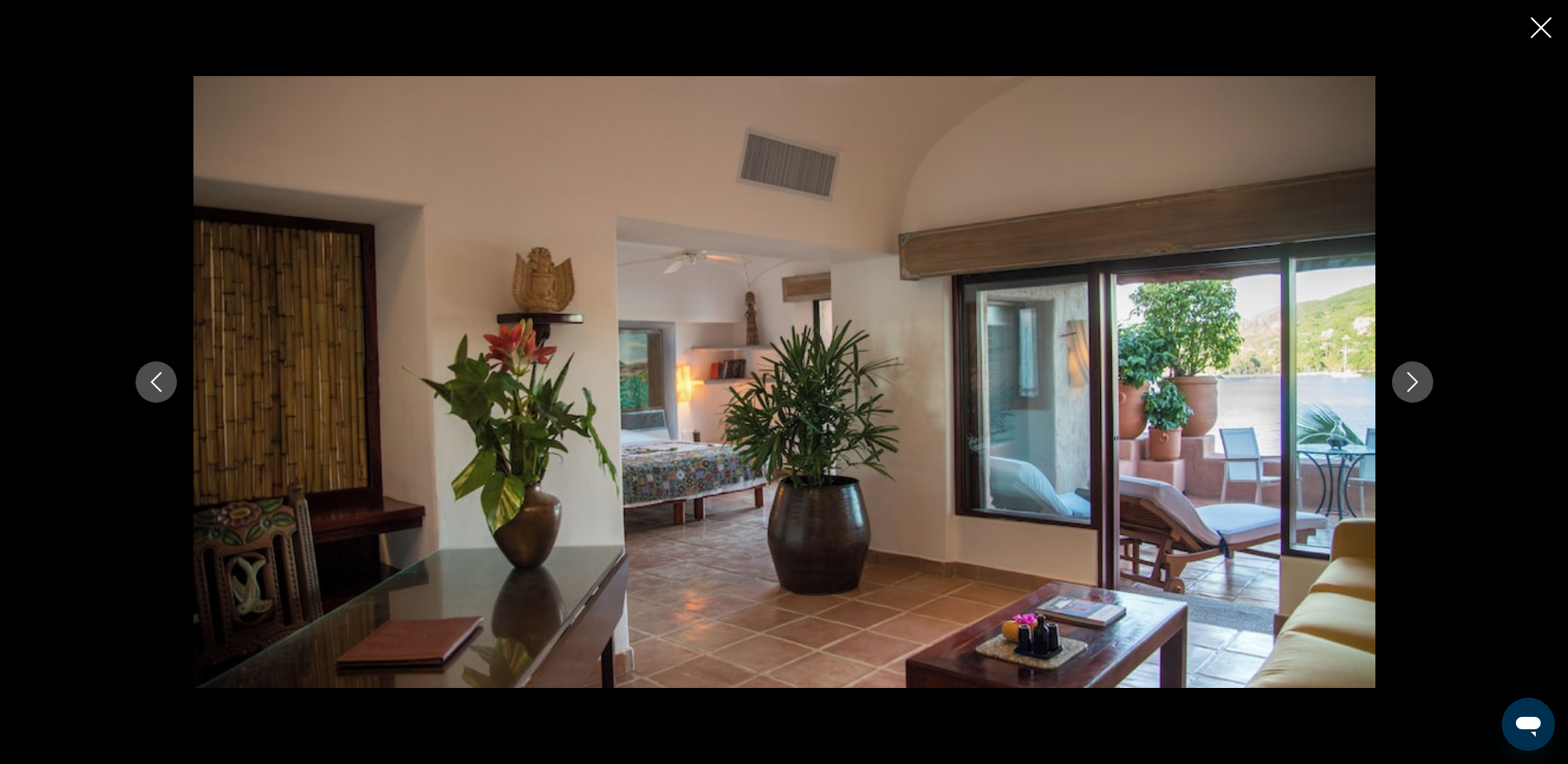
click at [1413, 382] on icon "Next image" at bounding box center [1412, 382] width 20 height 20
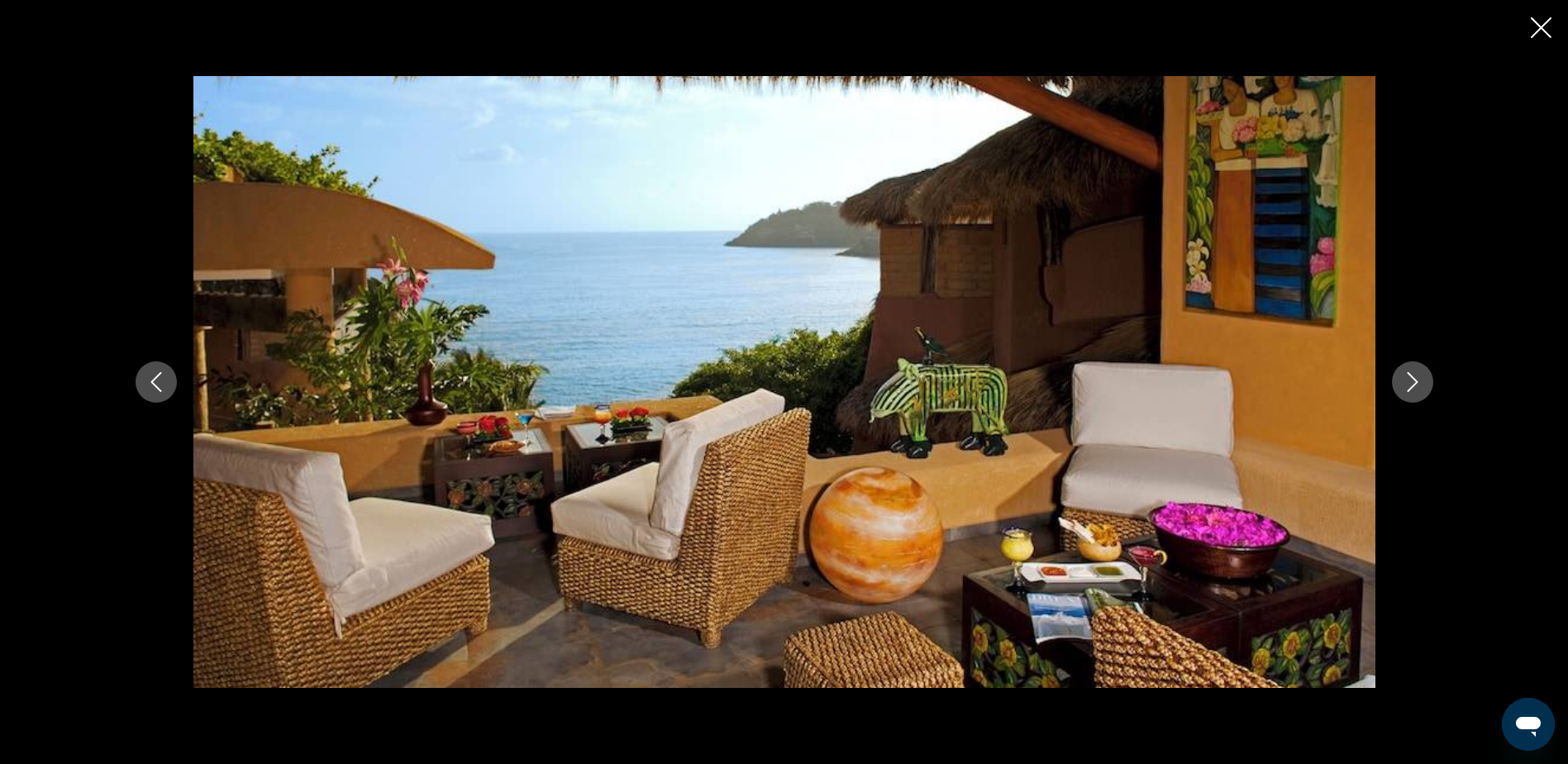
click at [1413, 382] on icon "Next image" at bounding box center [1412, 382] width 20 height 20
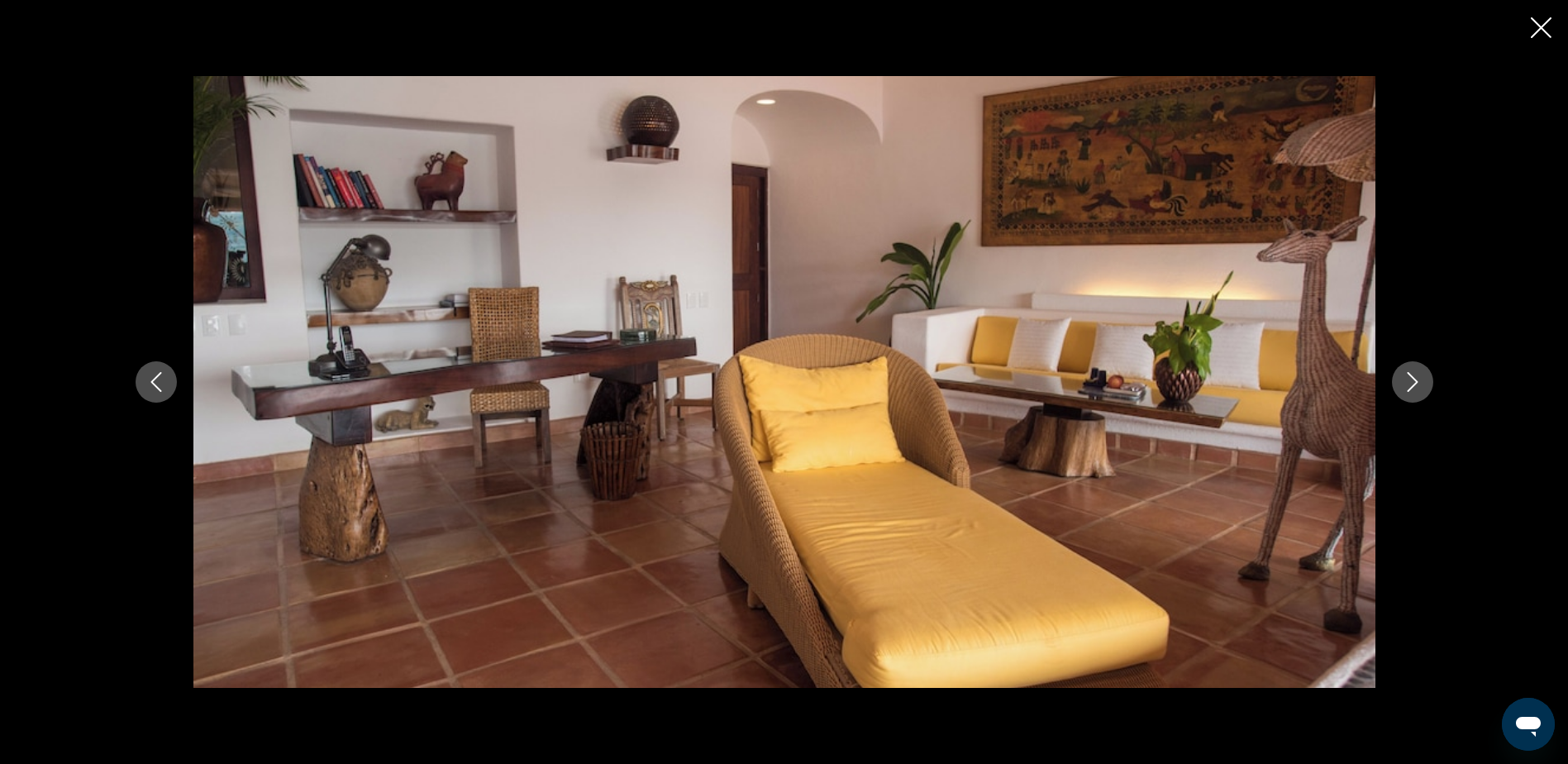
click at [1413, 382] on icon "Next image" at bounding box center [1412, 382] width 20 height 20
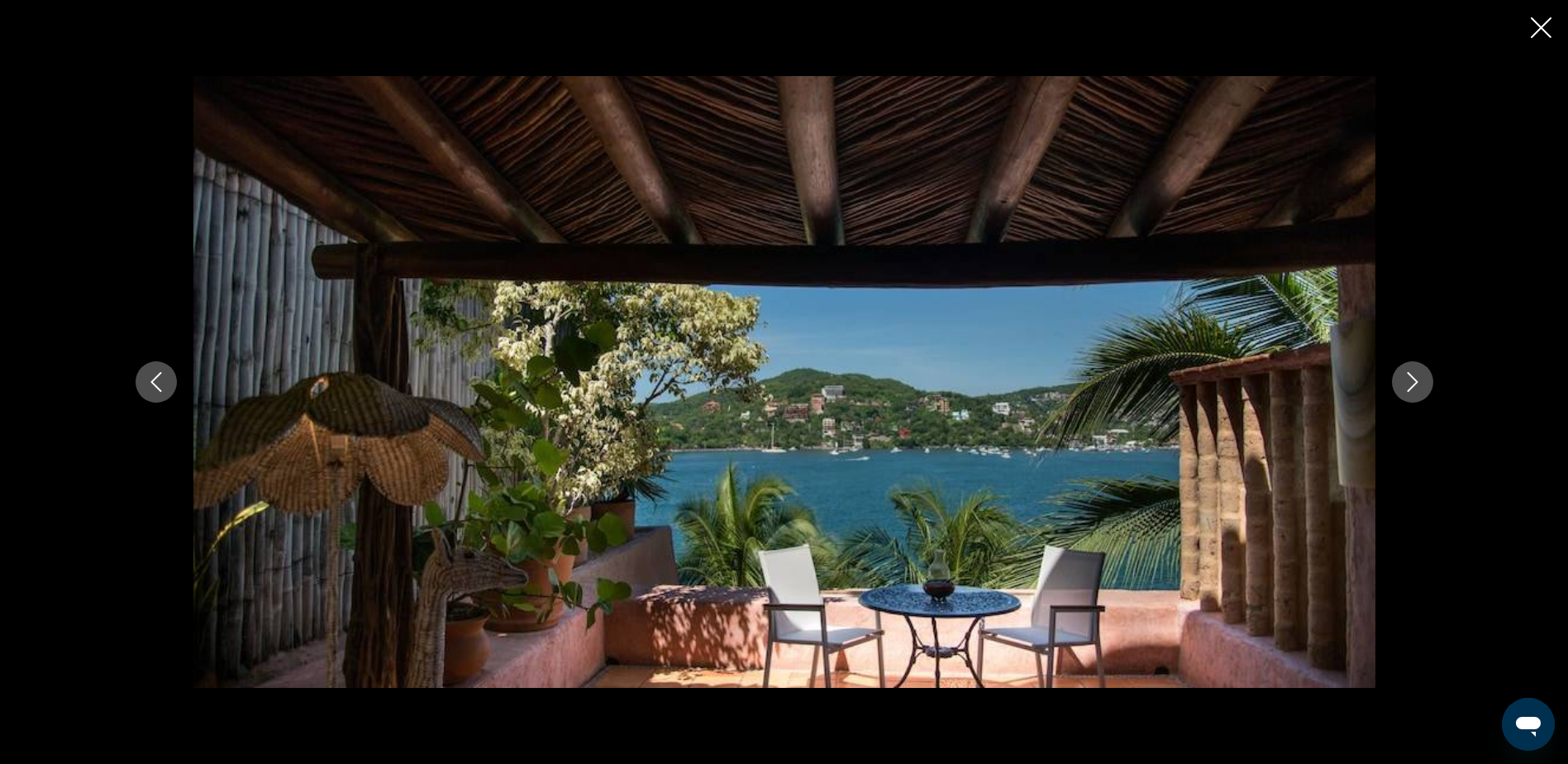
click at [1413, 382] on icon "Next image" at bounding box center [1412, 382] width 20 height 20
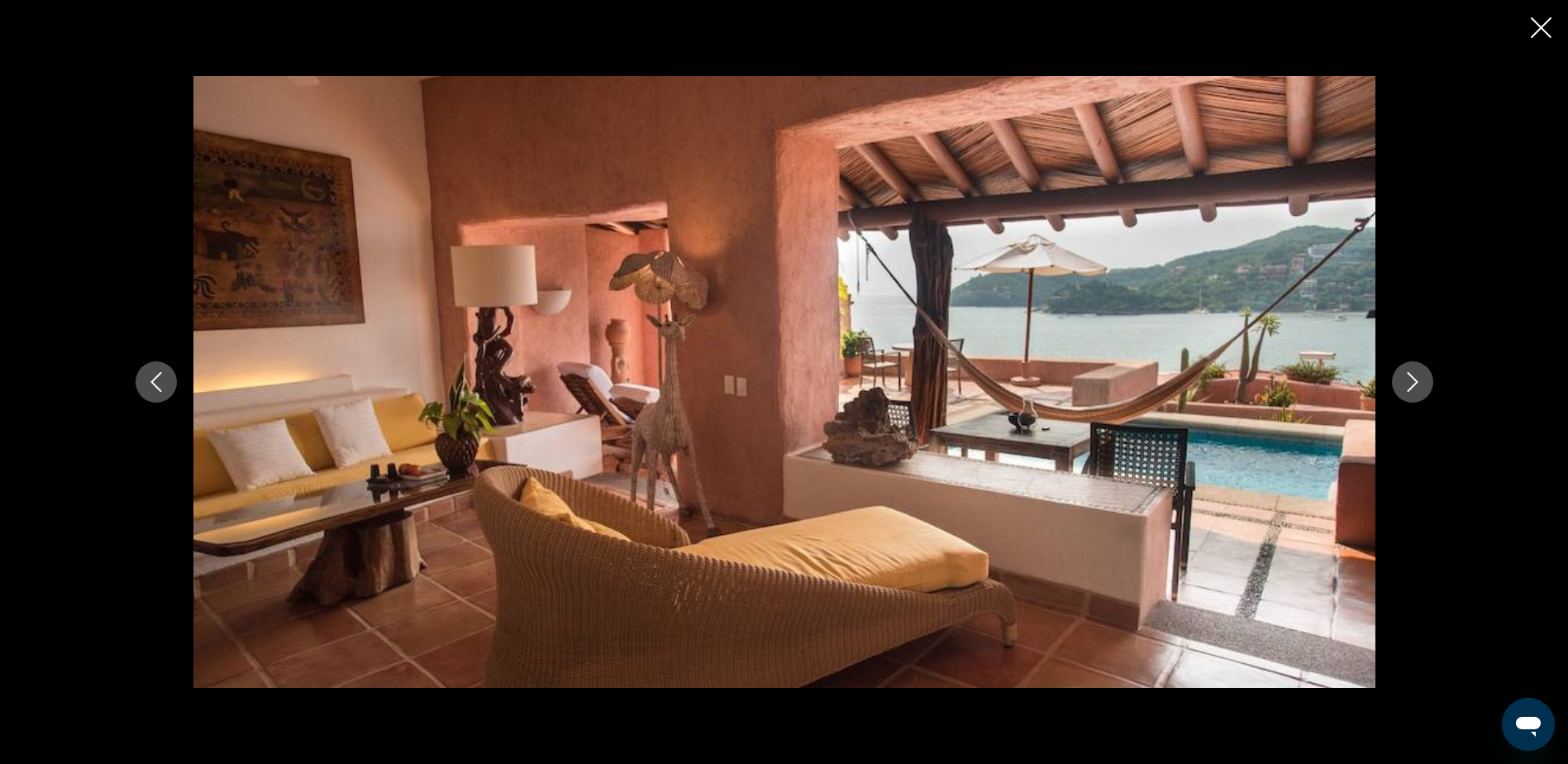
click at [1413, 382] on icon "Next image" at bounding box center [1412, 382] width 20 height 20
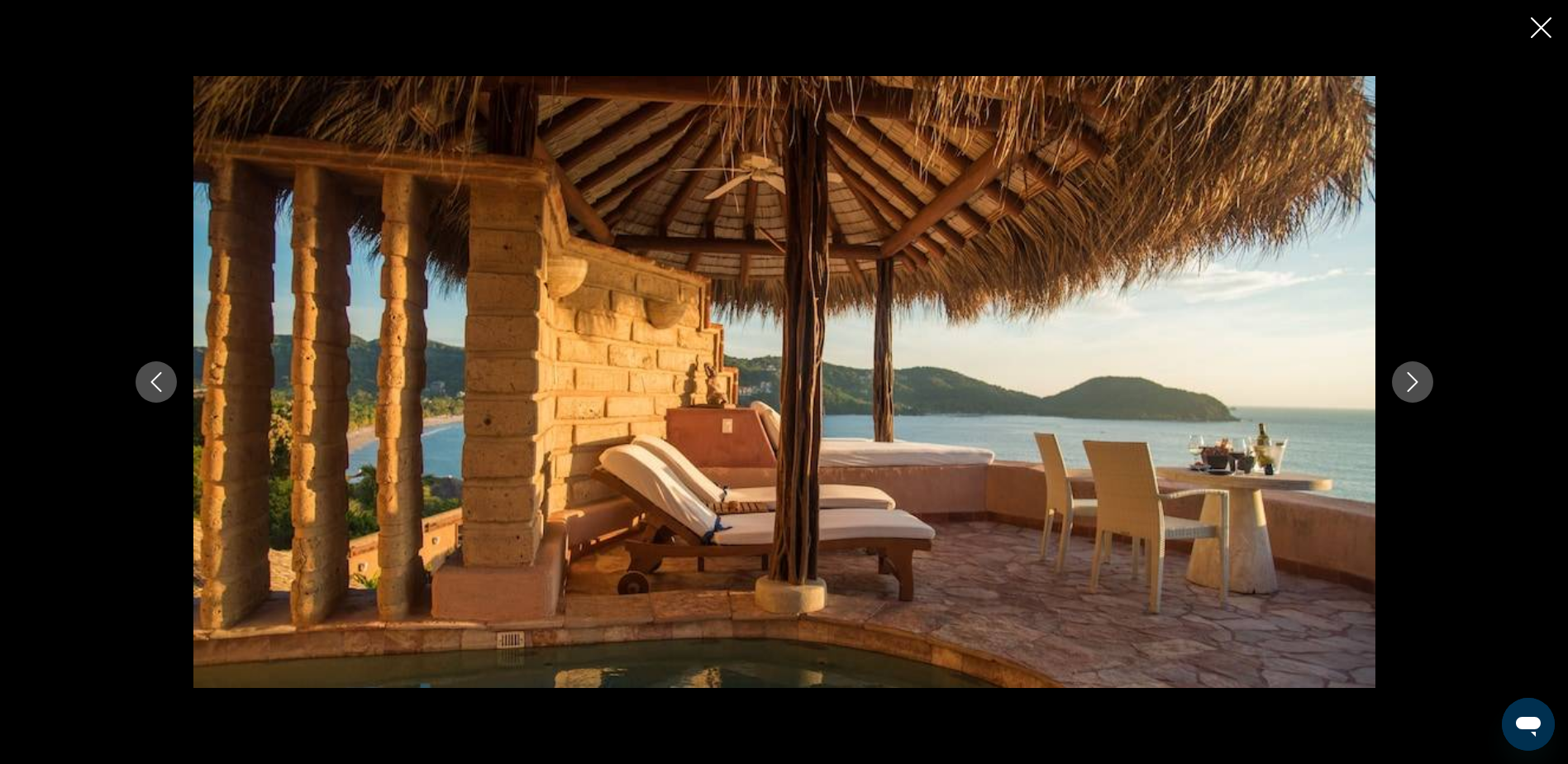
click at [1413, 382] on icon "Next image" at bounding box center [1412, 382] width 20 height 20
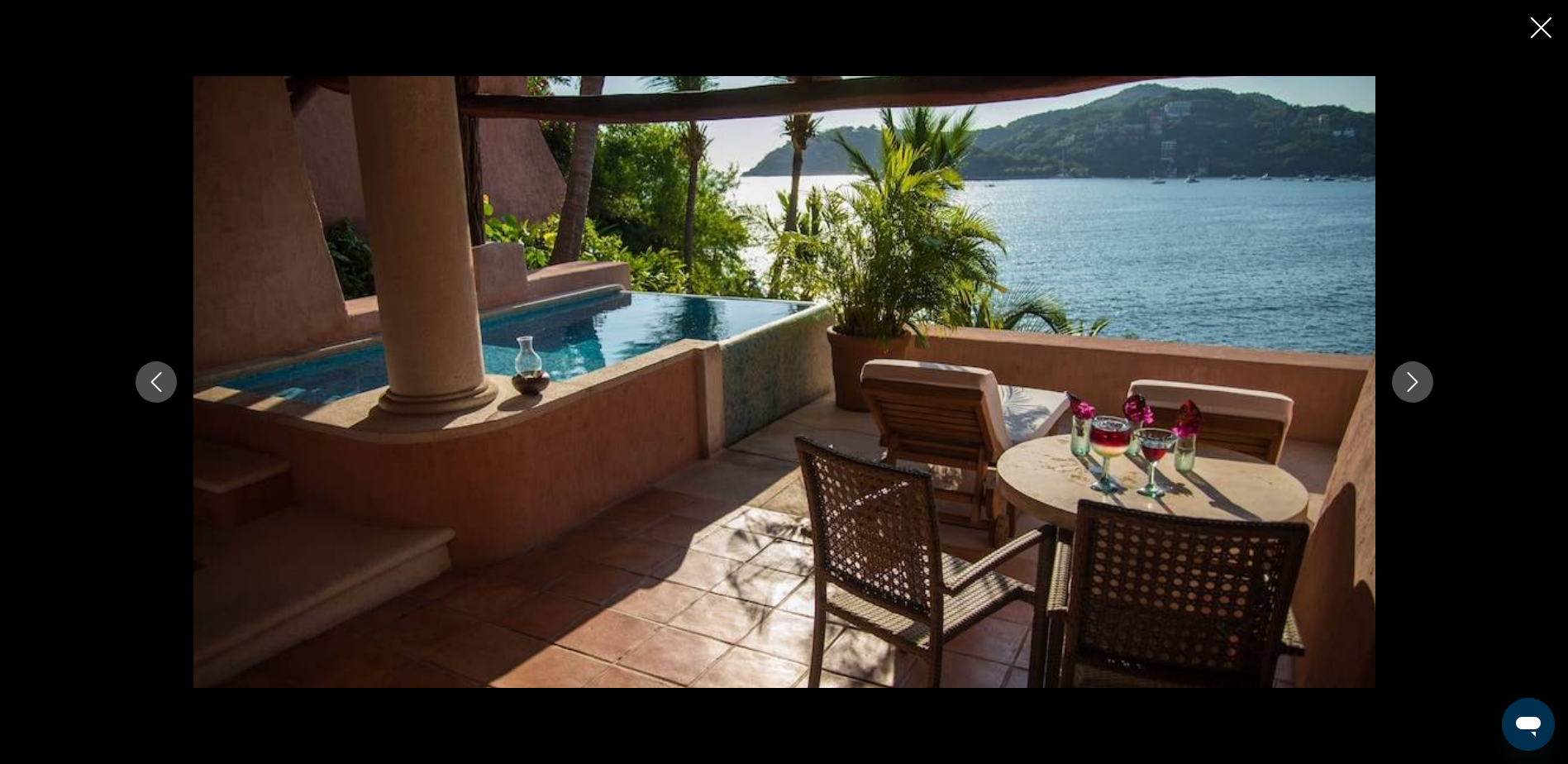
click at [1540, 23] on icon "Close slideshow" at bounding box center [1541, 27] width 21 height 21
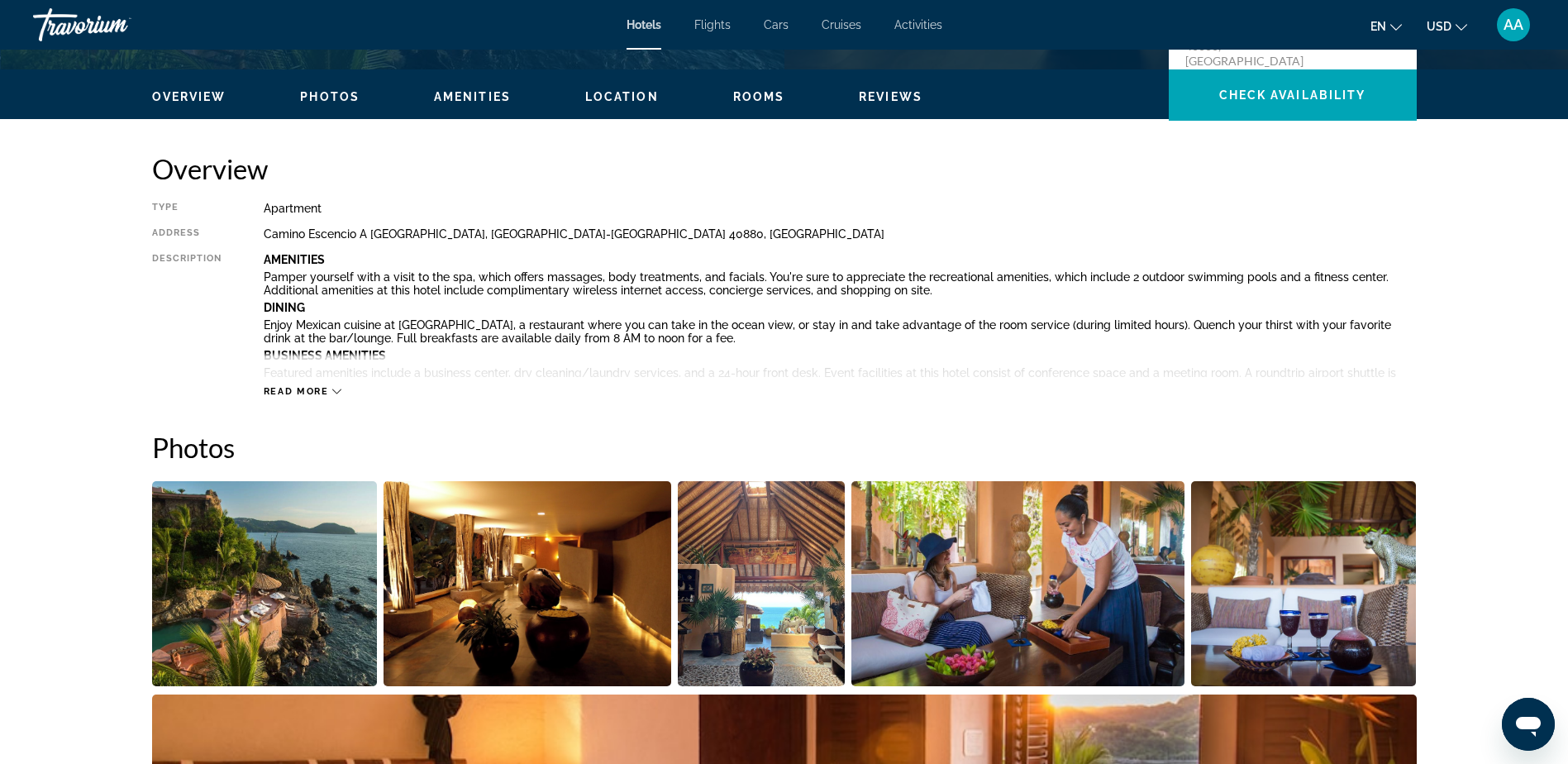
scroll to position [477, 0]
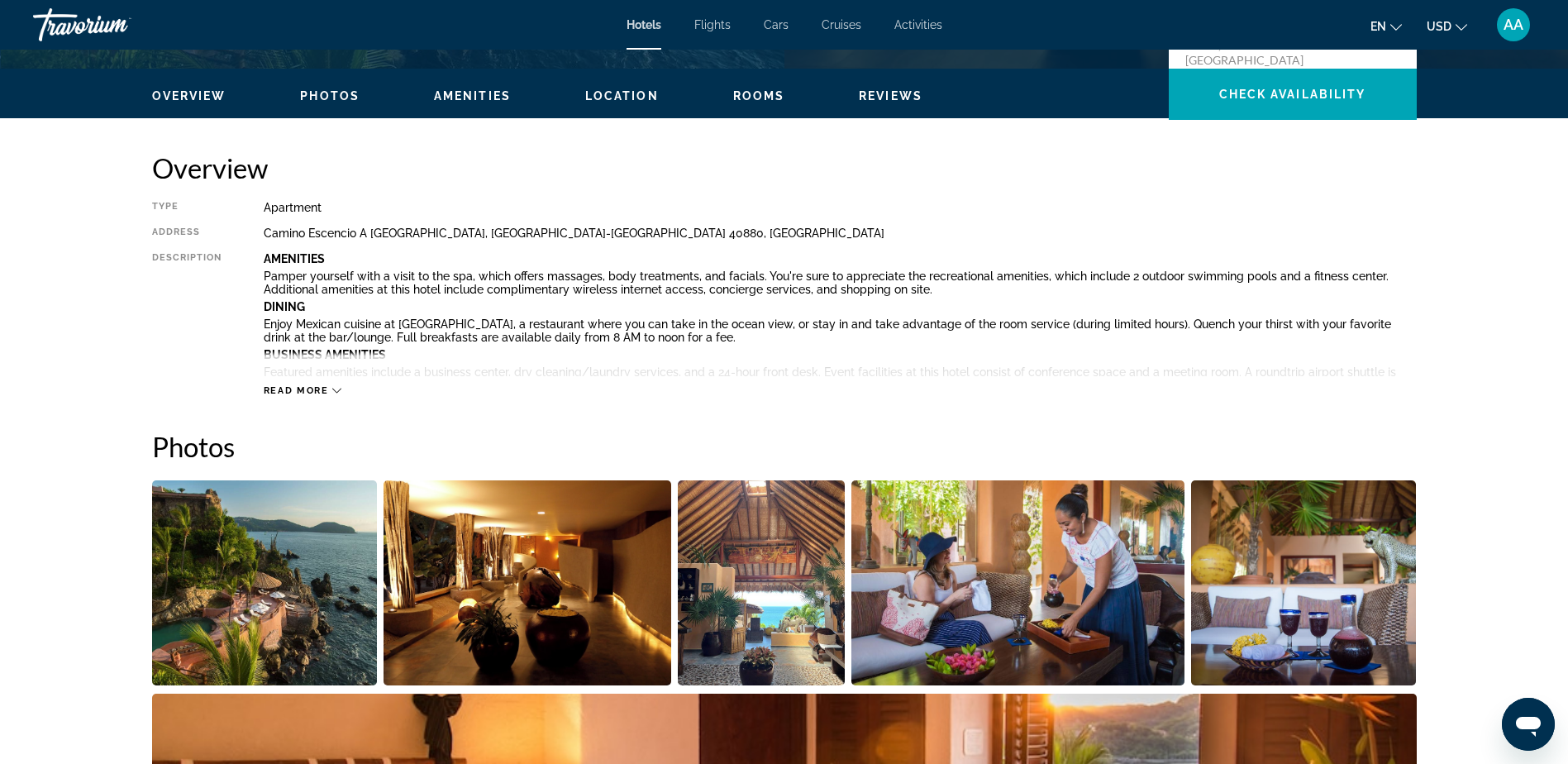
click at [296, 388] on span "Read more" at bounding box center [296, 390] width 66 height 11
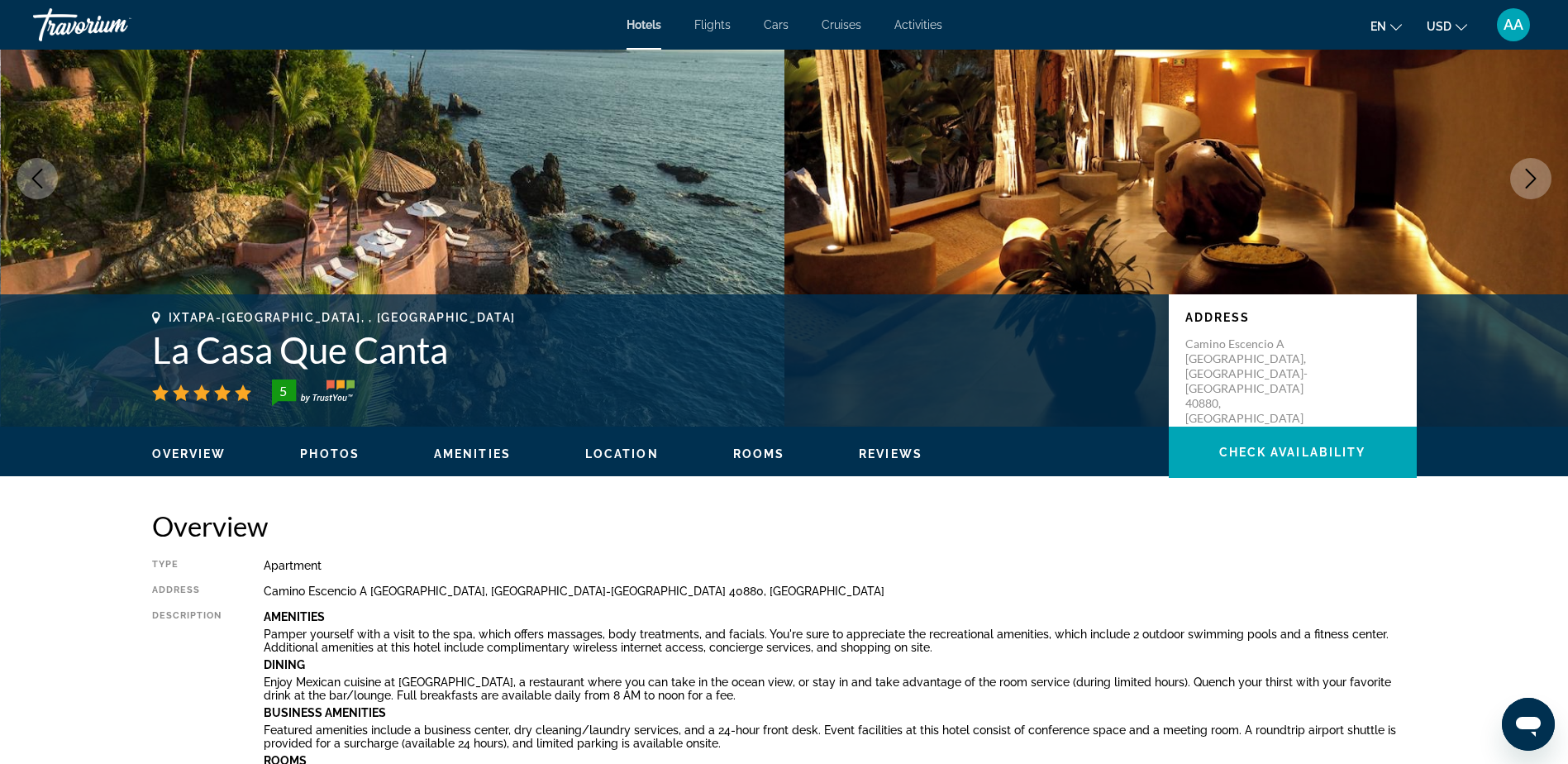
scroll to position [0, 0]
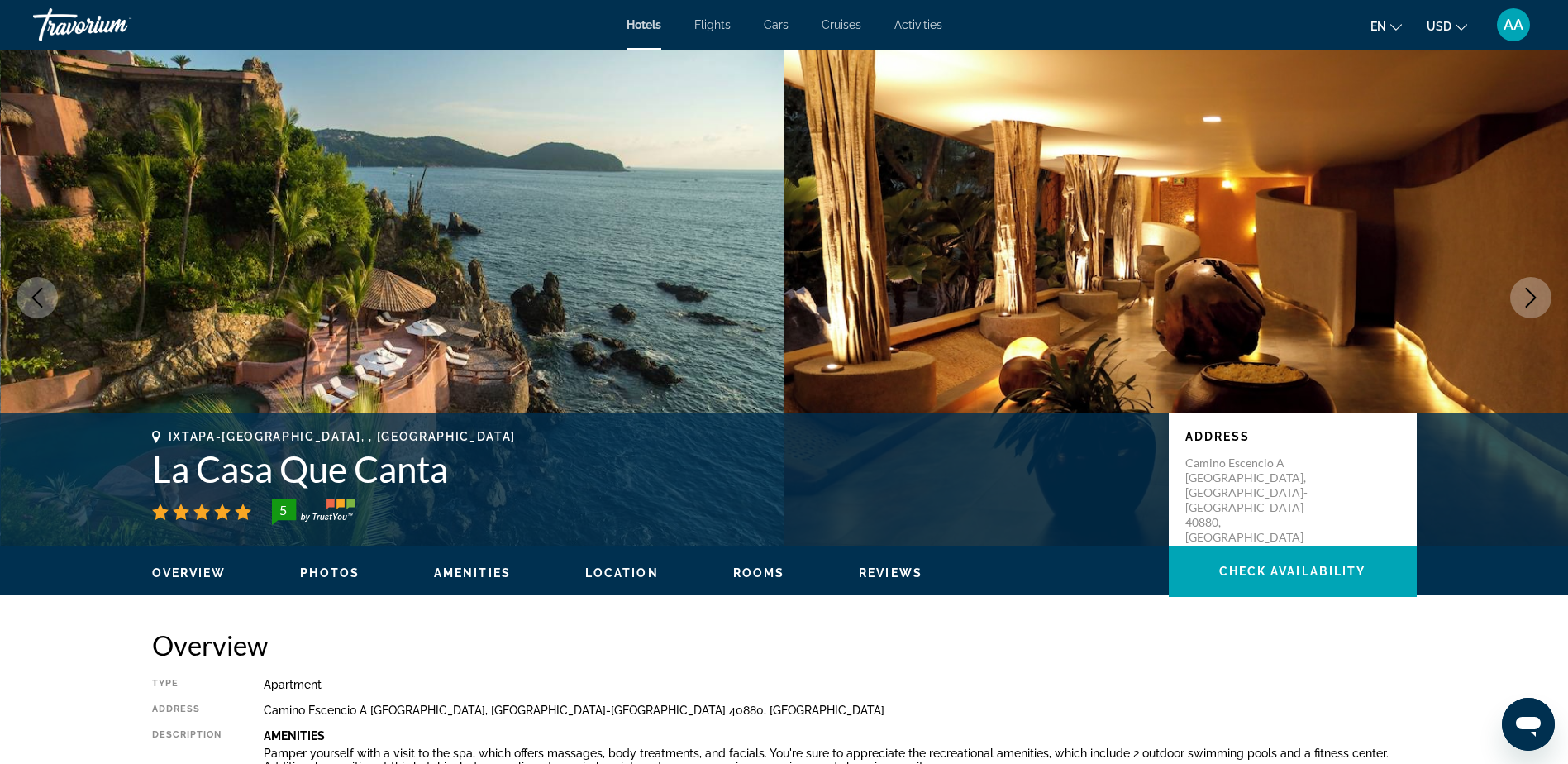
click at [742, 573] on span "Rooms" at bounding box center [759, 573] width 52 height 14
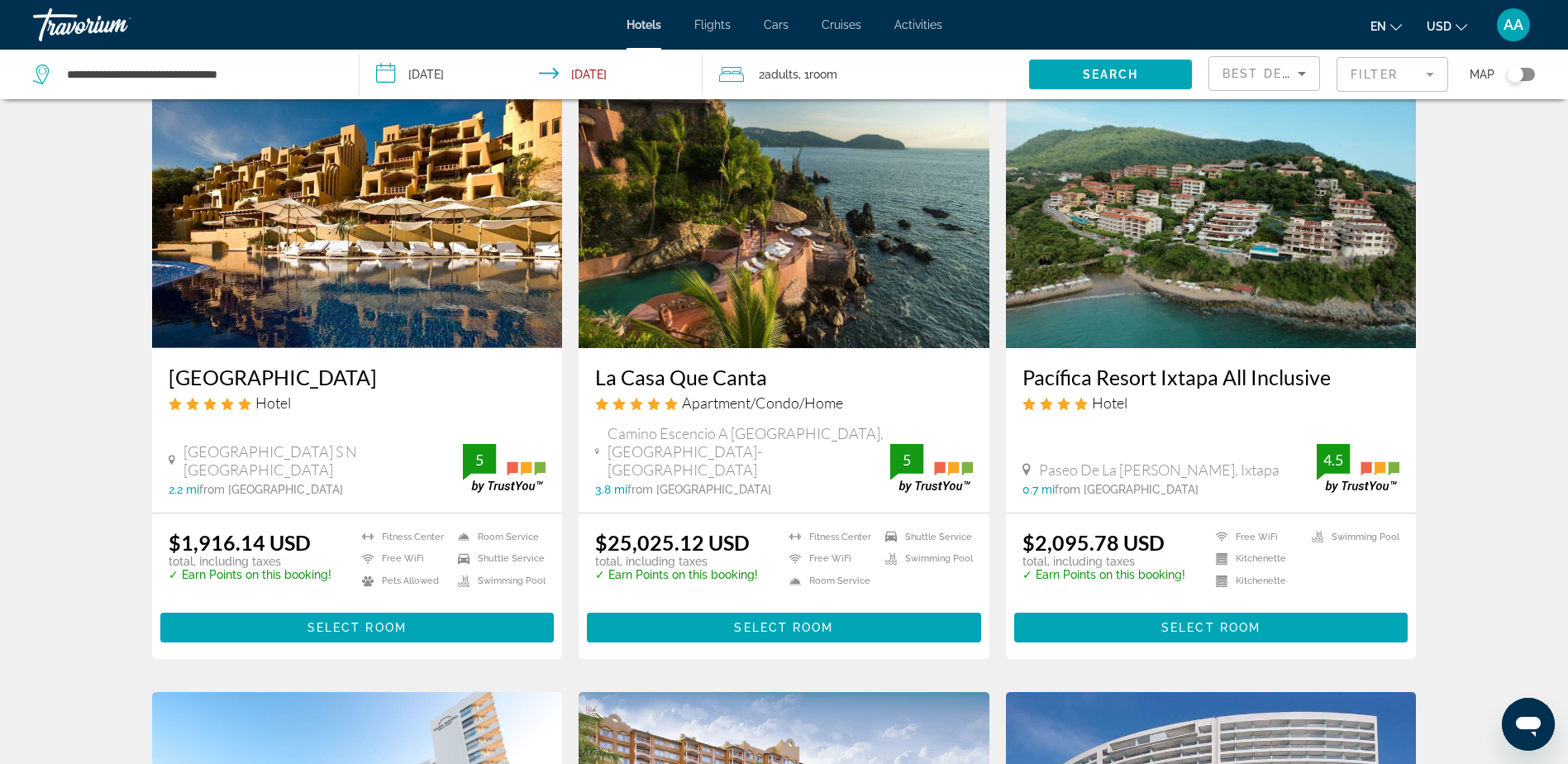
scroll to position [496, 0]
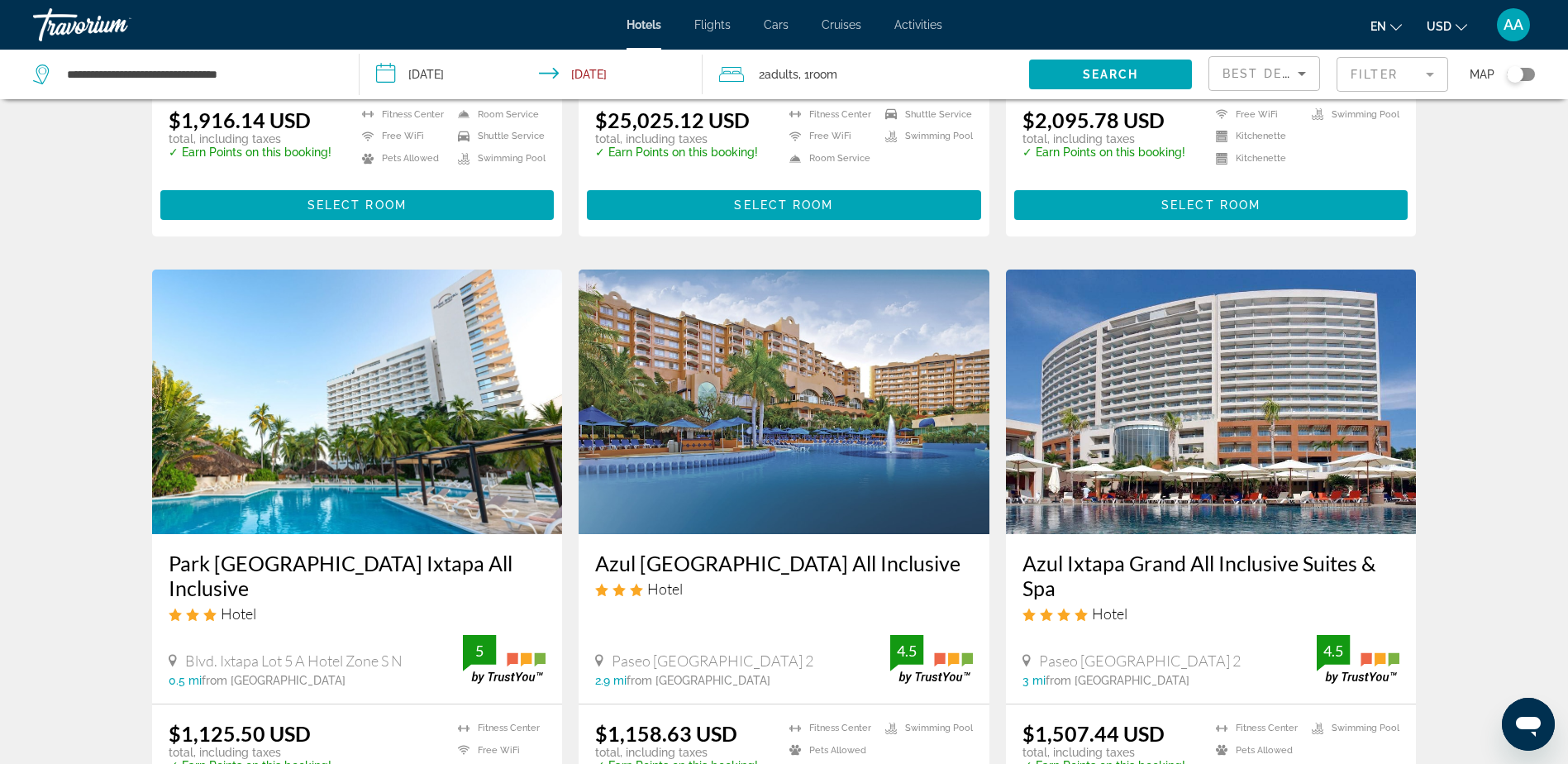
click at [1192, 371] on img "Main content" at bounding box center [1211, 402] width 410 height 264
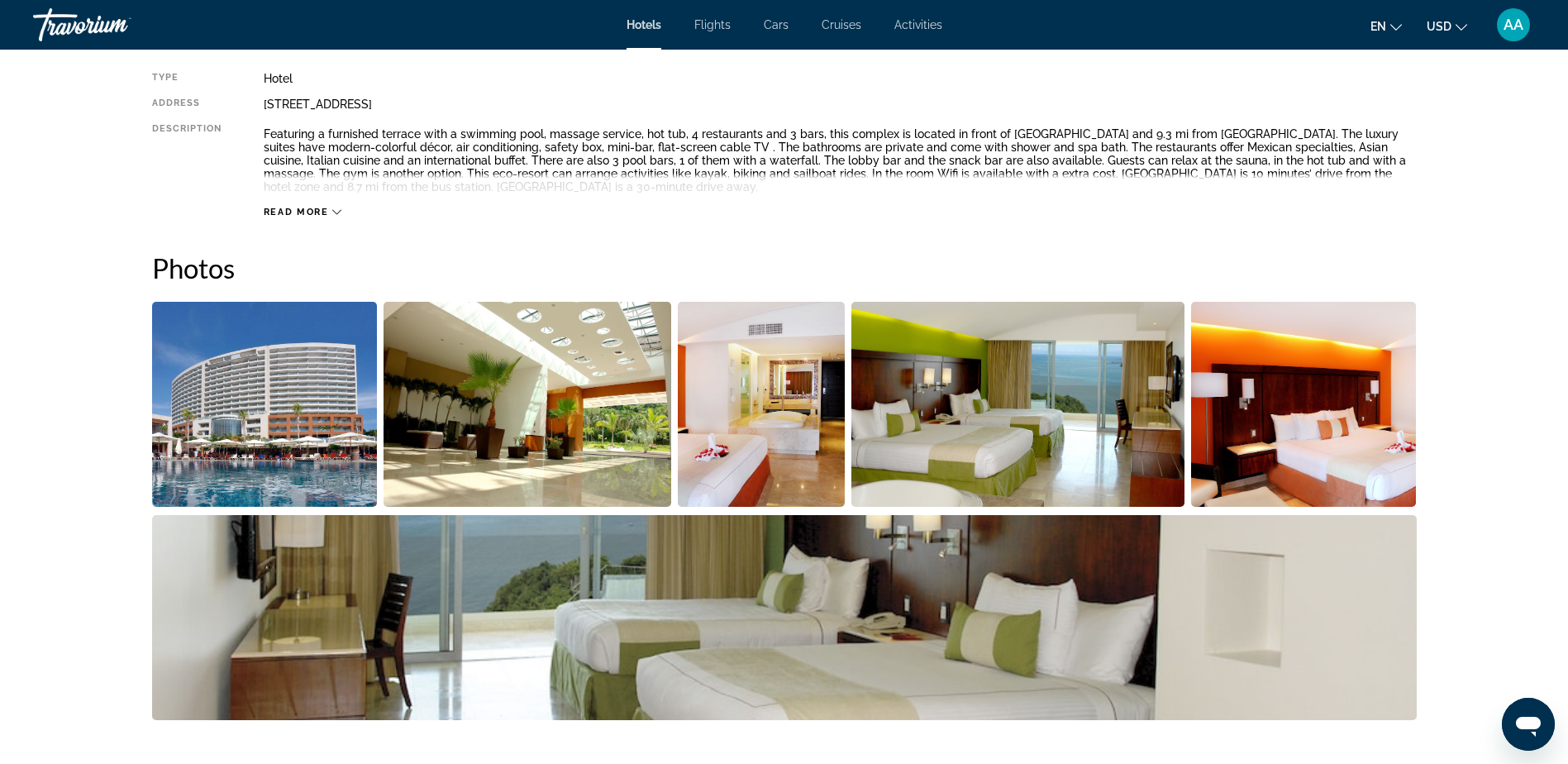
scroll to position [661, 0]
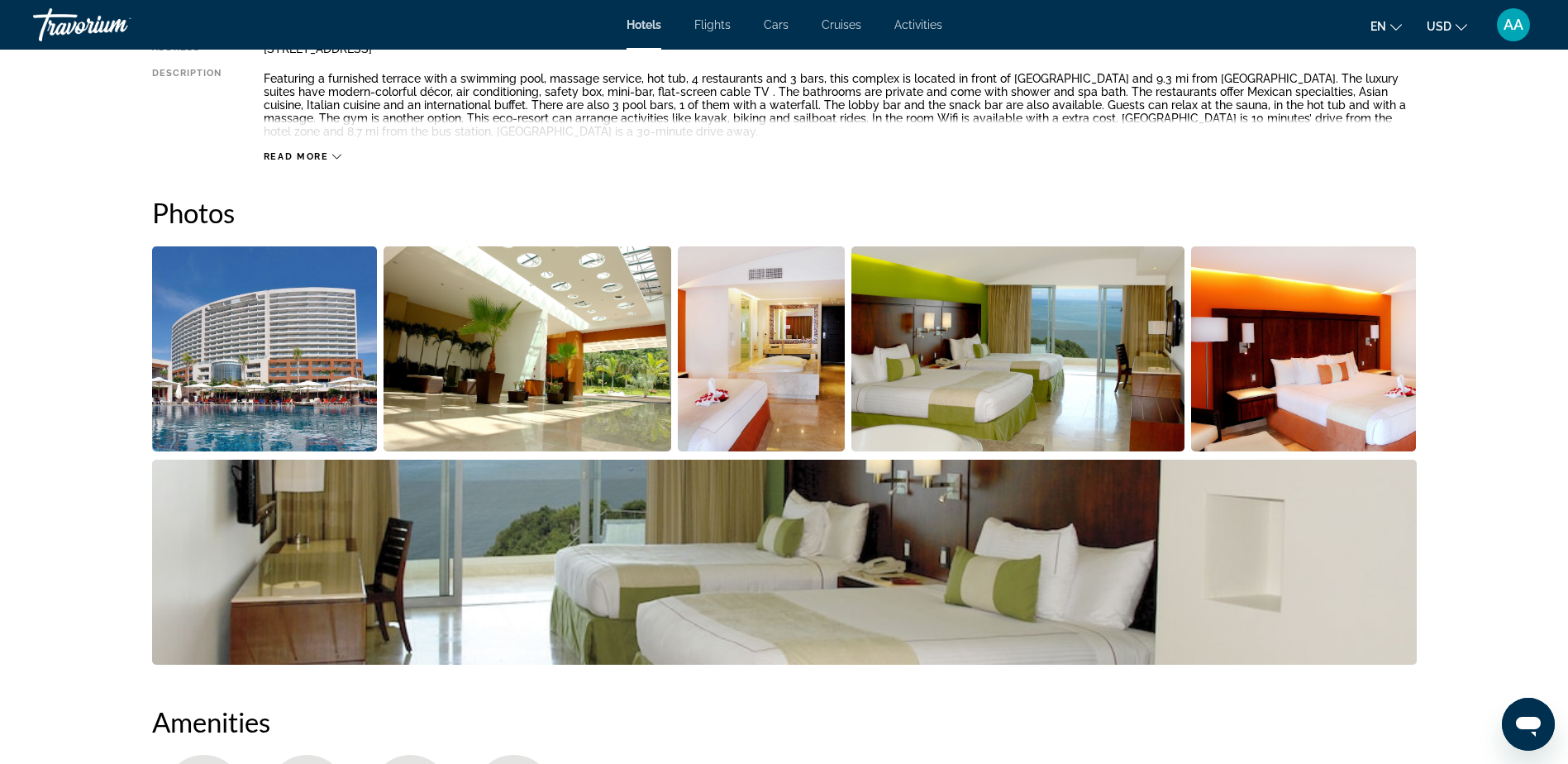
click at [269, 354] on img "Open full-screen image slider" at bounding box center [264, 349] width 225 height 205
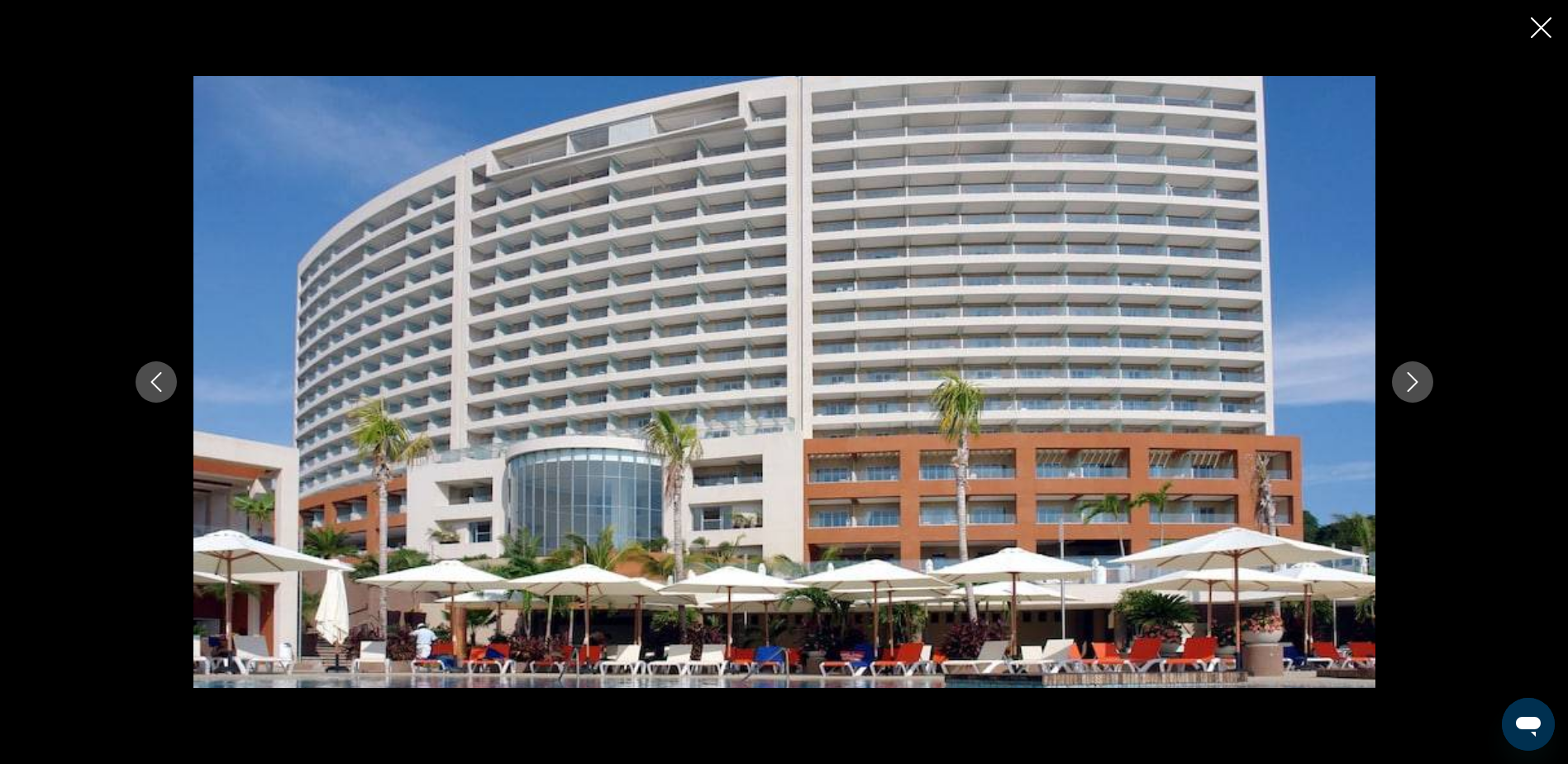
click at [1417, 386] on icon "Next image" at bounding box center [1412, 382] width 20 height 20
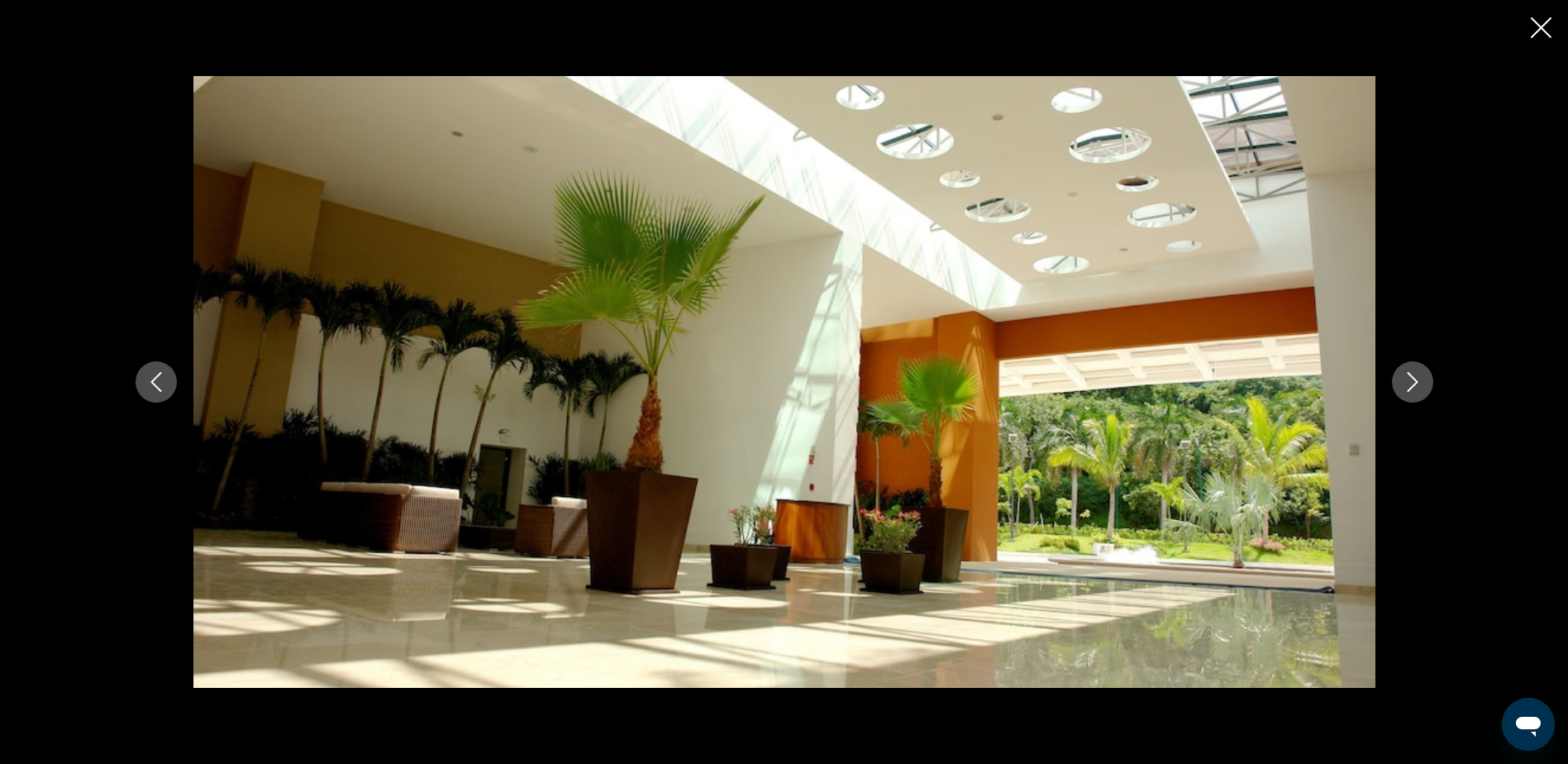
click at [1417, 386] on icon "Next image" at bounding box center [1412, 382] width 20 height 20
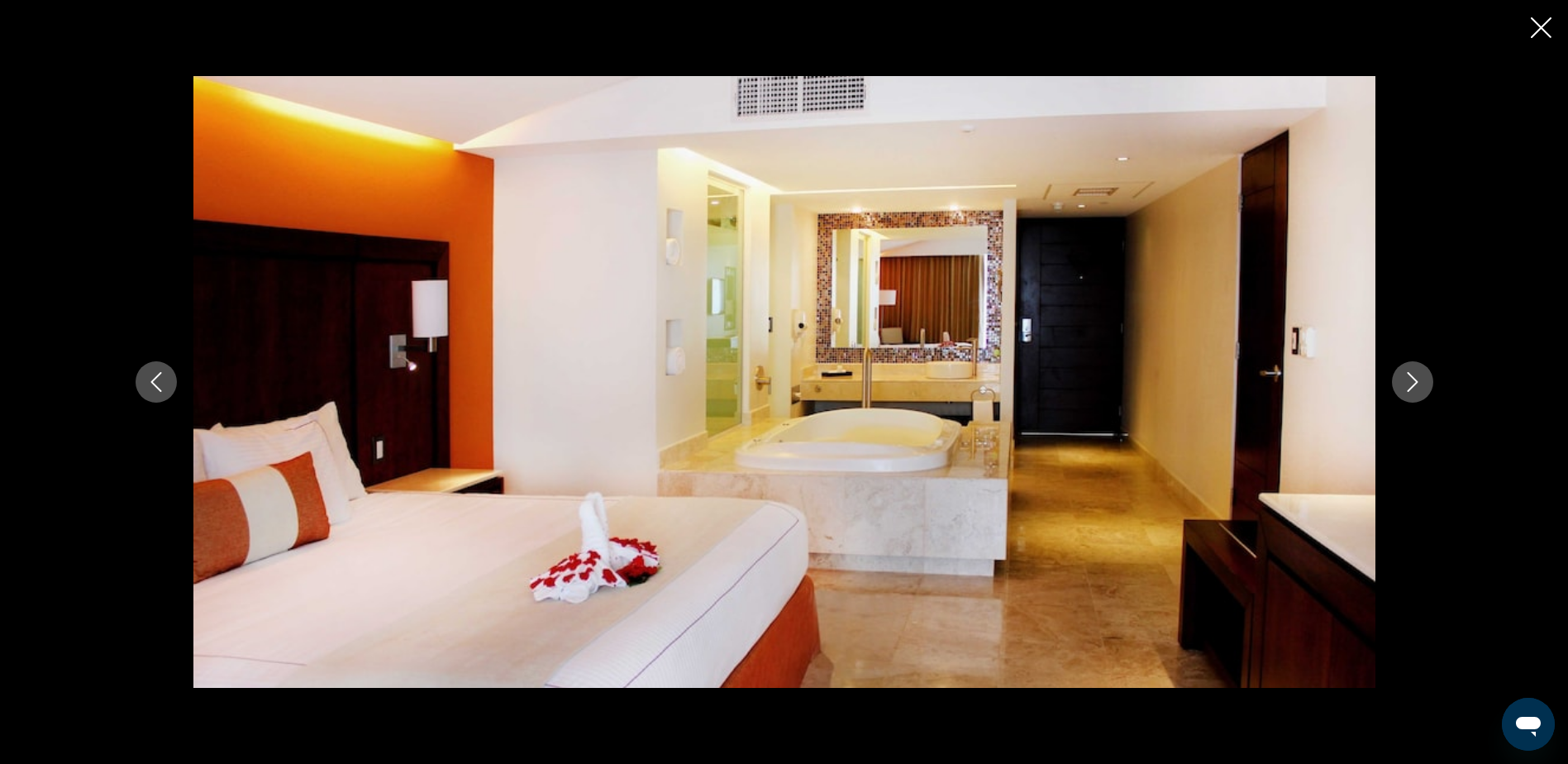
click at [1417, 386] on icon "Next image" at bounding box center [1412, 382] width 20 height 20
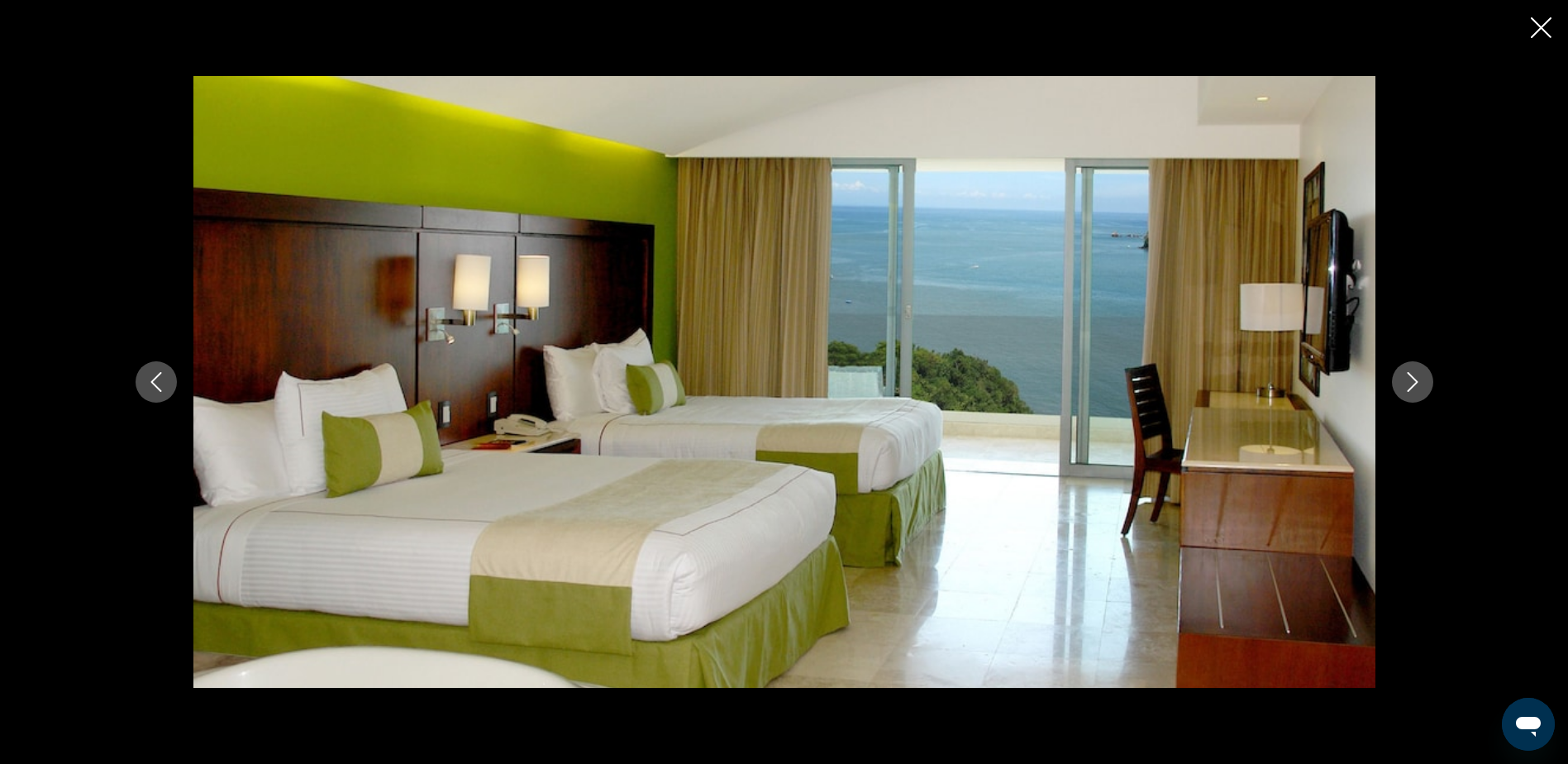
click at [1417, 386] on icon "Next image" at bounding box center [1412, 382] width 20 height 20
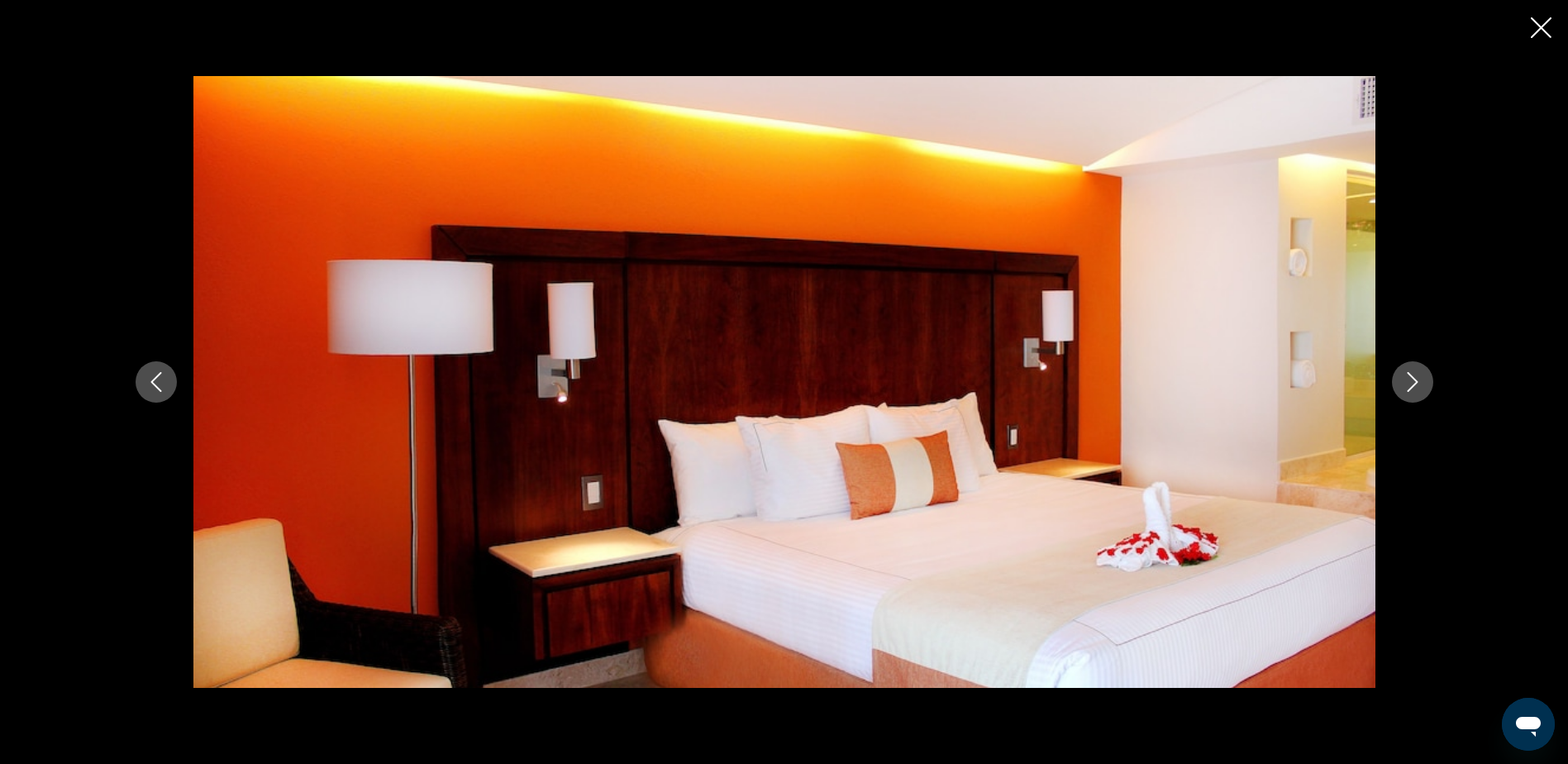
click at [1417, 386] on icon "Next image" at bounding box center [1412, 382] width 20 height 20
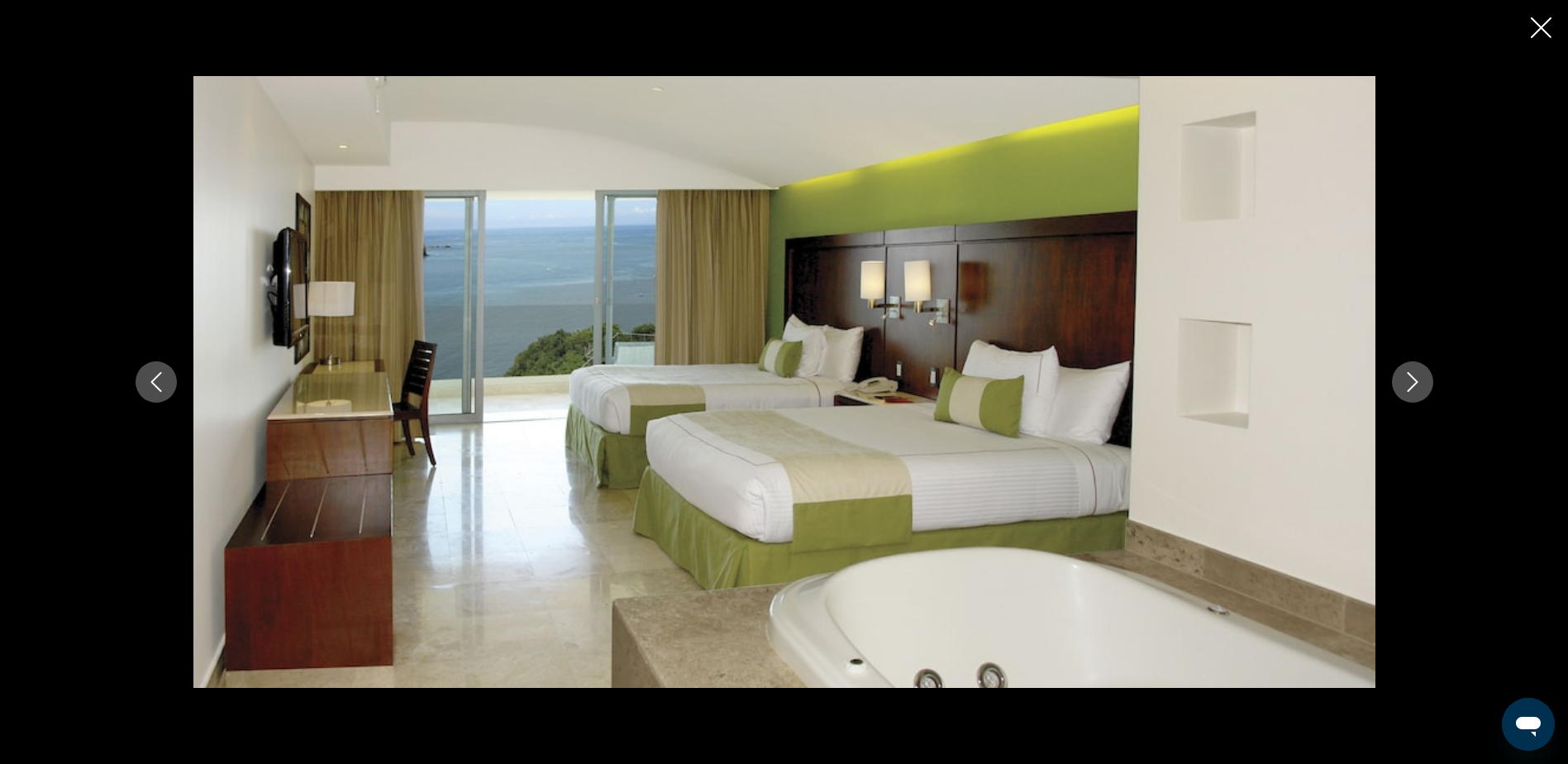
click at [1417, 386] on icon "Next image" at bounding box center [1412, 382] width 20 height 20
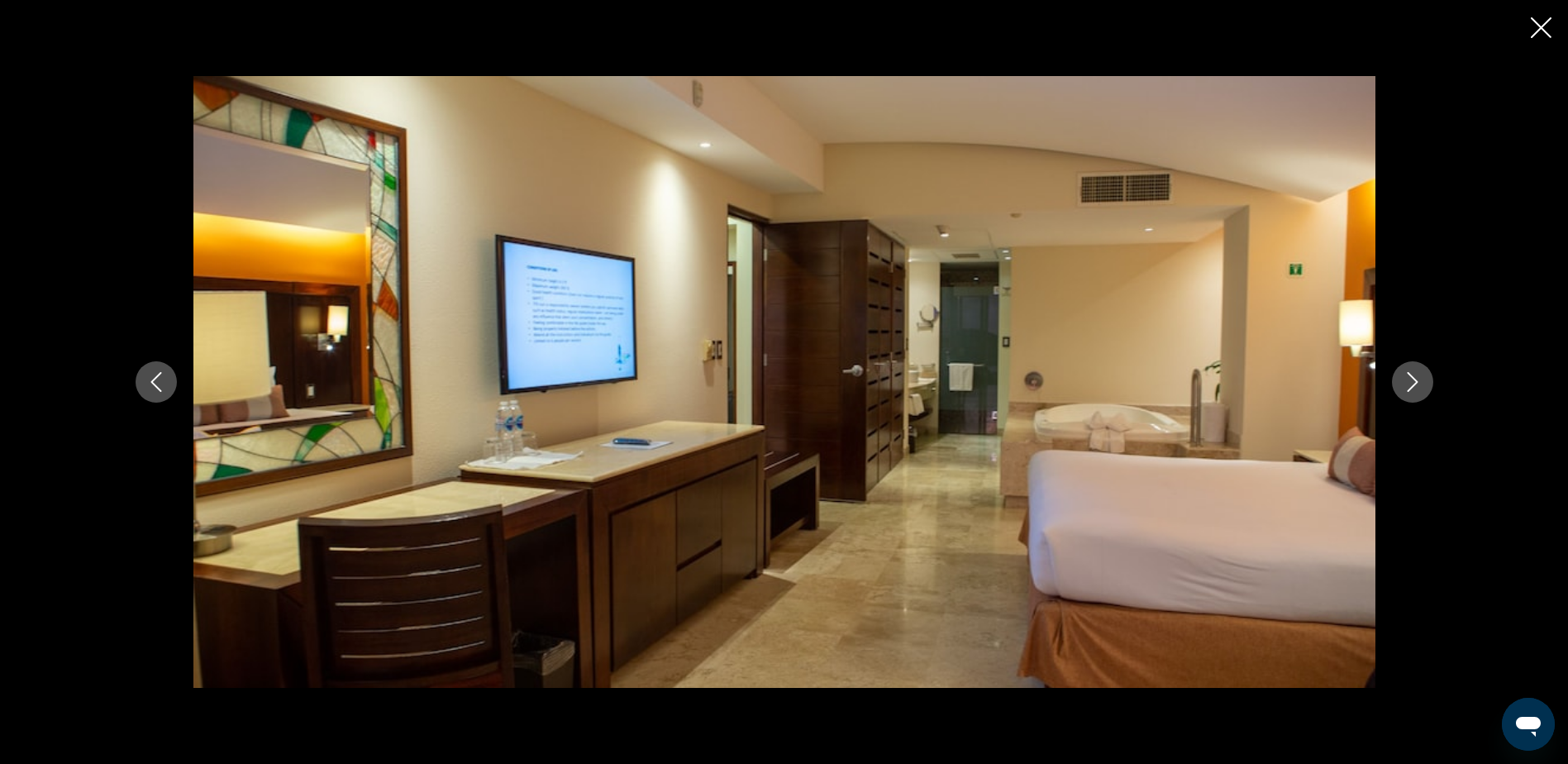
click at [1417, 386] on icon "Next image" at bounding box center [1412, 382] width 20 height 20
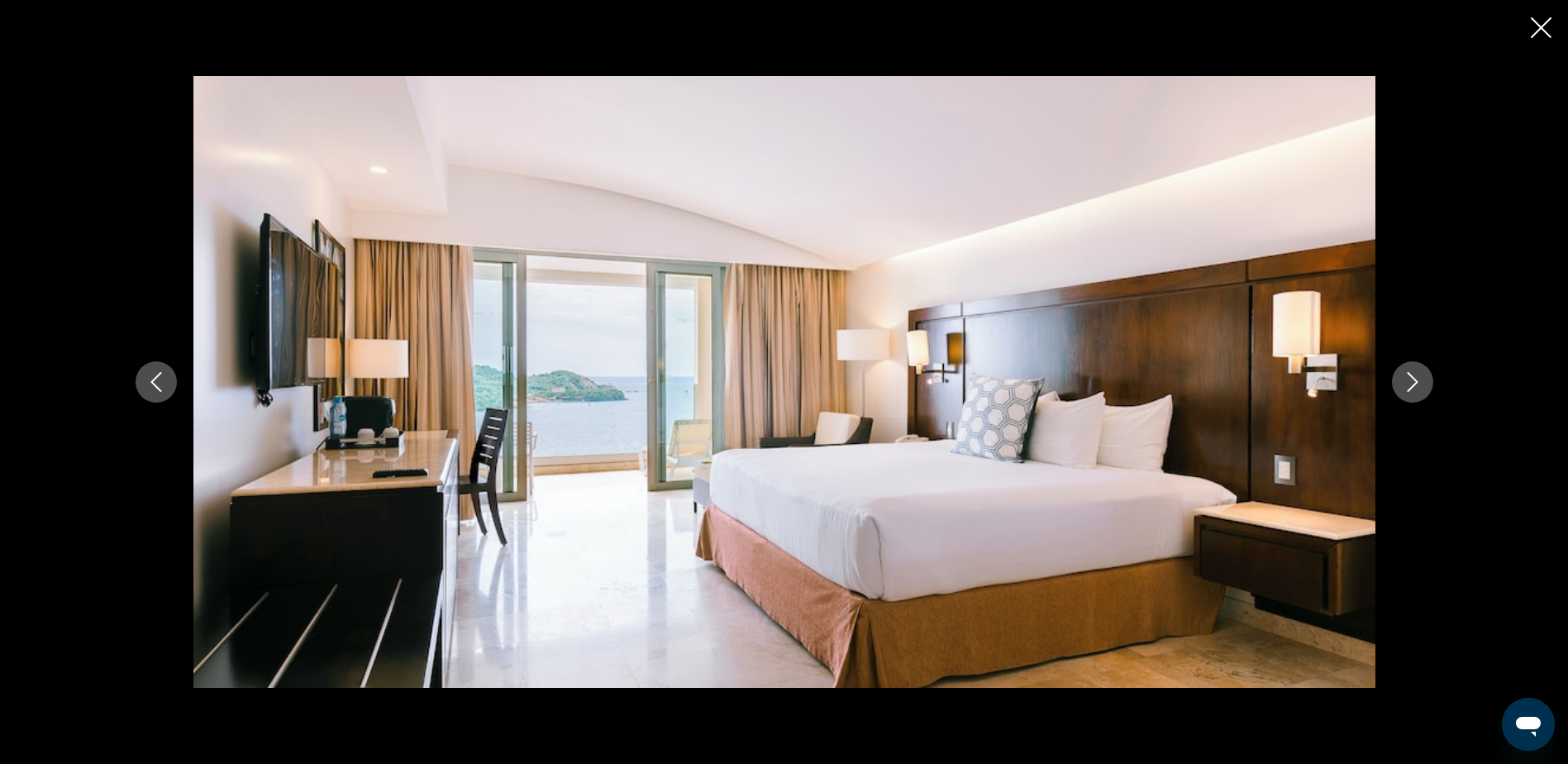
click at [1417, 386] on icon "Next image" at bounding box center [1412, 382] width 20 height 20
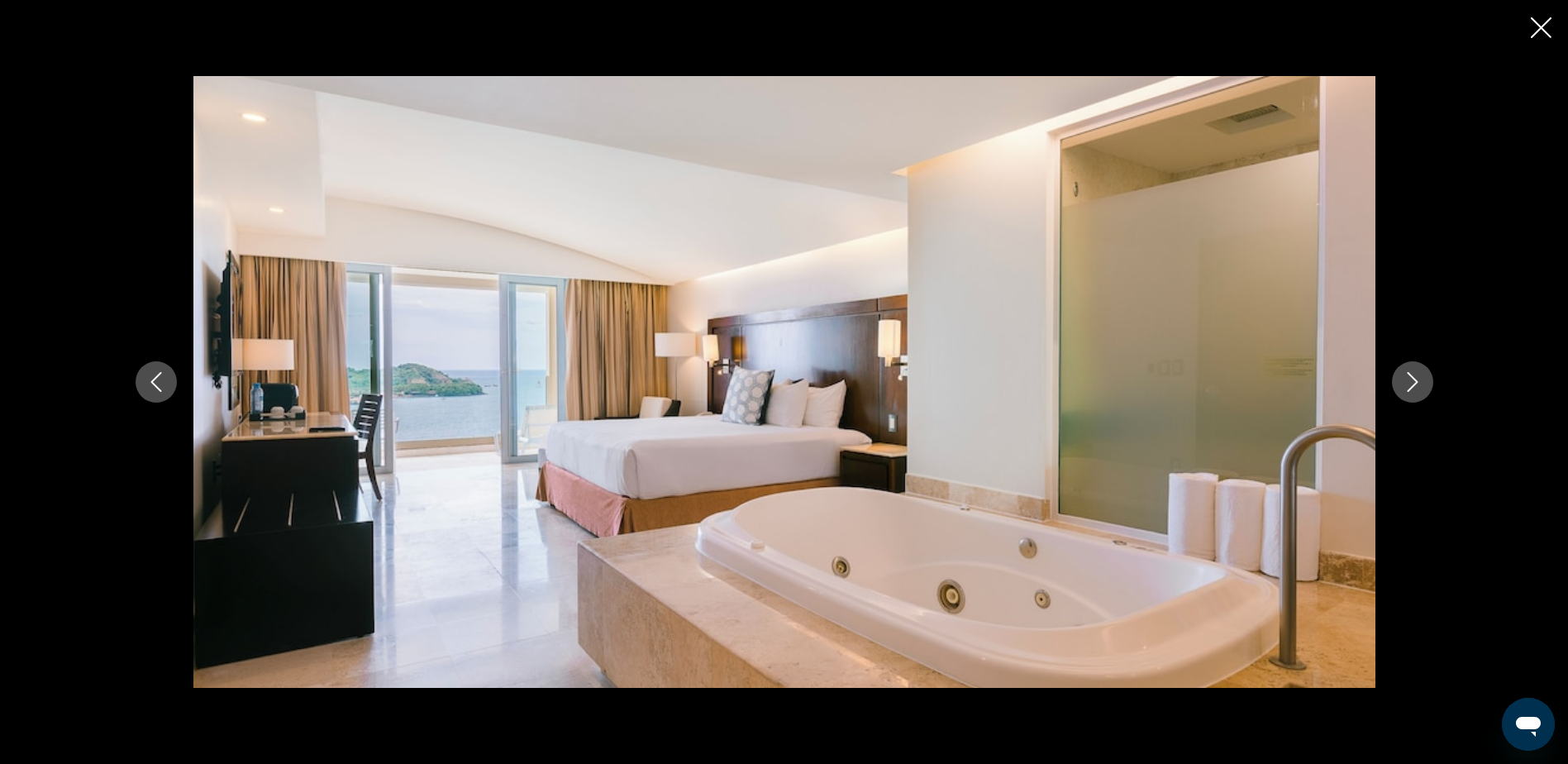
click at [1417, 386] on icon "Next image" at bounding box center [1412, 382] width 20 height 20
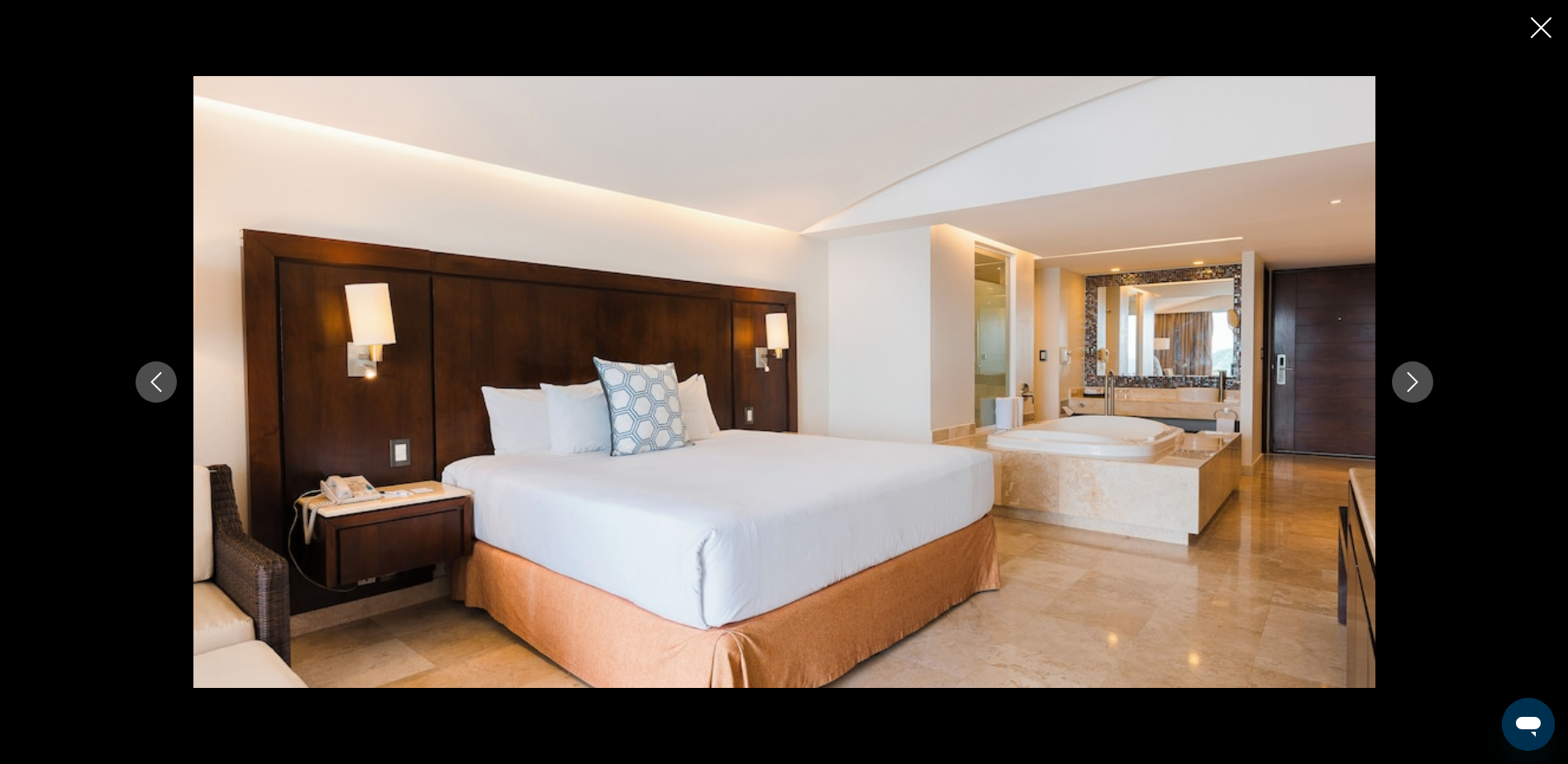
click at [1417, 386] on icon "Next image" at bounding box center [1412, 382] width 20 height 20
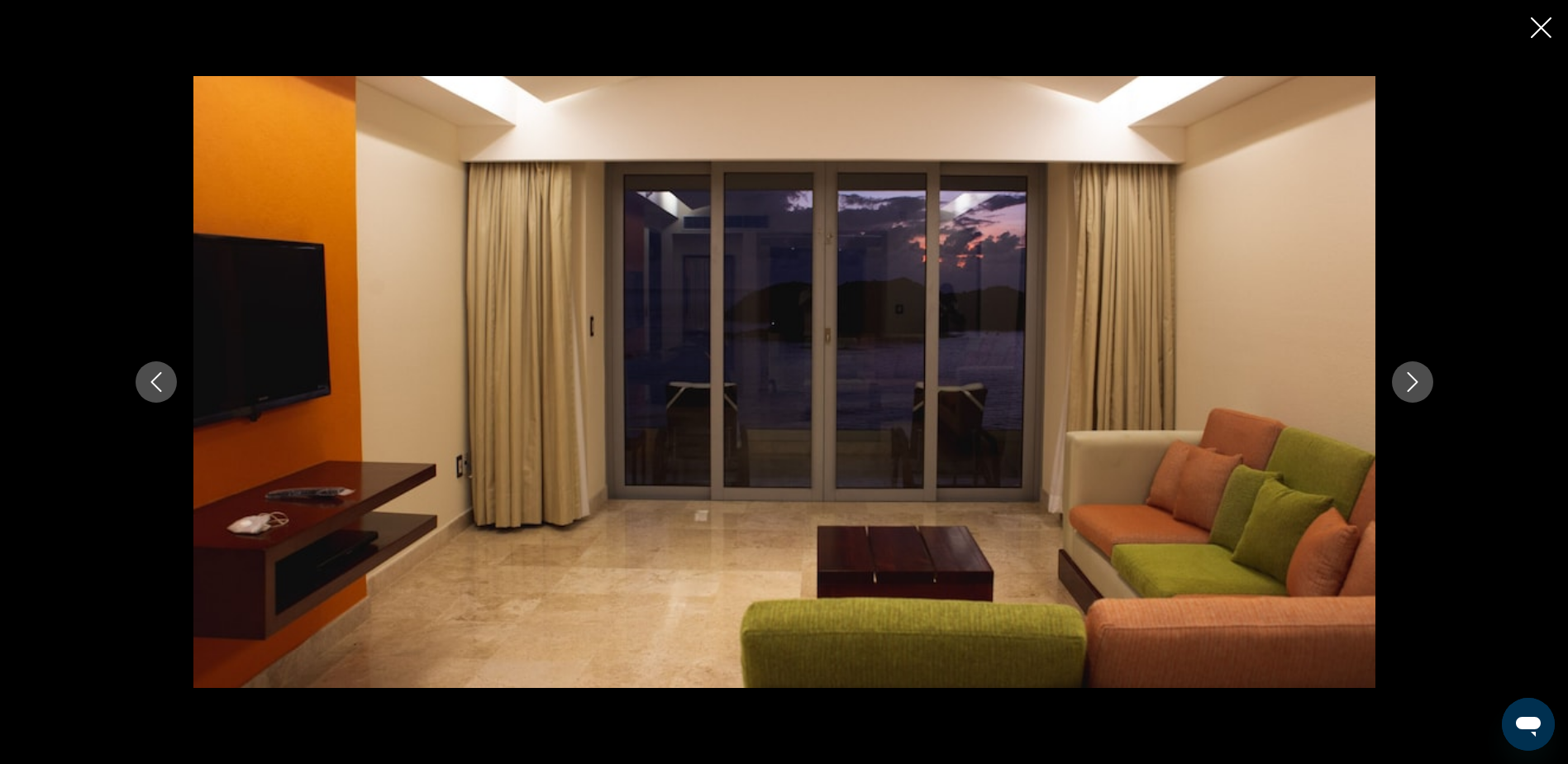
click at [1543, 28] on icon "Close slideshow" at bounding box center [1541, 27] width 21 height 21
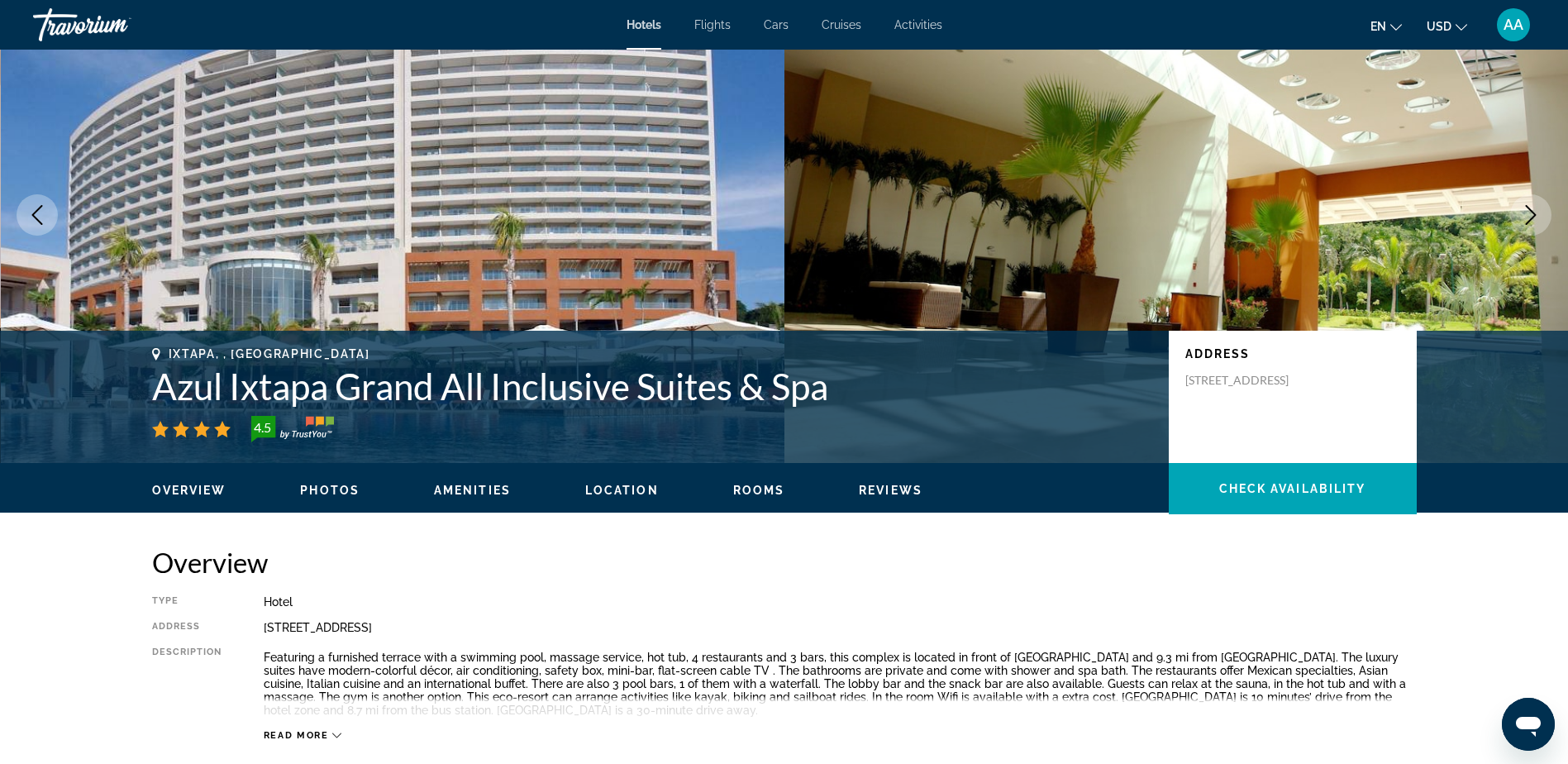
scroll to position [0, 0]
